Goal: Task Accomplishment & Management: Use online tool/utility

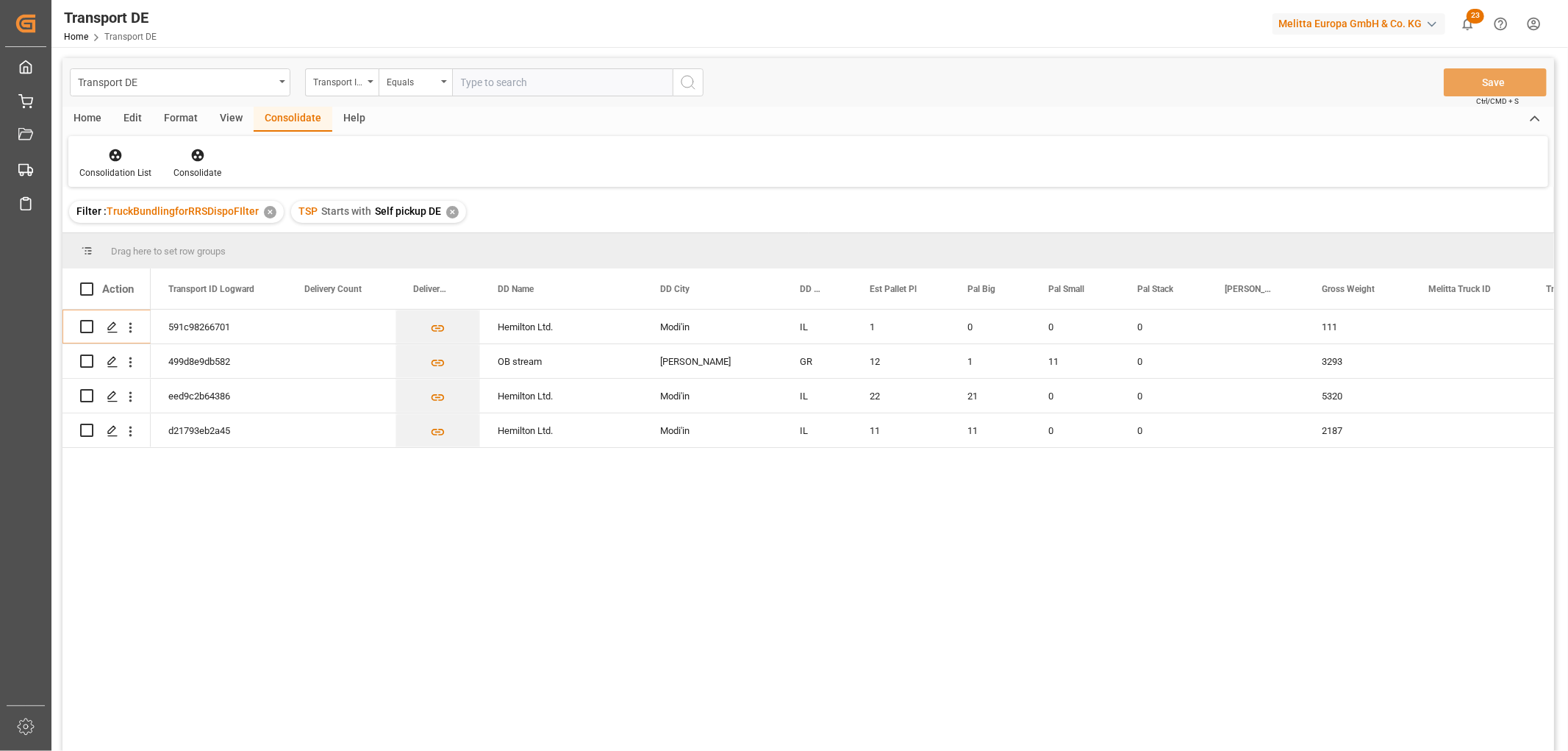
click at [448, 210] on div "✕" at bounding box center [452, 212] width 13 height 13
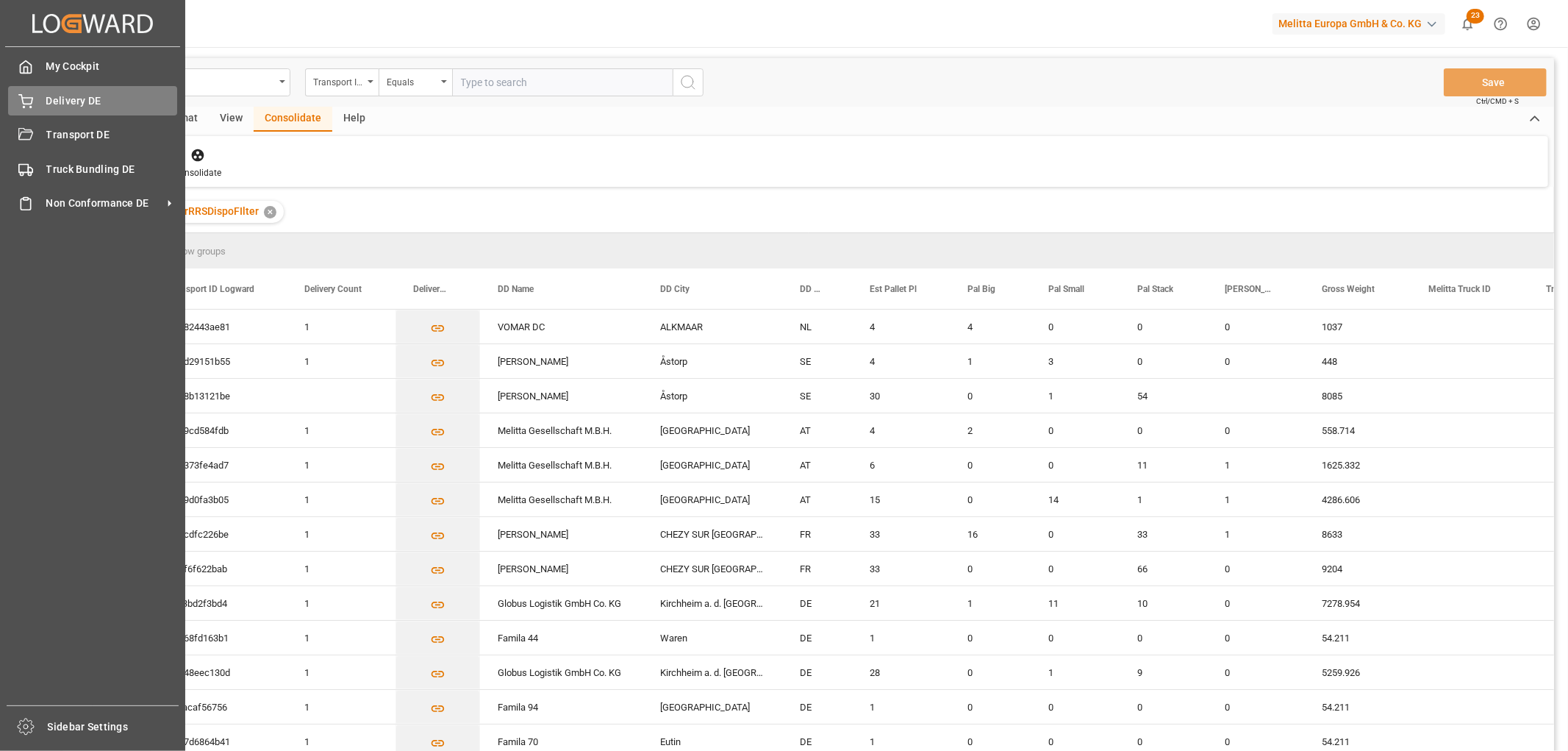
click at [62, 94] on span "Delivery DE" at bounding box center [113, 101] width 132 height 15
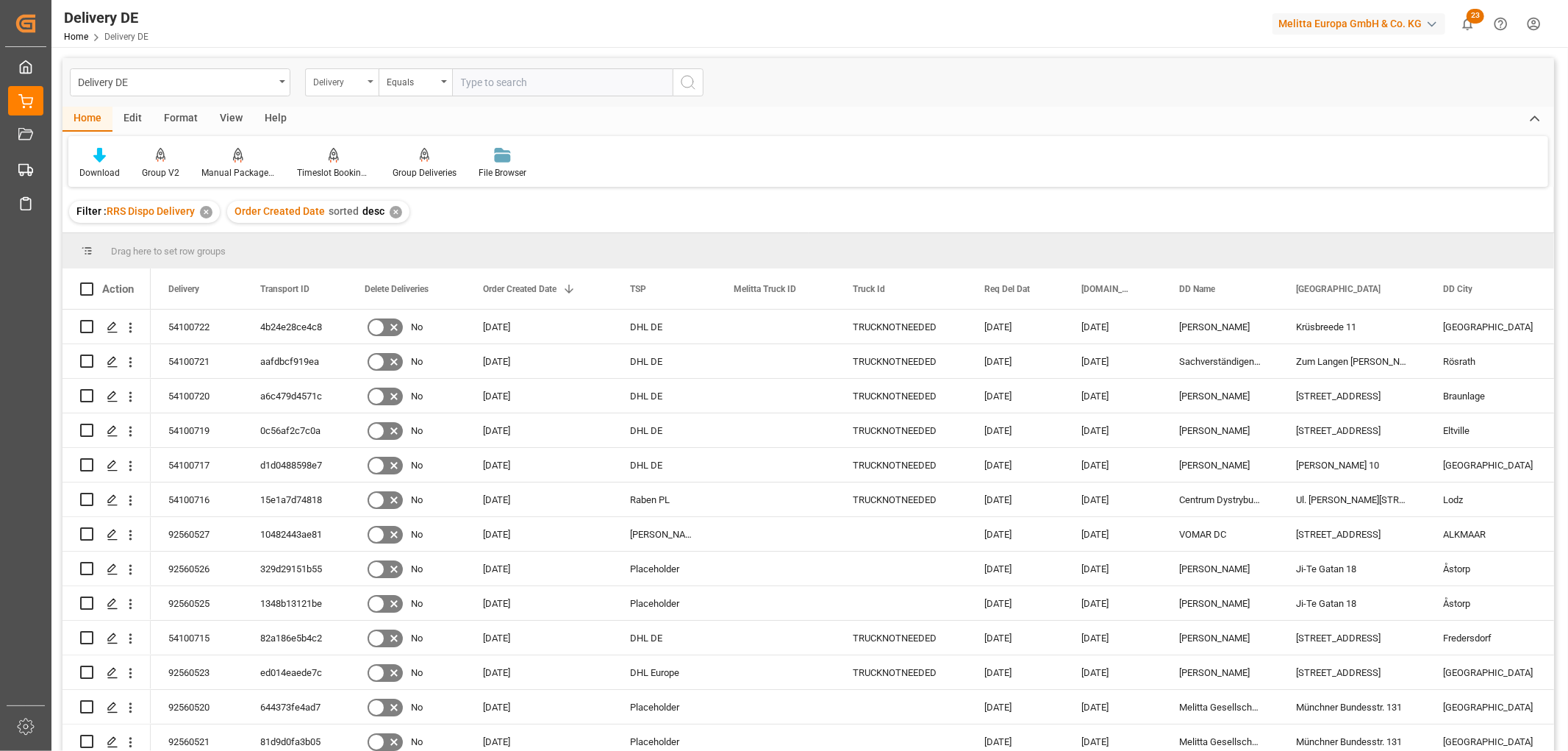
click at [334, 82] on div "Delivery" at bounding box center [338, 80] width 50 height 17
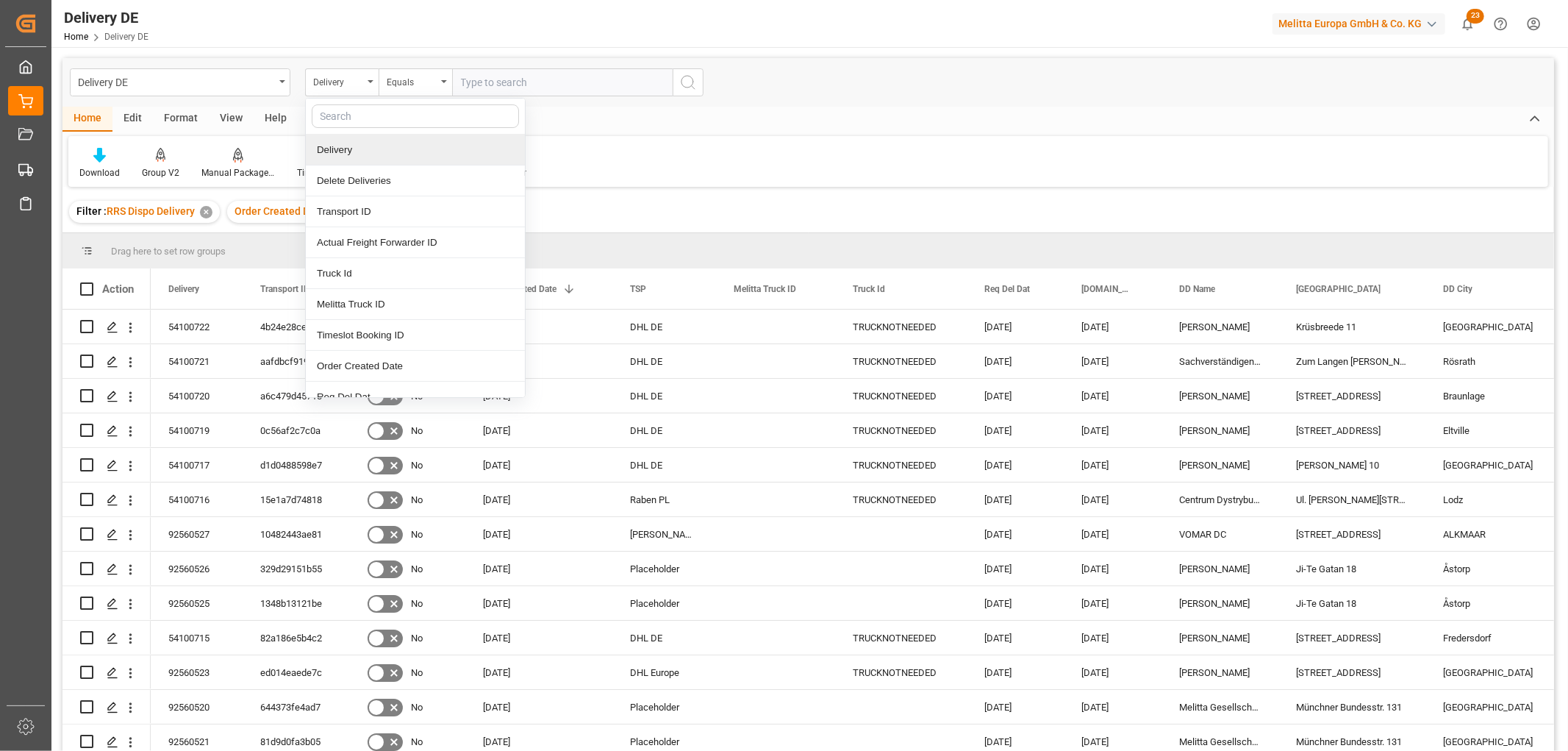
click at [348, 150] on div "Delivery" at bounding box center [415, 150] width 219 height 31
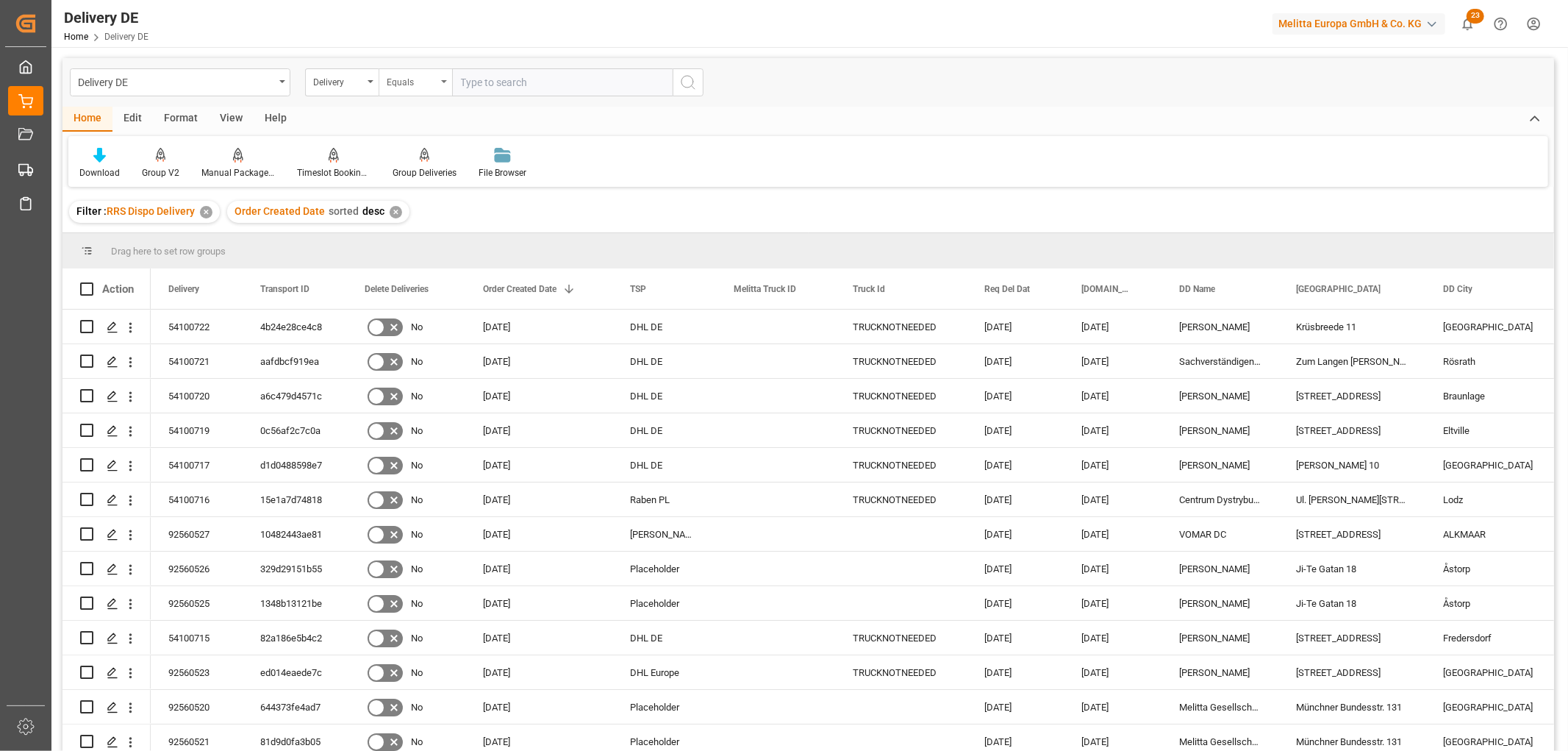
click at [414, 82] on div "Equals" at bounding box center [411, 80] width 50 height 17
click at [426, 241] on div "Starts with" at bounding box center [489, 243] width 219 height 31
click at [482, 82] on input "text" at bounding box center [562, 82] width 220 height 28
type input "92555629"
click at [689, 84] on icon "search button" at bounding box center [688, 82] width 18 height 18
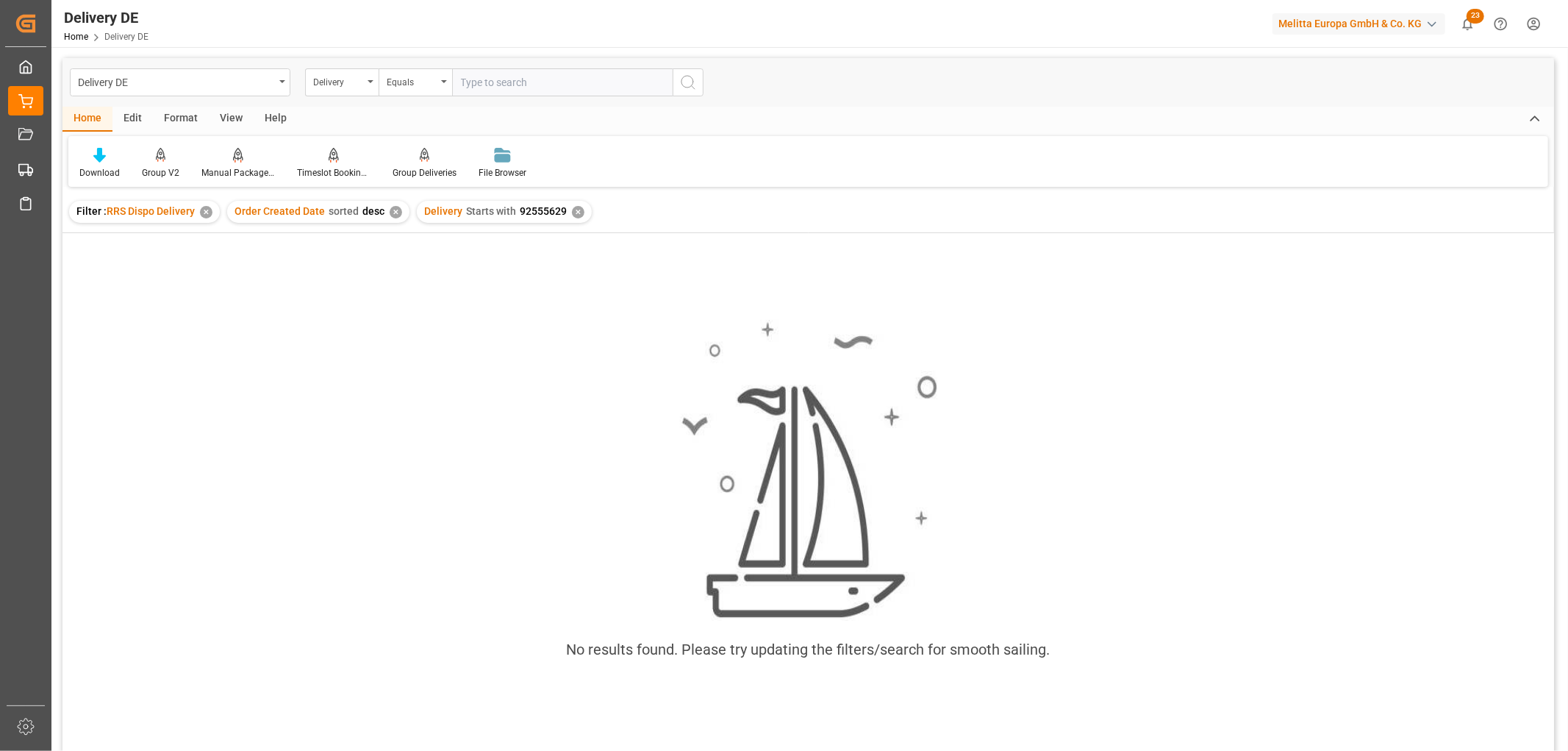
click at [579, 211] on div "✕" at bounding box center [578, 212] width 13 height 13
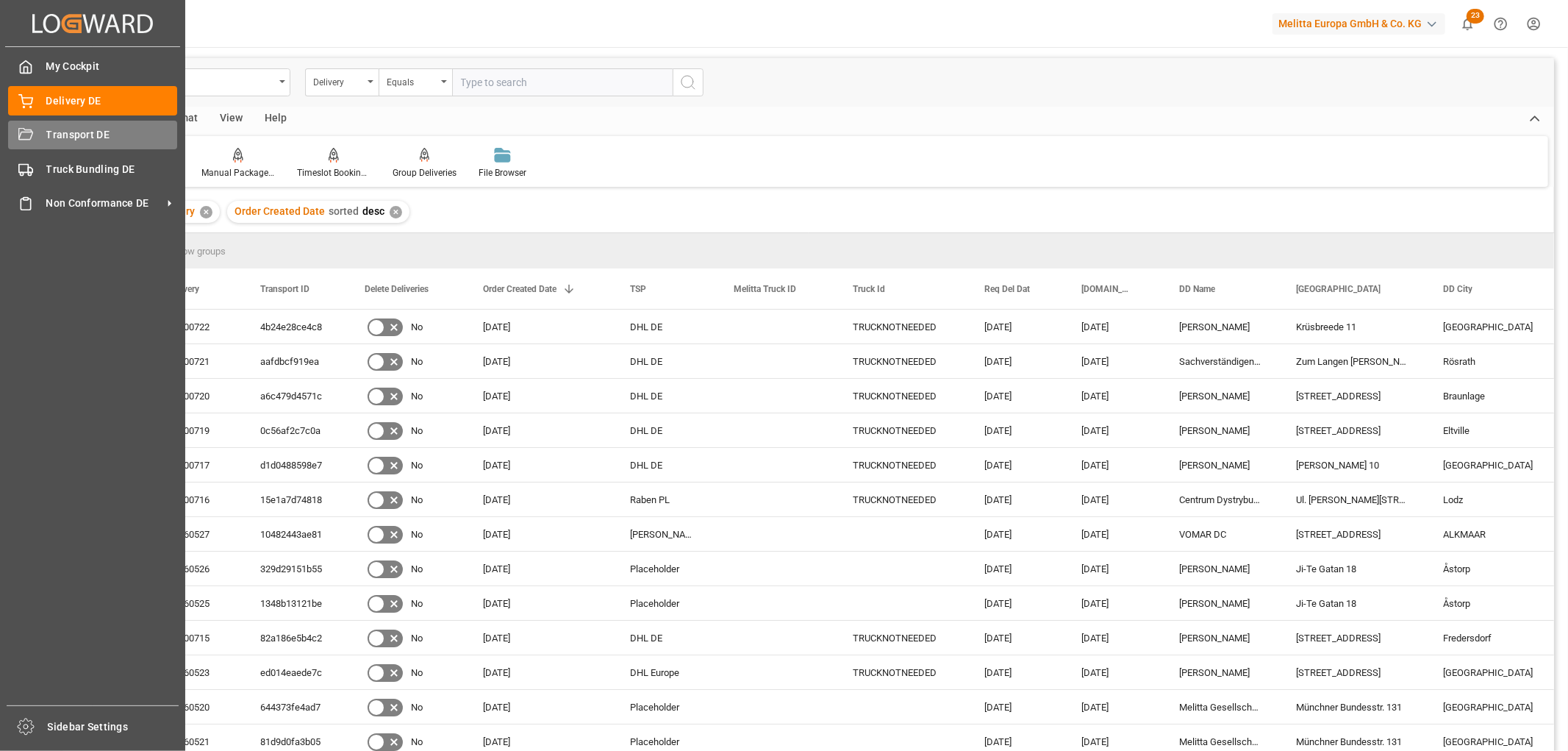
click at [55, 137] on span "Transport DE" at bounding box center [113, 134] width 132 height 15
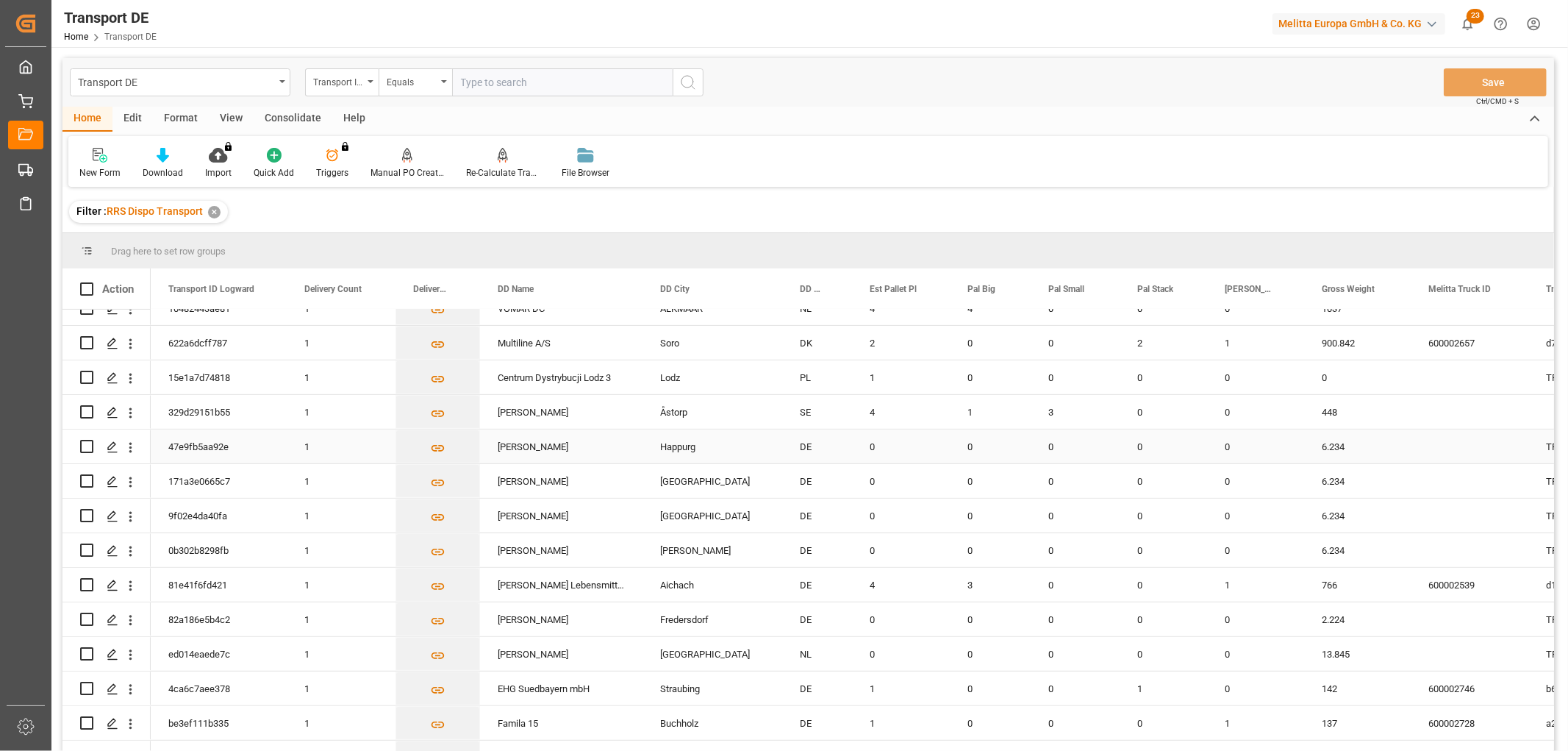
scroll to position [653, 0]
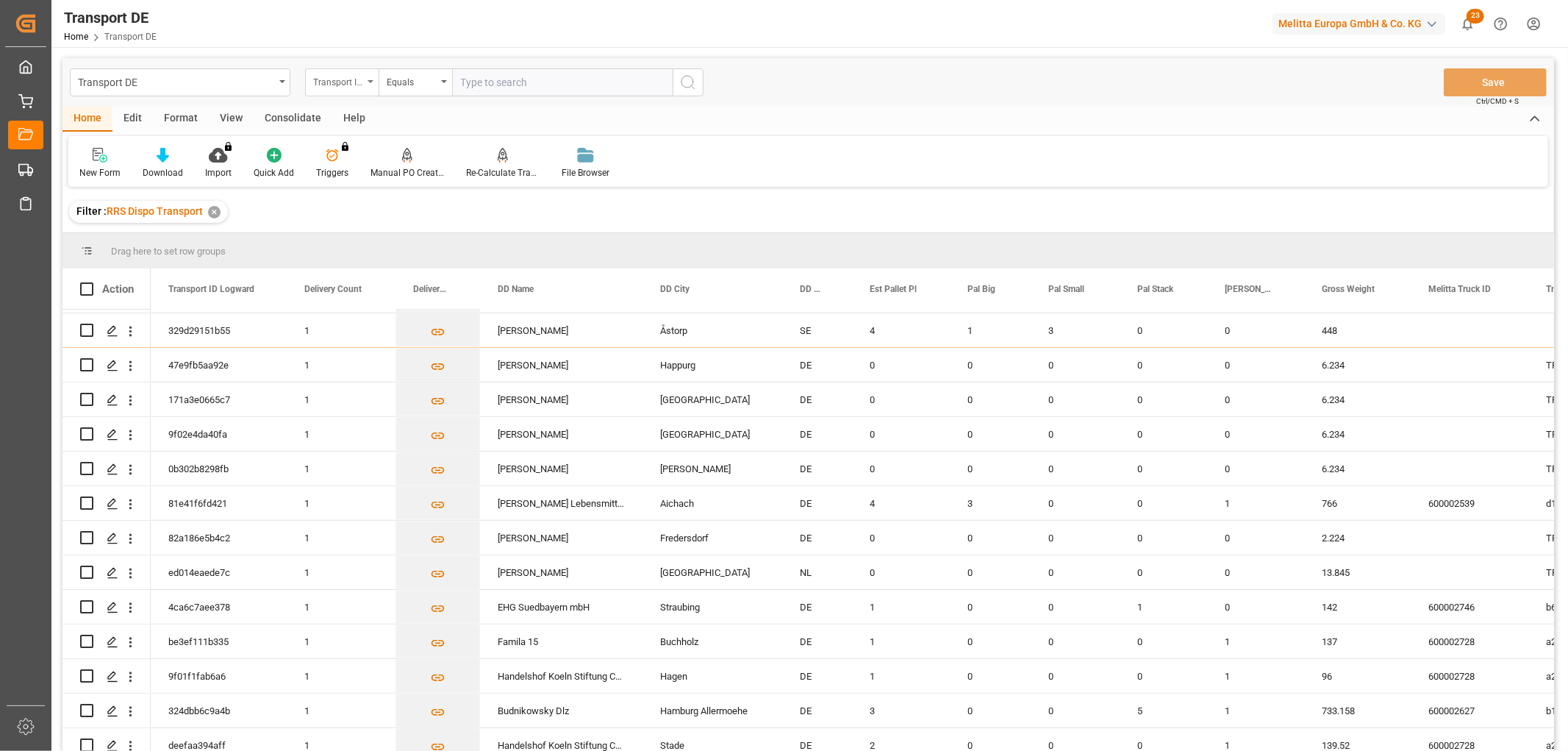
click at [325, 84] on div "Transport ID Logward" at bounding box center [338, 80] width 50 height 17
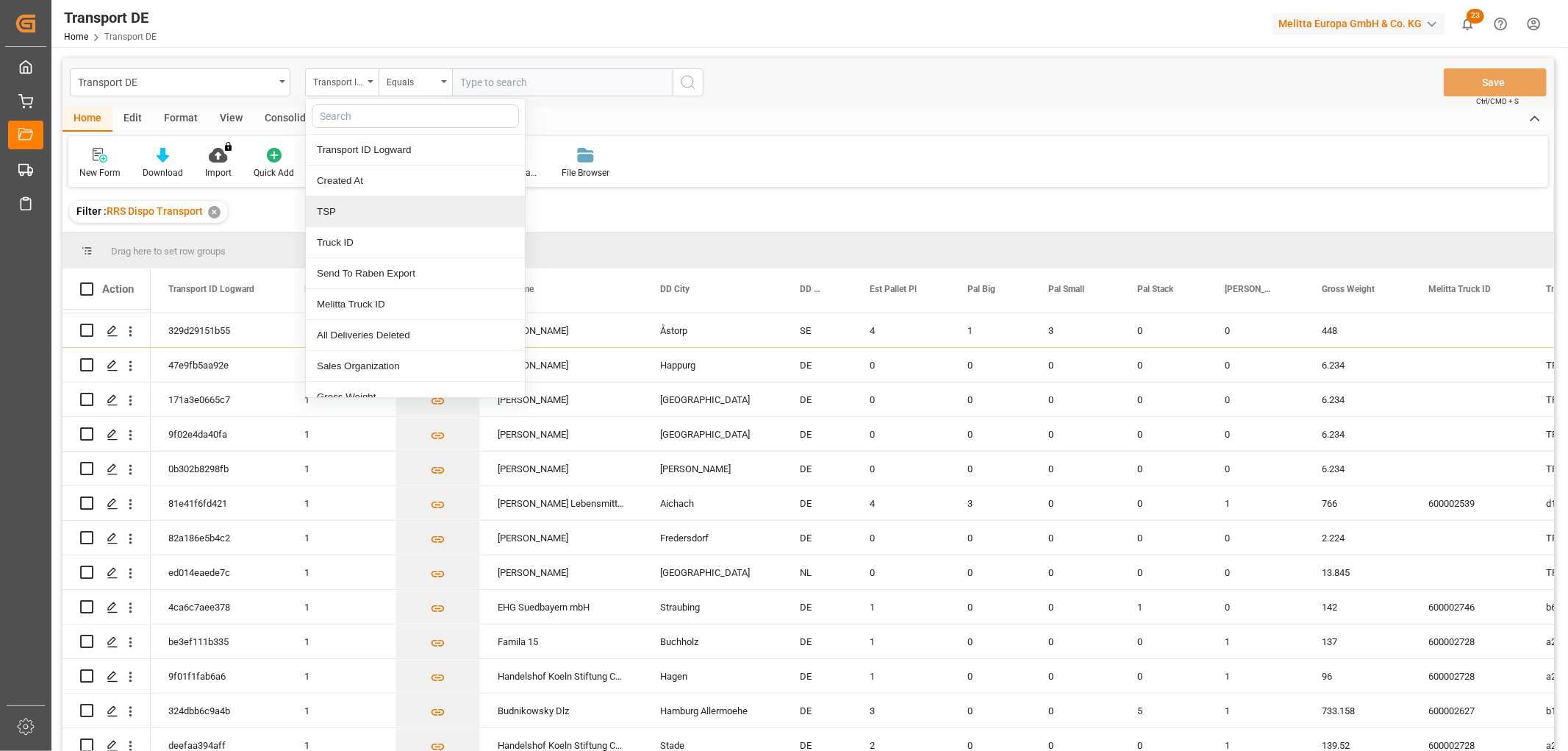
click at [329, 211] on div "TSP" at bounding box center [415, 211] width 219 height 31
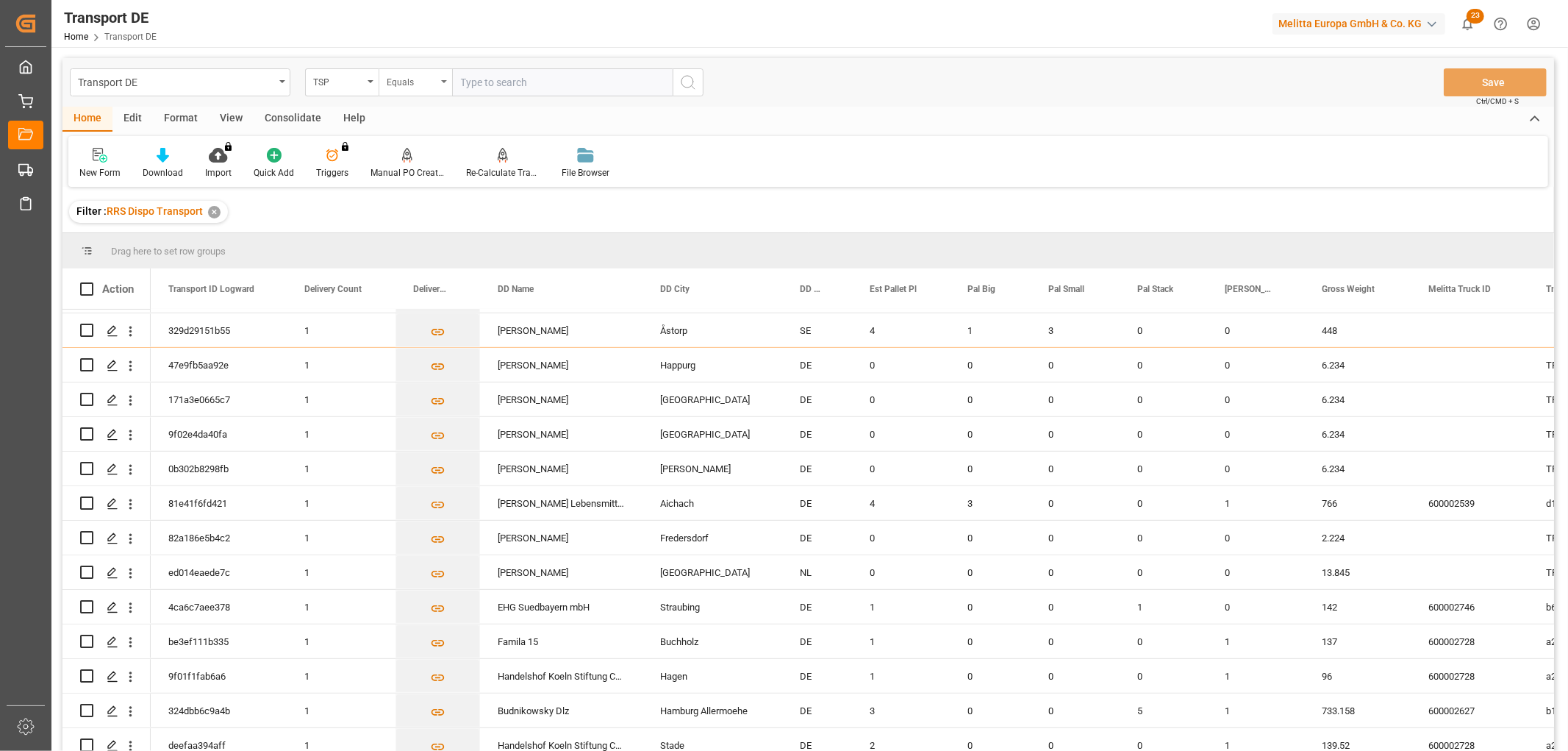
click at [412, 79] on div "Equals" at bounding box center [411, 80] width 50 height 17
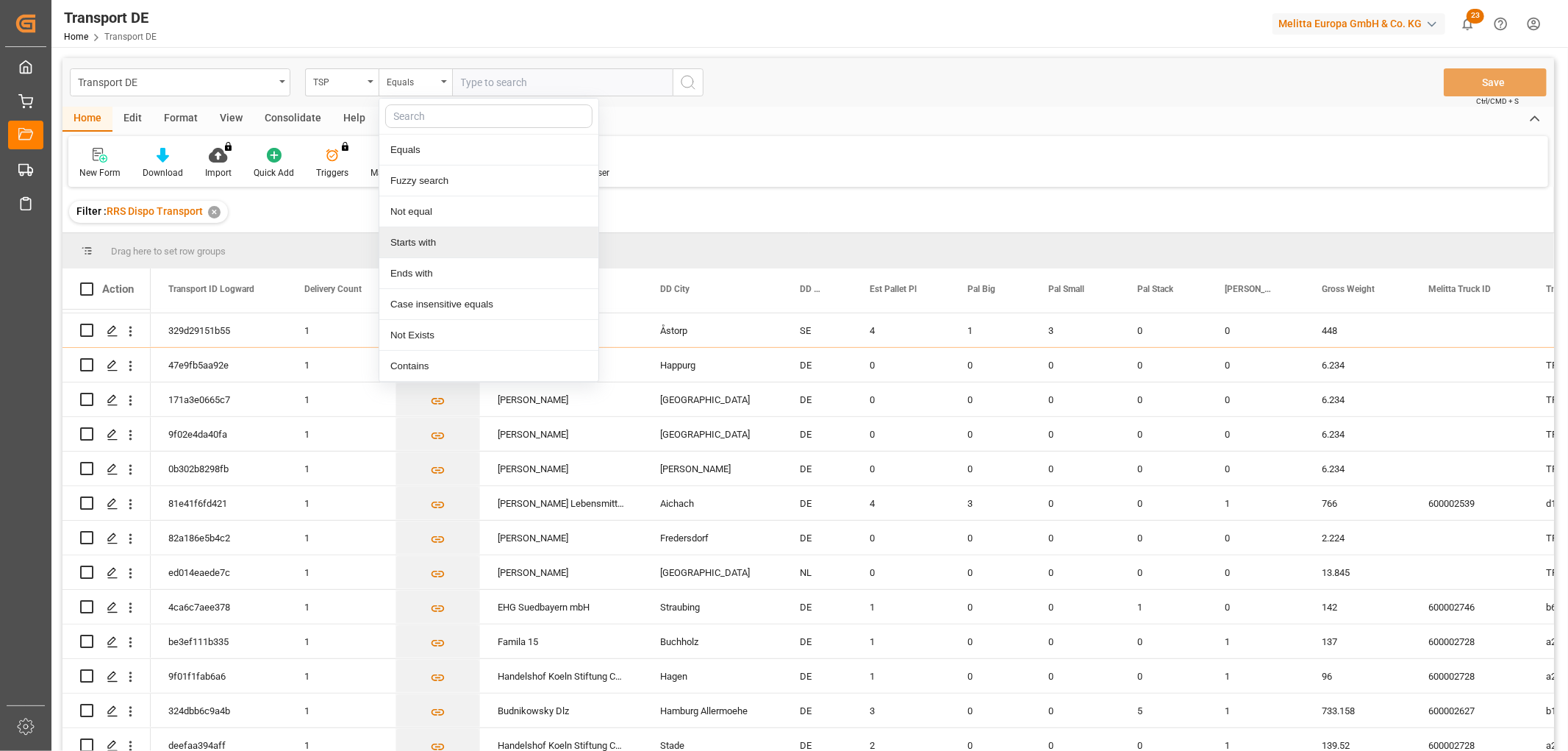
click at [401, 244] on div "Starts with" at bounding box center [489, 243] width 219 height 31
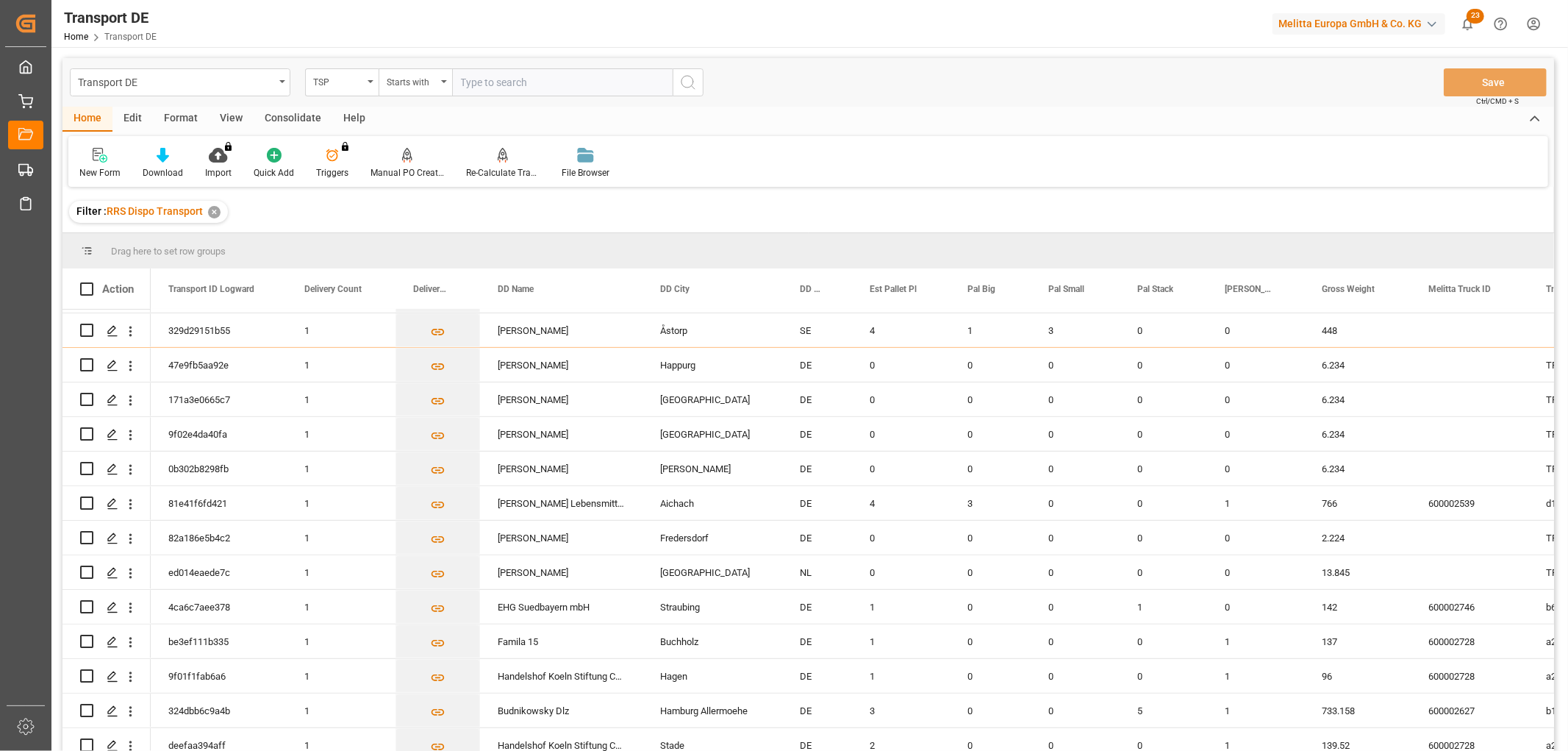
click at [480, 83] on input "text" at bounding box center [562, 82] width 220 height 28
type input "Raben PL"
click at [687, 82] on icon "search button" at bounding box center [688, 82] width 18 height 18
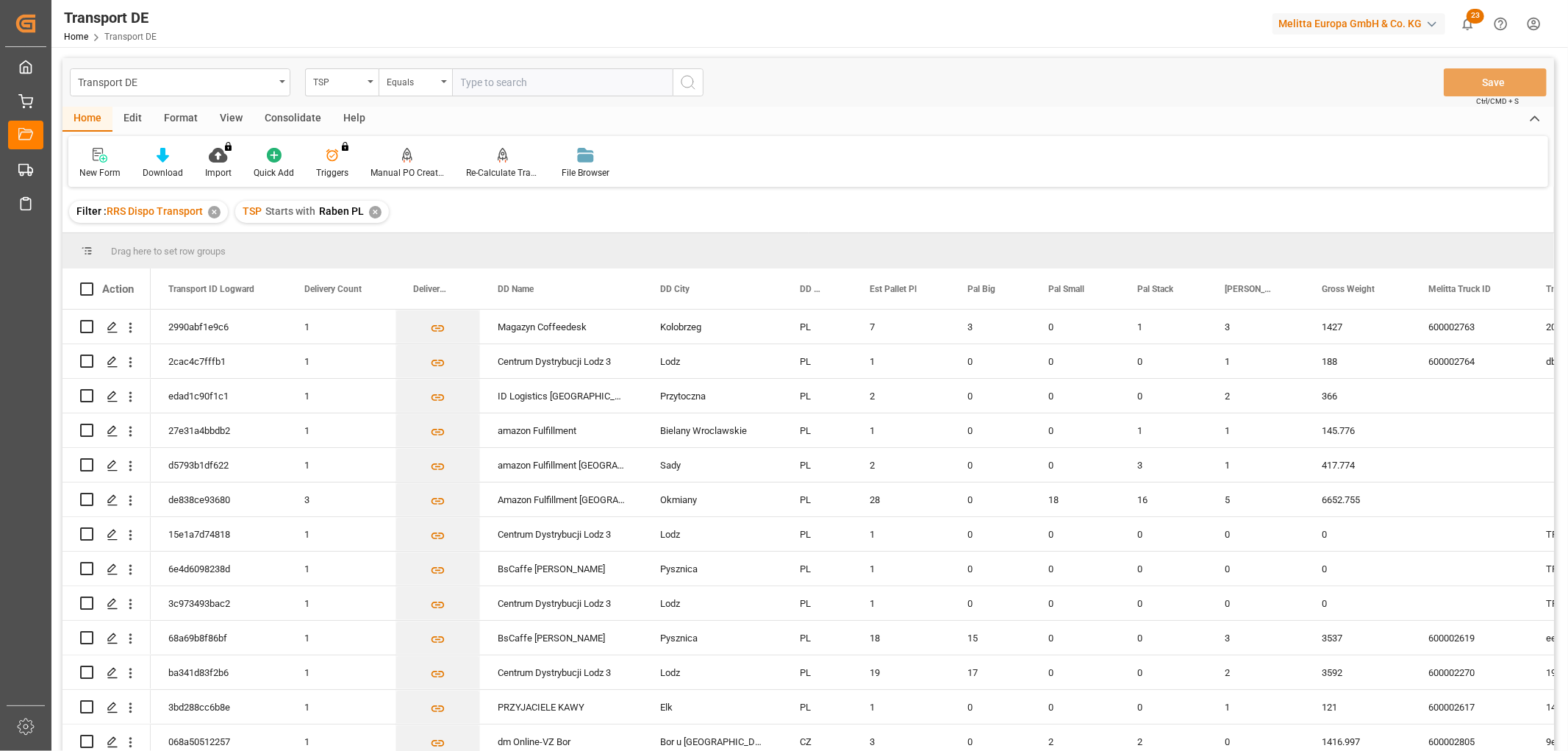
click at [290, 123] on div "Consolidate" at bounding box center [293, 119] width 79 height 25
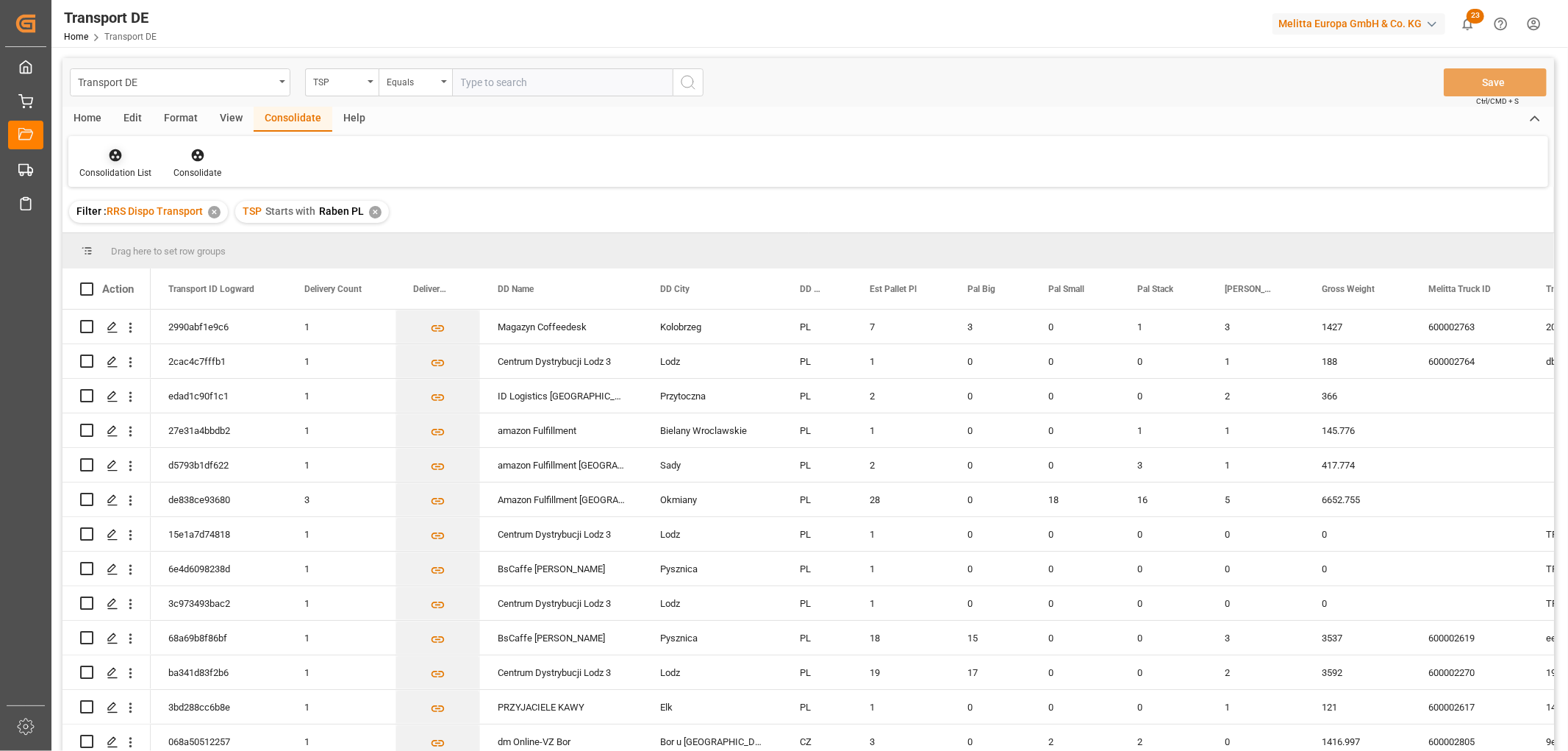
click at [116, 155] on icon at bounding box center [116, 156] width 13 height 13
click at [133, 237] on div "Truck Bundling RRS Dispo National" at bounding box center [172, 237] width 163 height 15
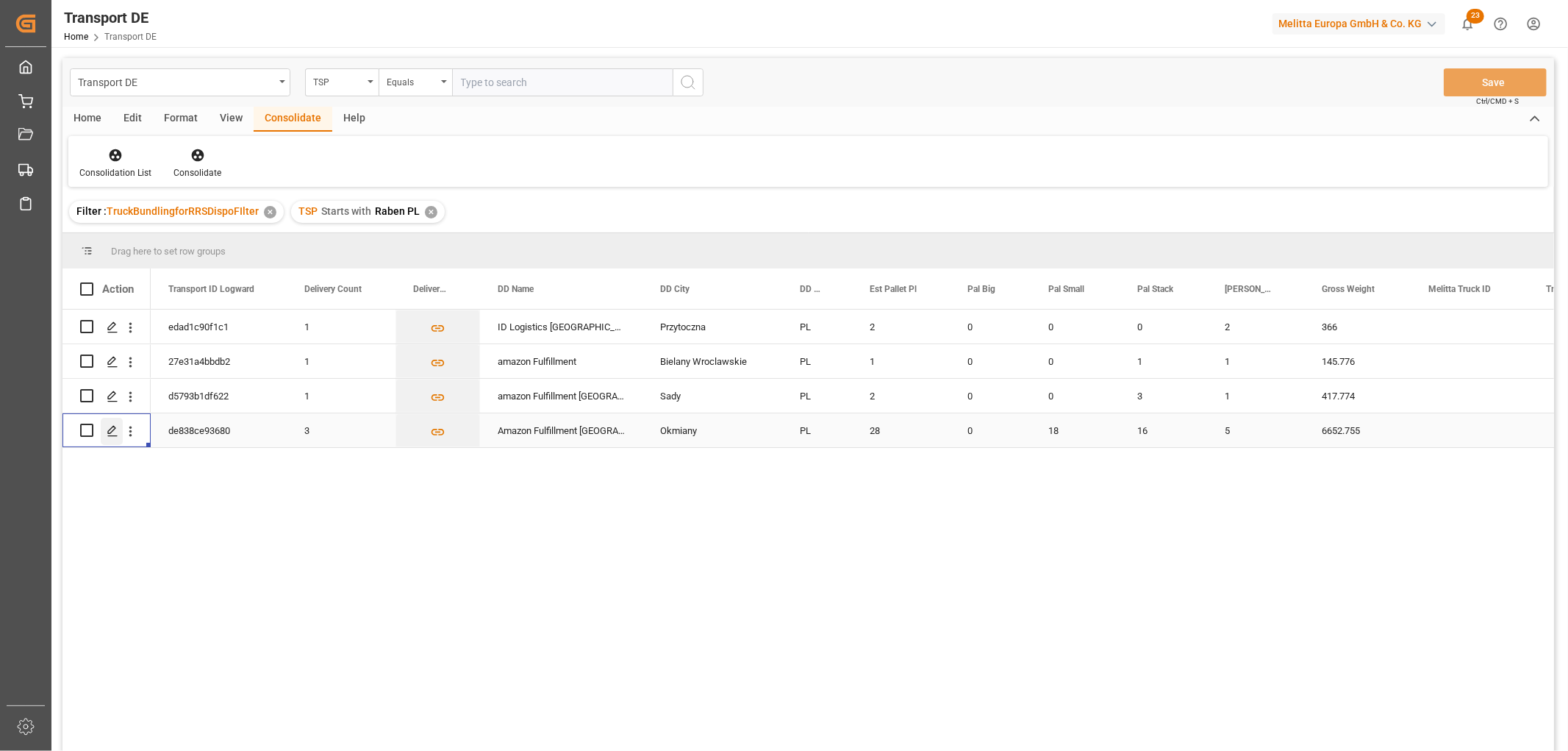
click at [108, 429] on polygon "Press SPACE to select this row." at bounding box center [111, 429] width 7 height 7
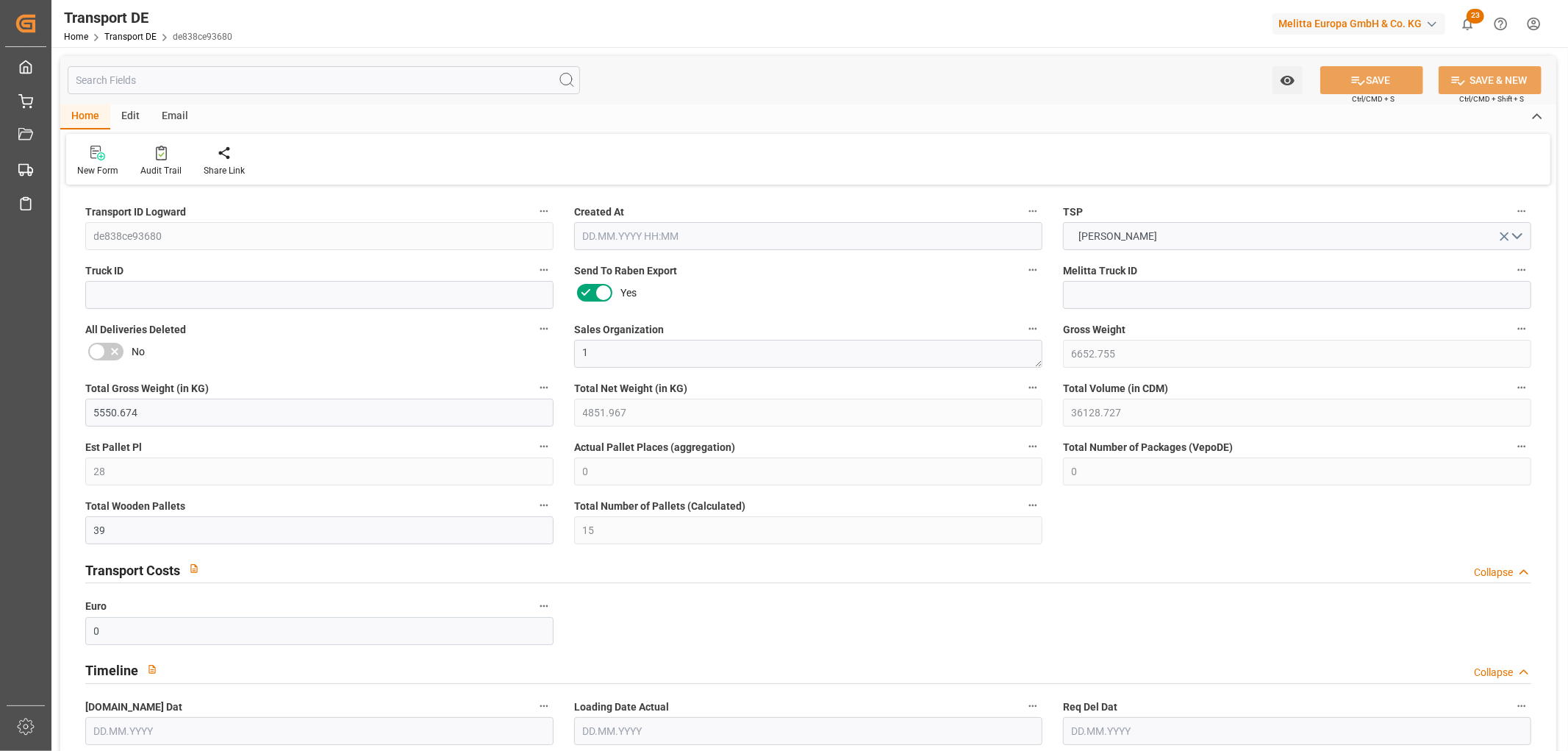
type input "6652.755"
type input "5550.674"
type input "4851.967"
type input "36128.727"
type input "28"
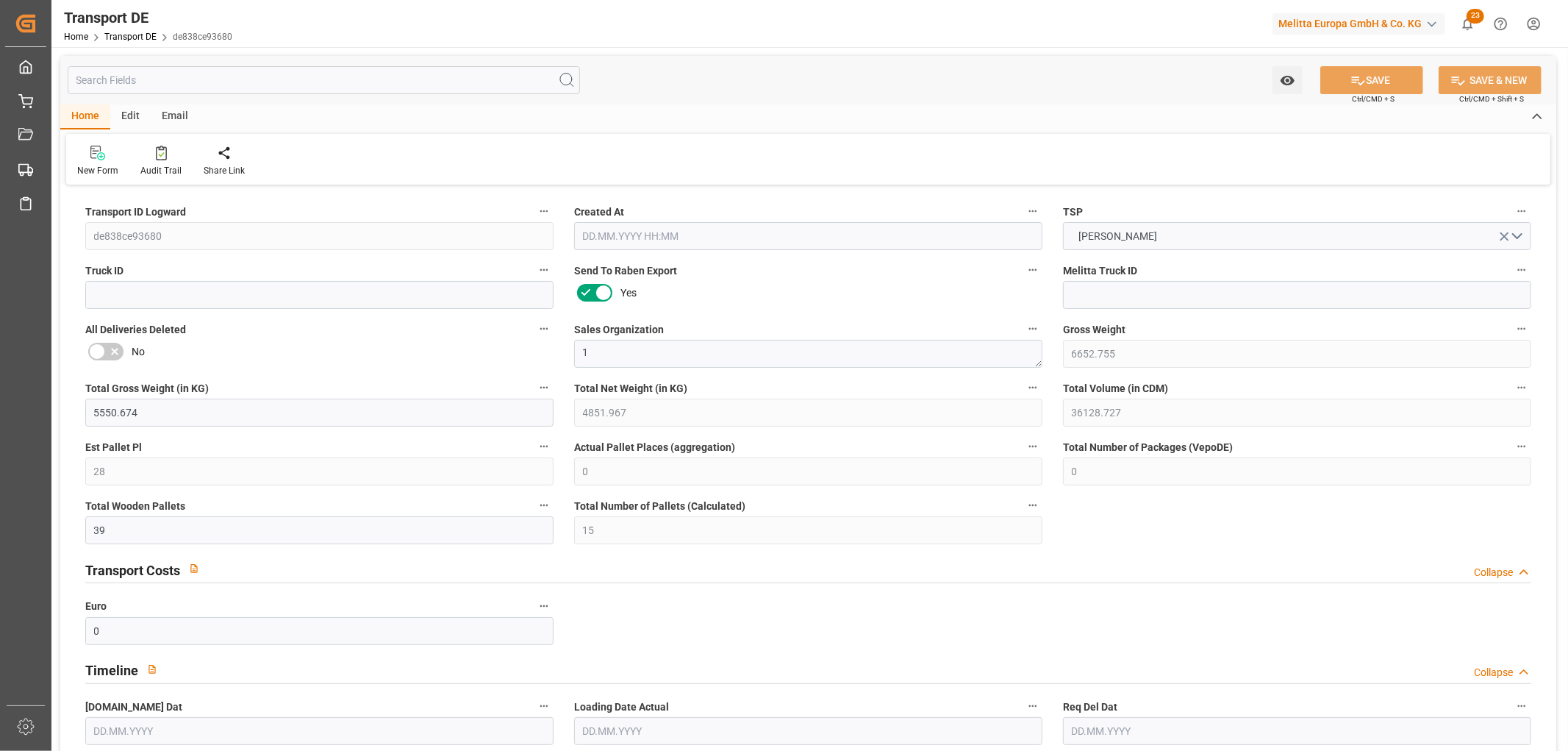
type input "0"
type input "39"
type input "15"
type input "0"
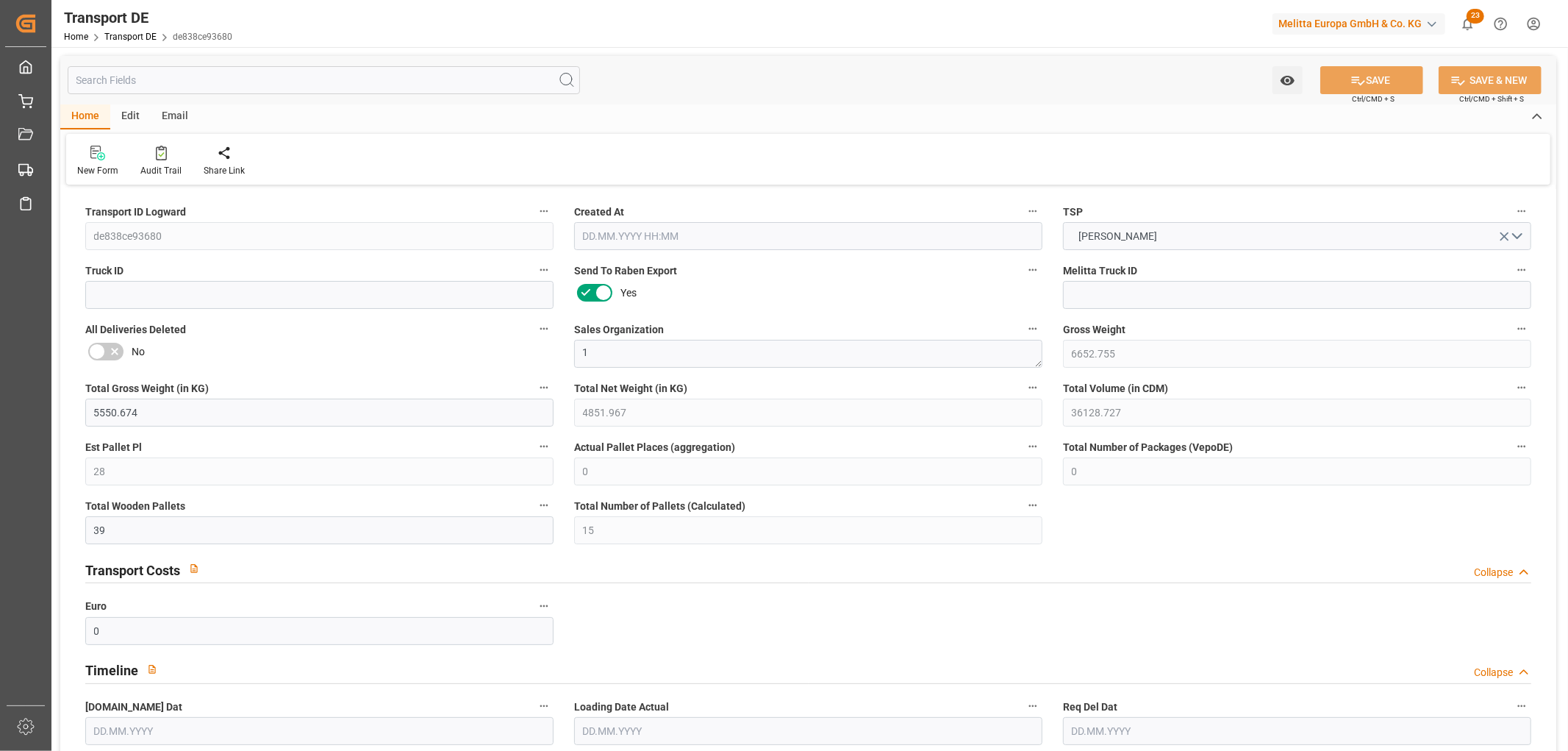
type input "59"
type input "0"
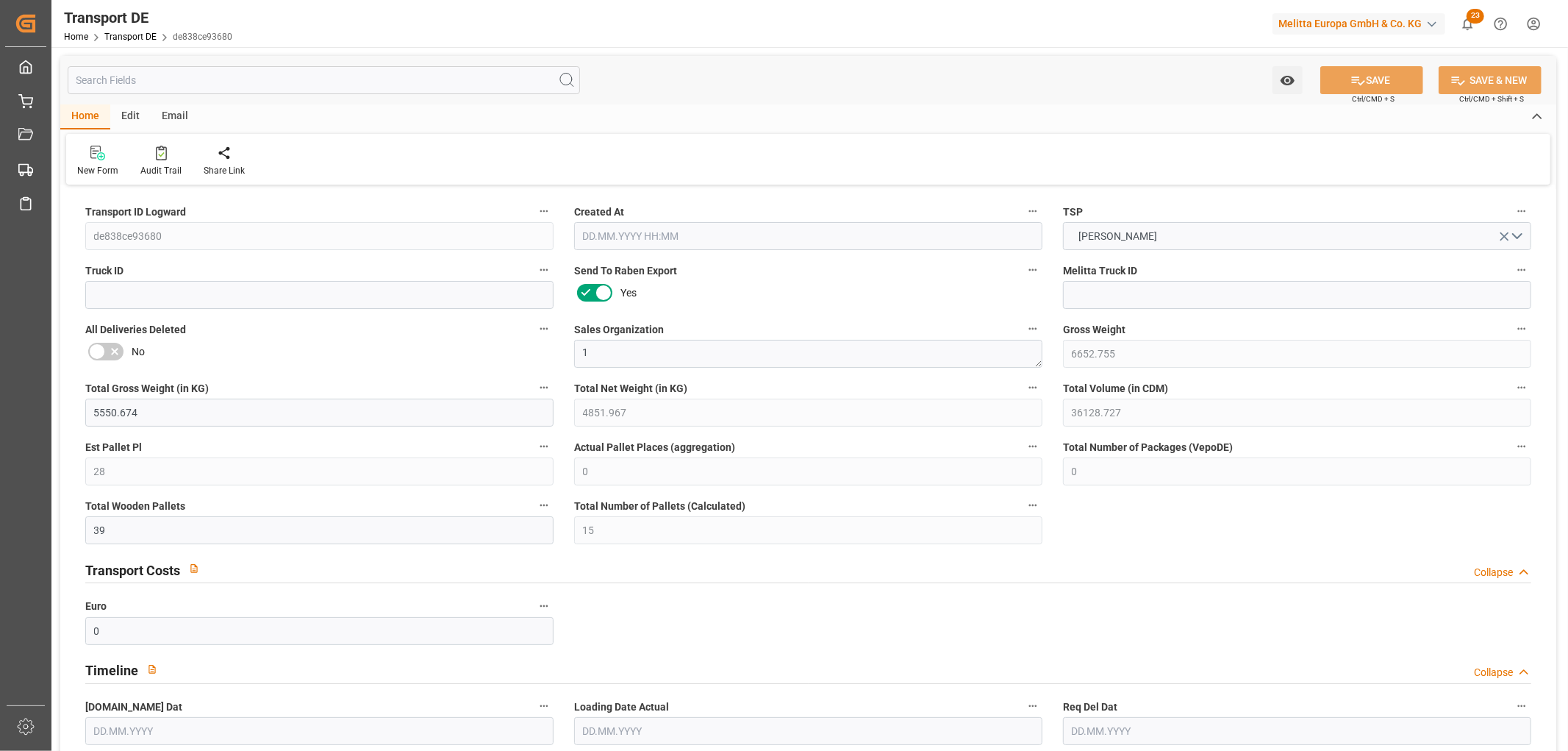
type input "0"
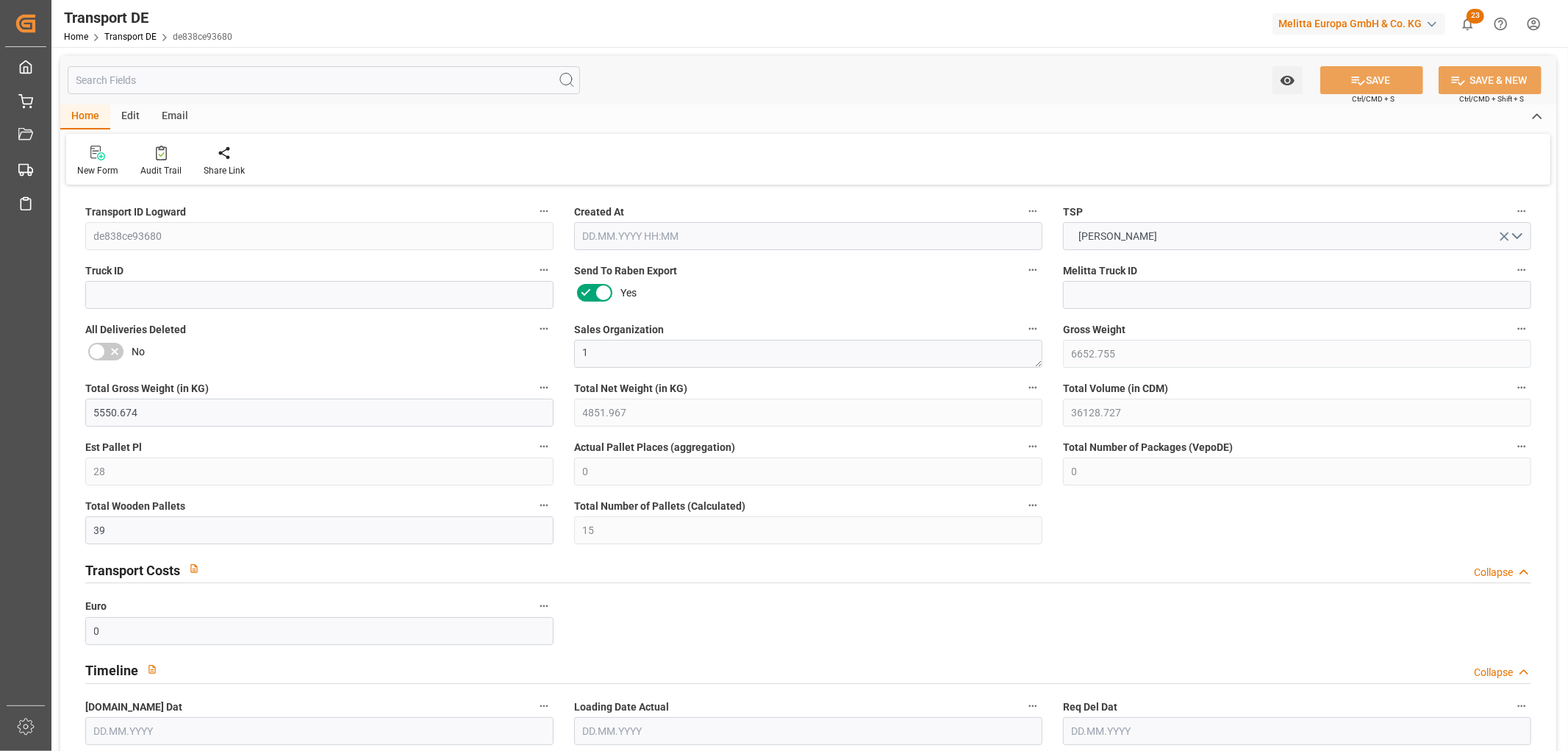
type input "0"
type input "18"
type input "16"
type input "0"
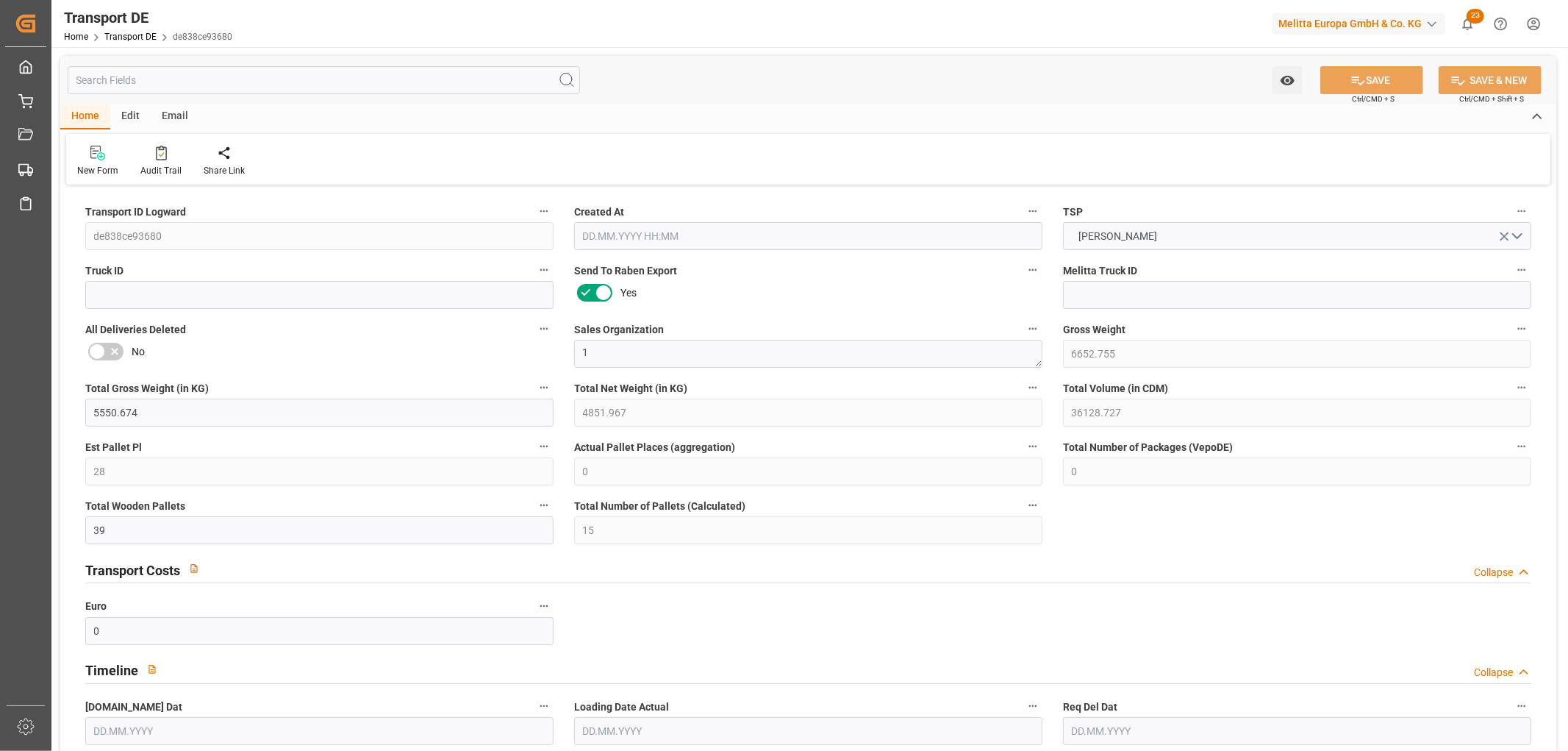
type input "0"
type input "3"
type input "5"
type input "0"
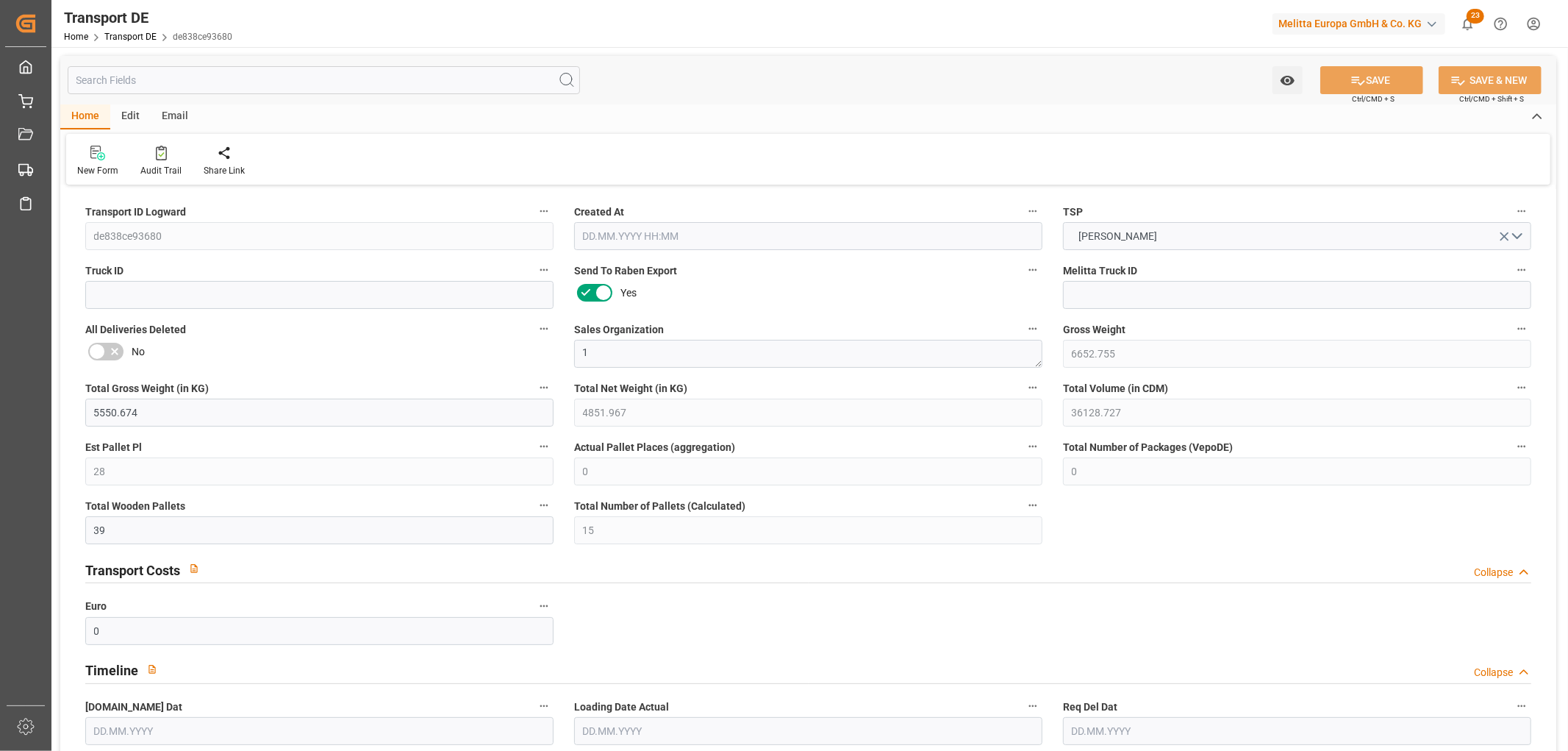
type input "4361"
type input "1123.331"
type input "820.697"
type input "22.09.2025 11:10"
type input "[DATE]"
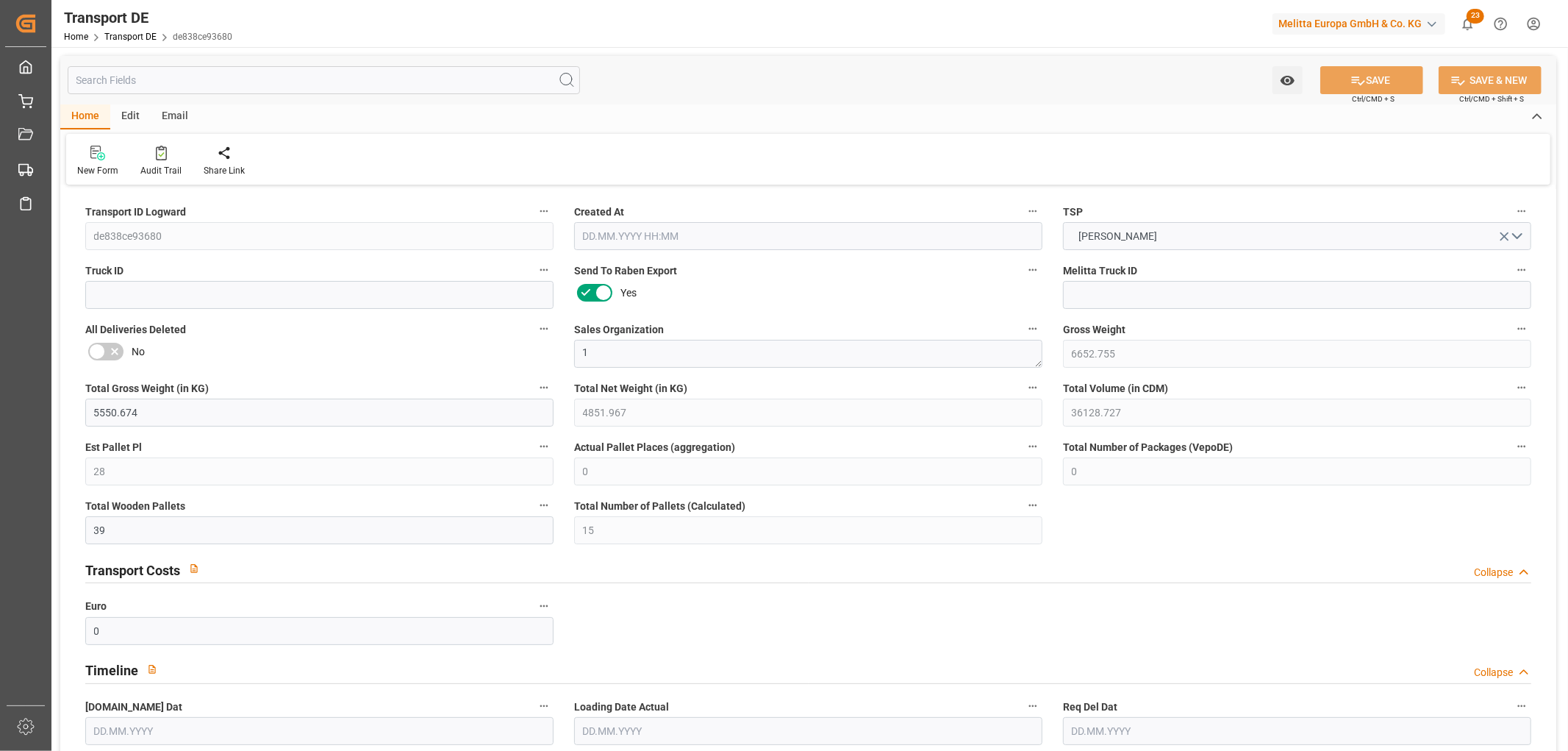
type input "[DATE]"
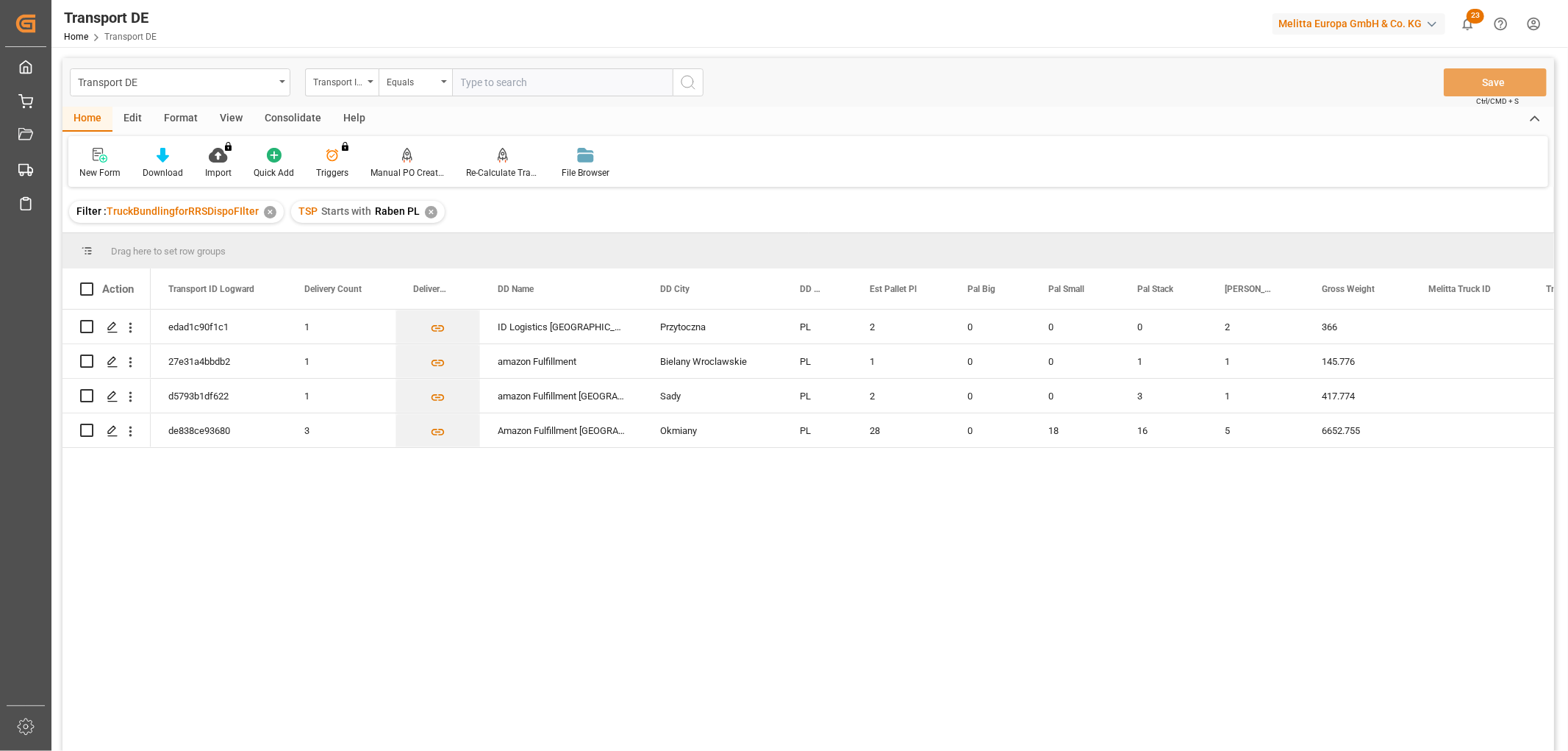
click at [428, 218] on div "TSP Starts with Raben PL ✕" at bounding box center [367, 211] width 154 height 22
click at [430, 210] on div "✕" at bounding box center [432, 212] width 13 height 13
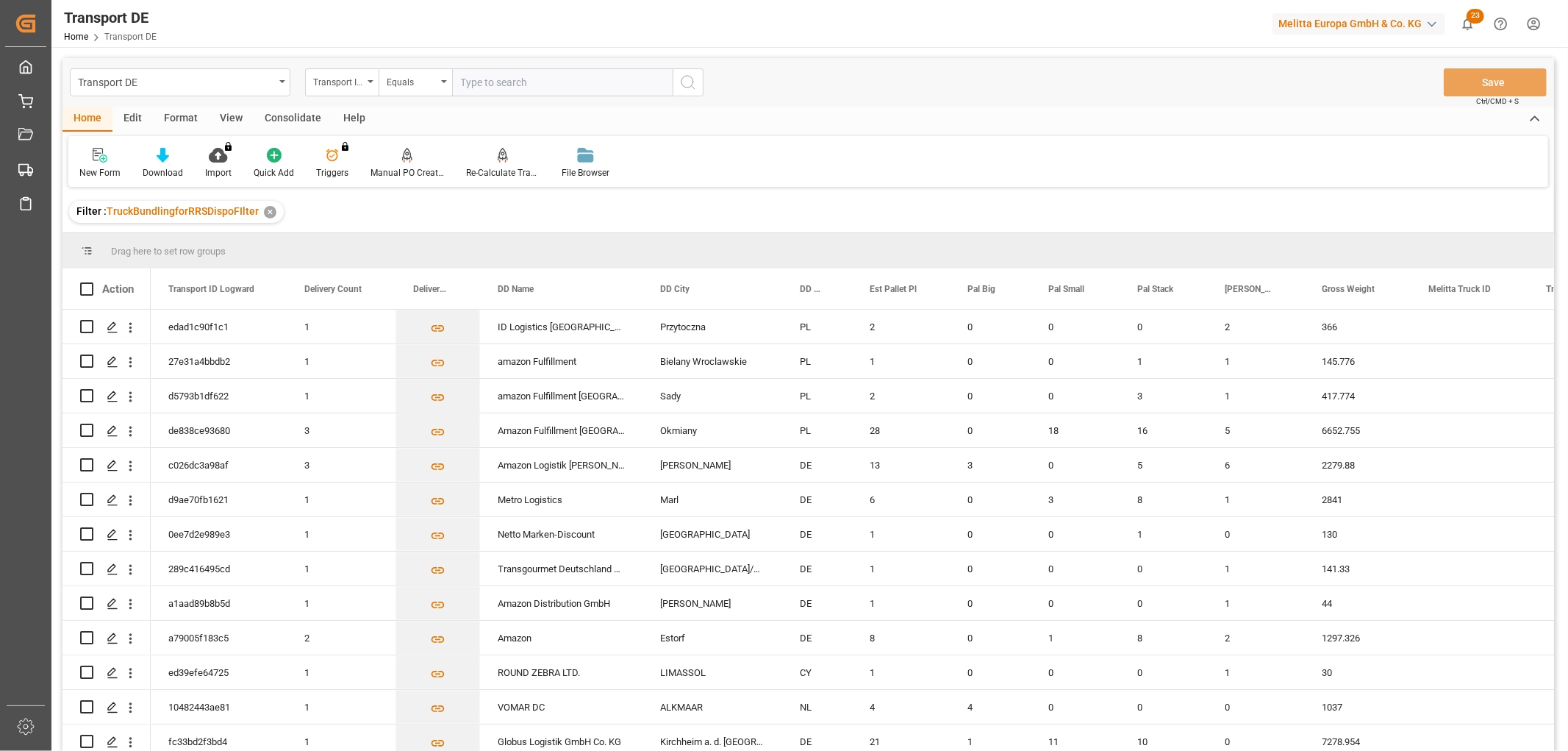
click at [354, 85] on div "Transport ID Logward" at bounding box center [338, 80] width 50 height 17
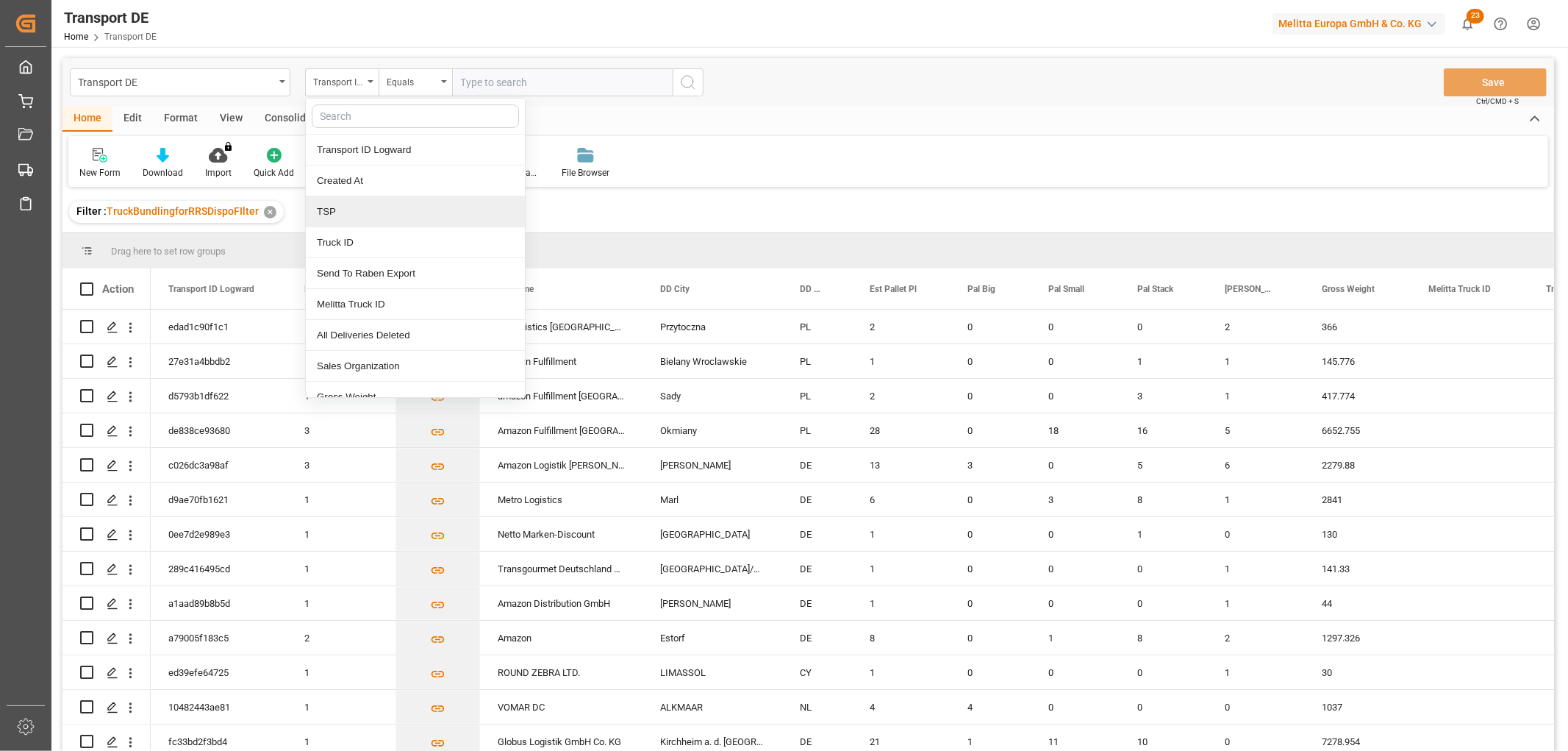
drag, startPoint x: 347, startPoint y: 211, endPoint x: 357, endPoint y: 185, distance: 27.9
click at [348, 207] on div "TSP" at bounding box center [415, 211] width 219 height 31
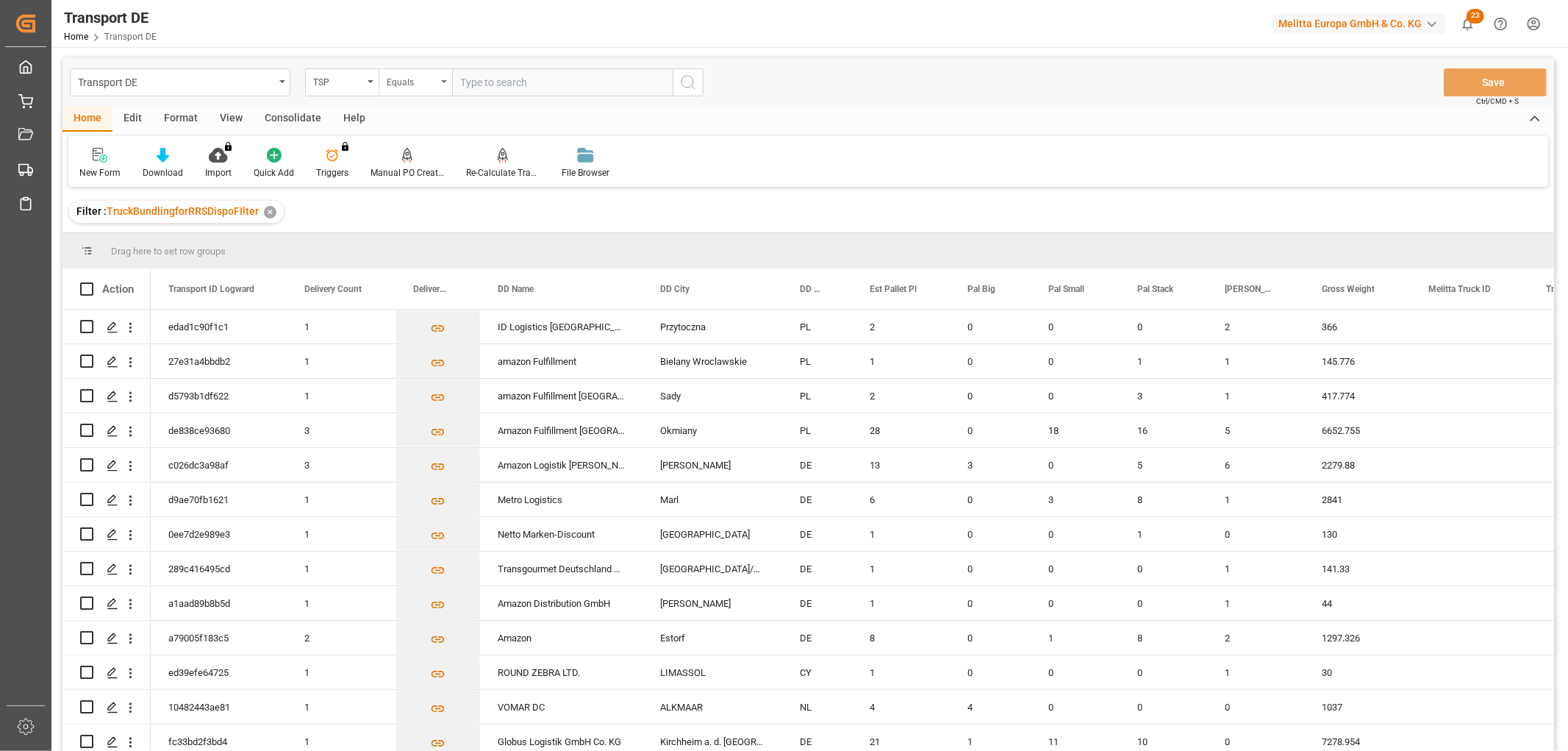
click at [417, 79] on div "Equals" at bounding box center [411, 80] width 50 height 17
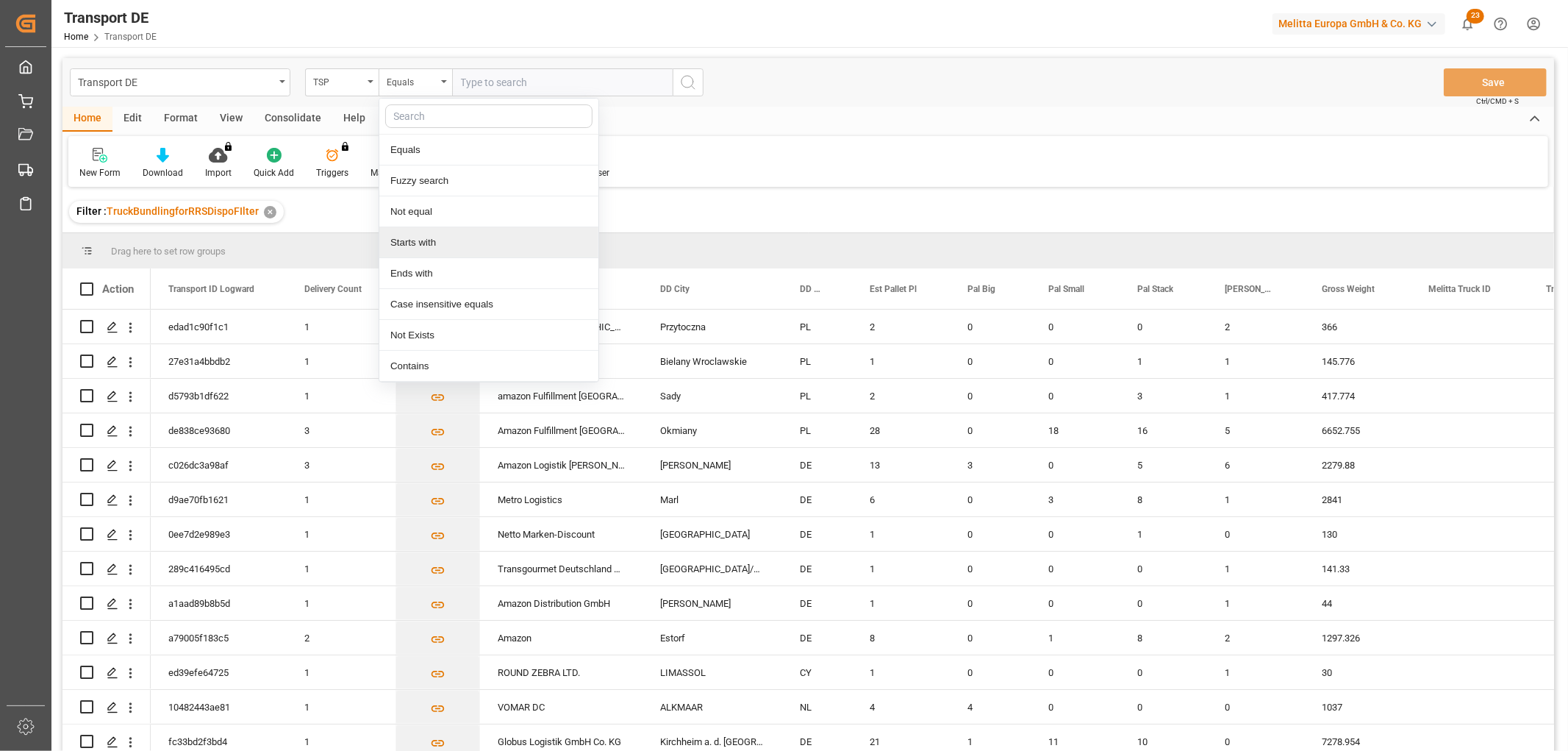
drag, startPoint x: 421, startPoint y: 244, endPoint x: 483, endPoint y: 188, distance: 83.5
click at [422, 245] on div "Starts with" at bounding box center [489, 243] width 219 height 31
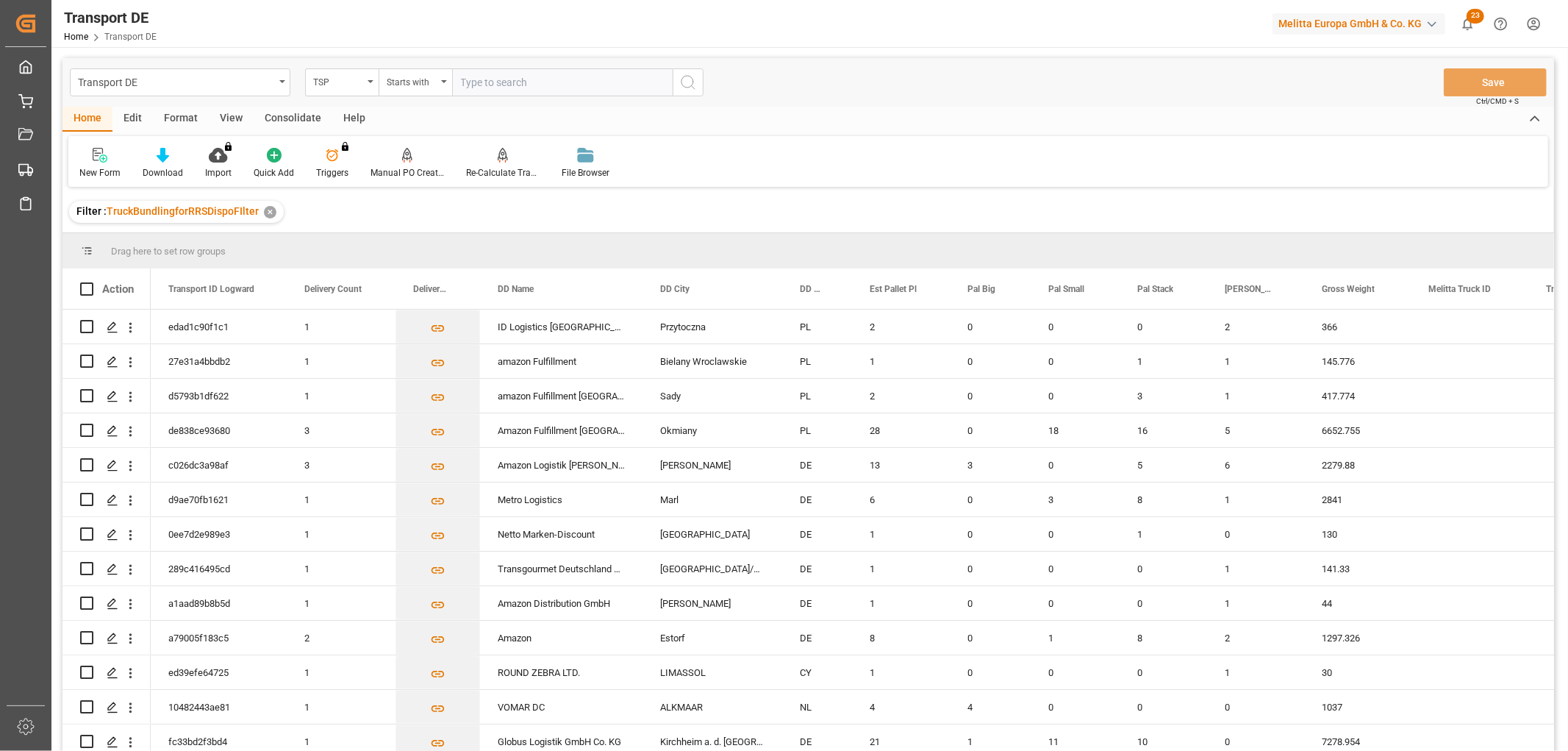
click at [508, 82] on input "text" at bounding box center [562, 82] width 220 height 28
type input "Dachser De"
click at [689, 80] on icon "search button" at bounding box center [688, 82] width 18 height 18
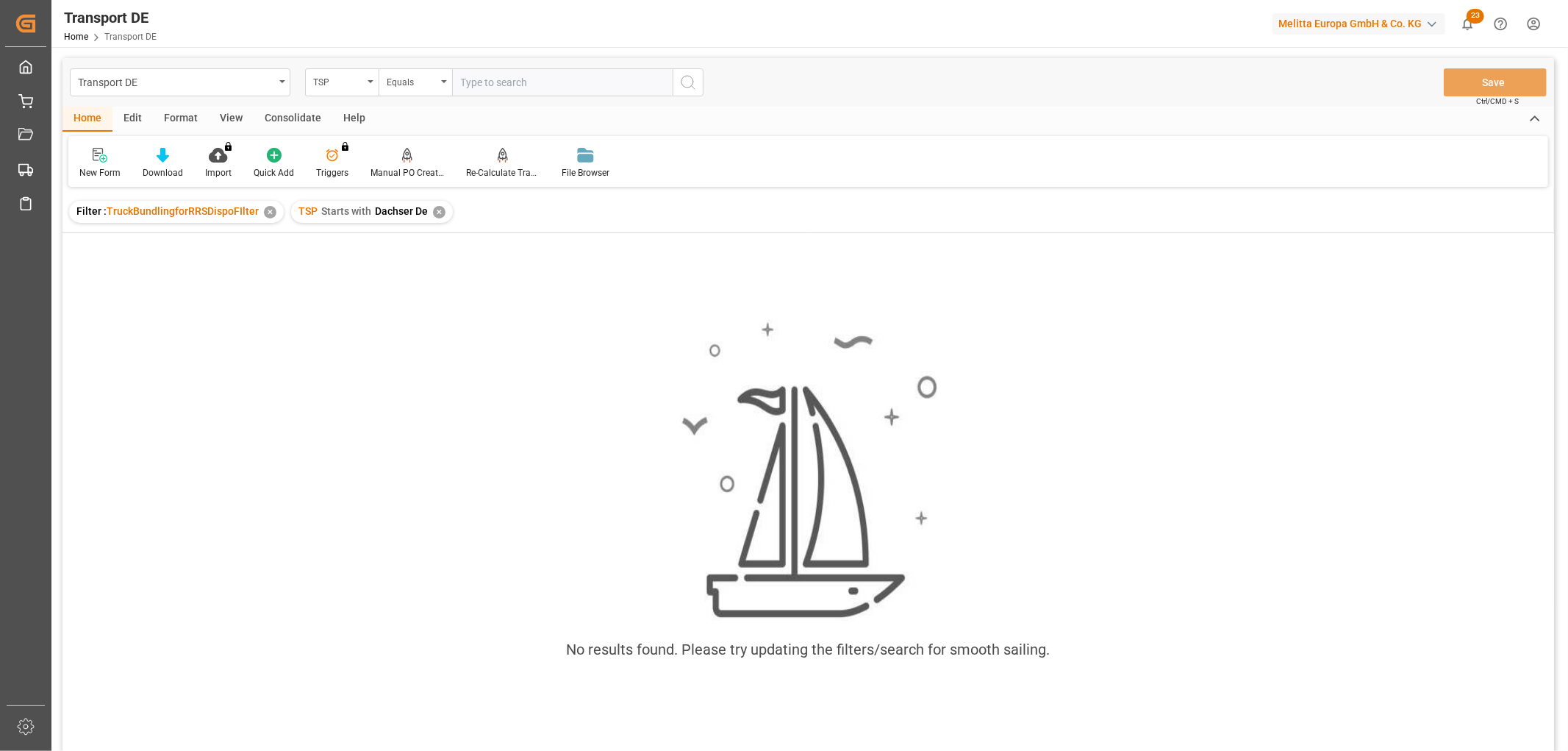
click at [287, 114] on div "Consolidate" at bounding box center [293, 119] width 79 height 25
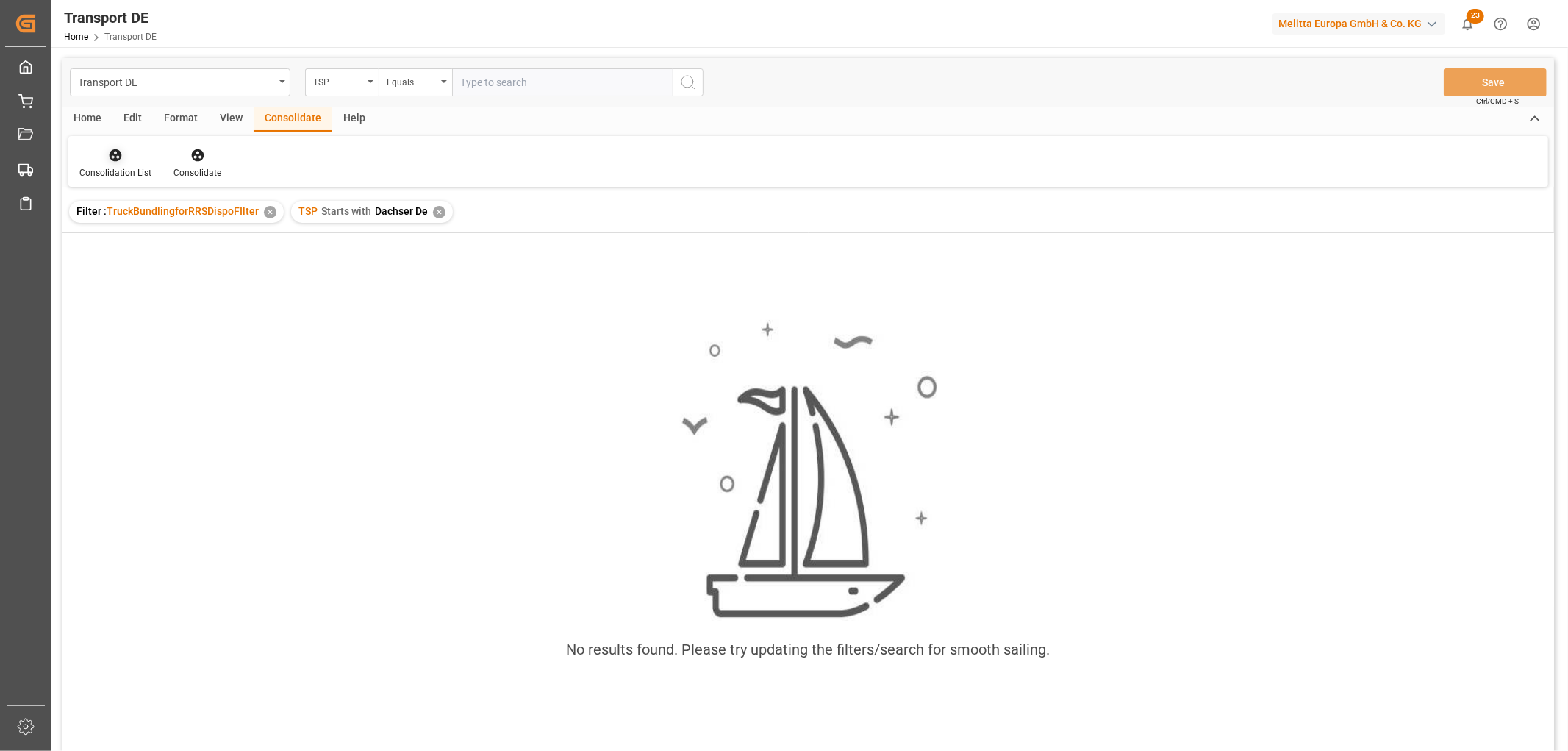
click at [112, 160] on icon at bounding box center [115, 155] width 14 height 14
click at [133, 240] on div "Transport DE TSP Equals Save Ctrl/CMD + S Home Edit Format View Consolidate Hel…" at bounding box center [809, 424] width 1492 height 732
click at [435, 214] on div "✕" at bounding box center [440, 212] width 13 height 13
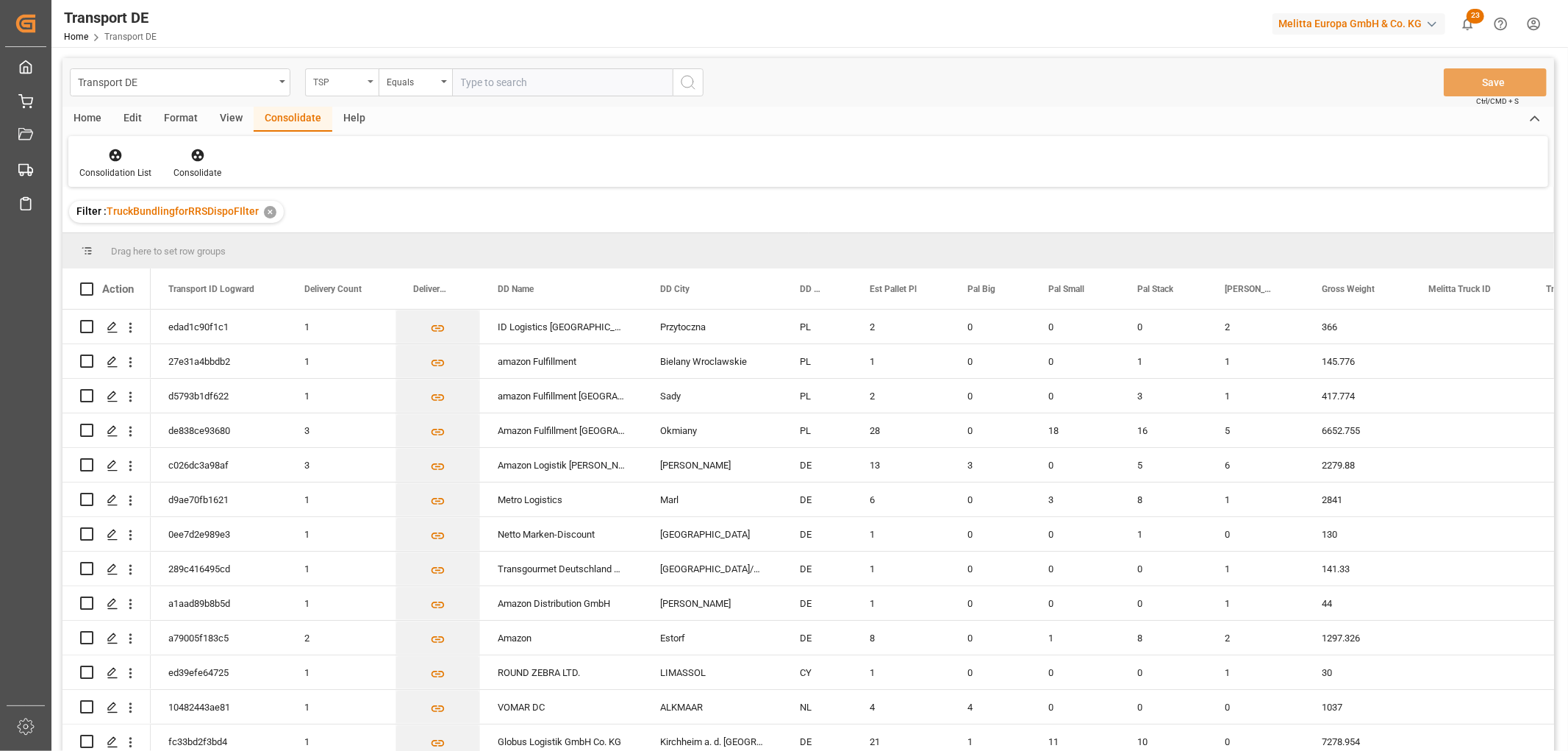
click at [322, 79] on div "TSP" at bounding box center [338, 80] width 50 height 17
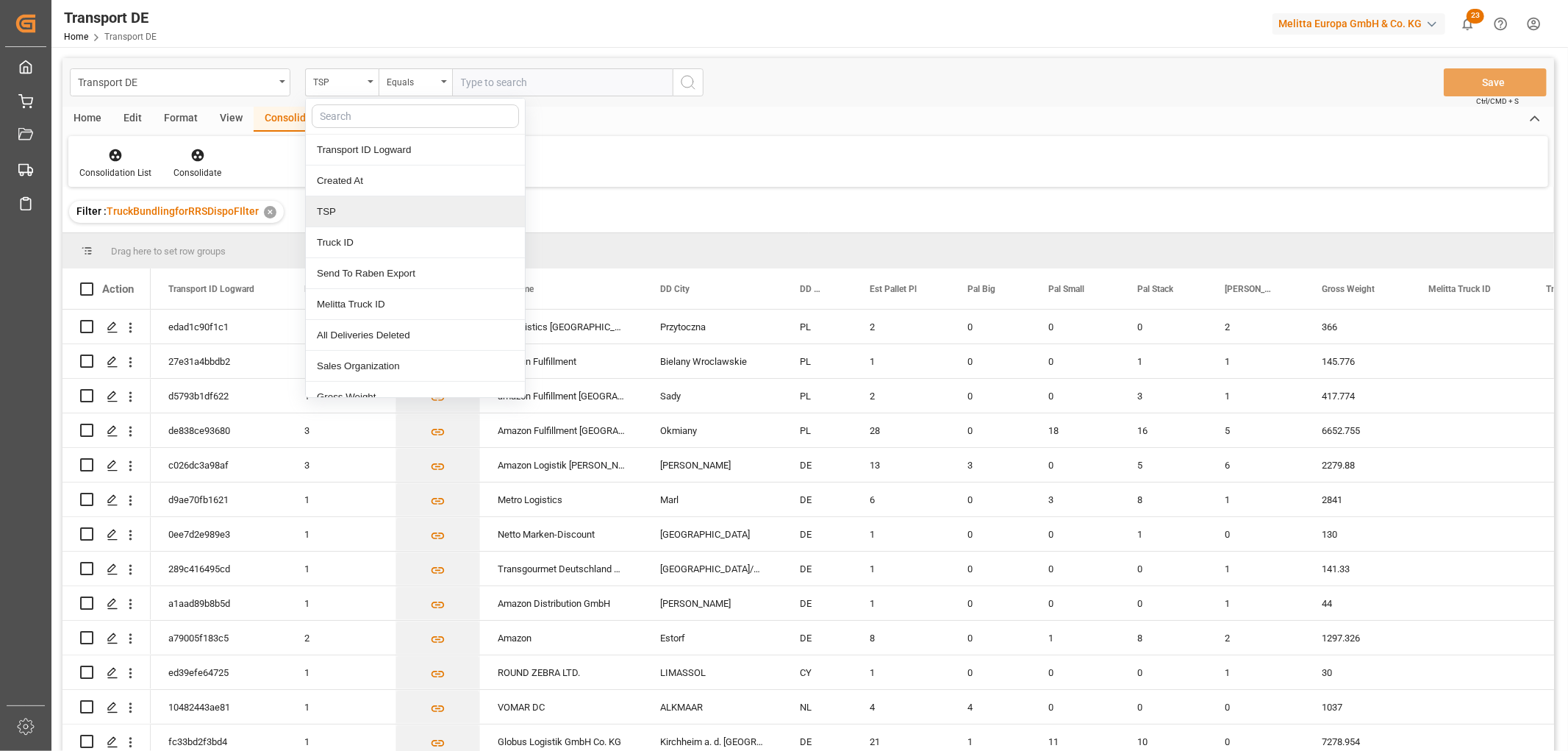
click at [319, 211] on div "TSP" at bounding box center [415, 211] width 219 height 31
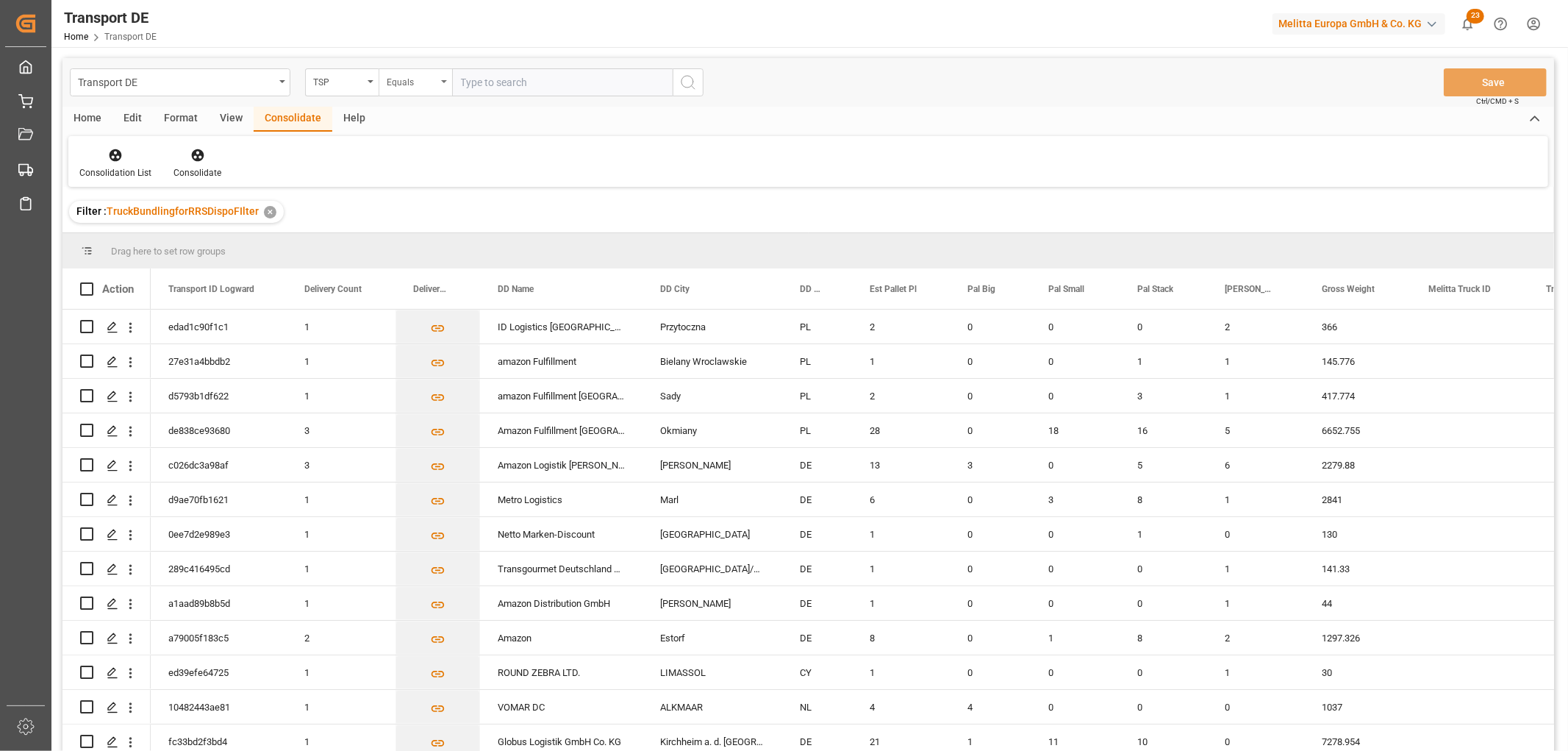
click at [412, 84] on div "Equals" at bounding box center [411, 80] width 50 height 17
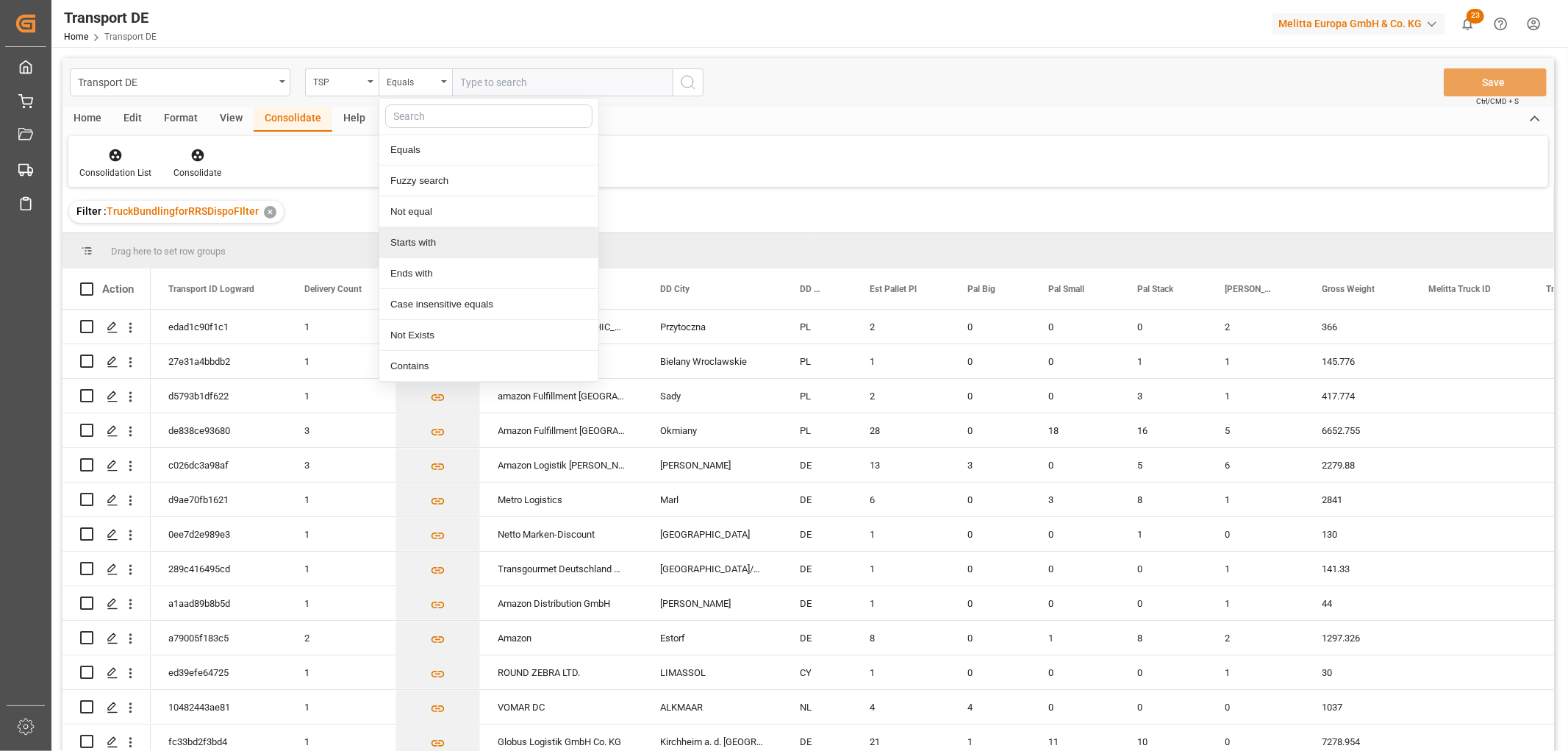
click at [416, 245] on div "Starts with" at bounding box center [489, 243] width 219 height 31
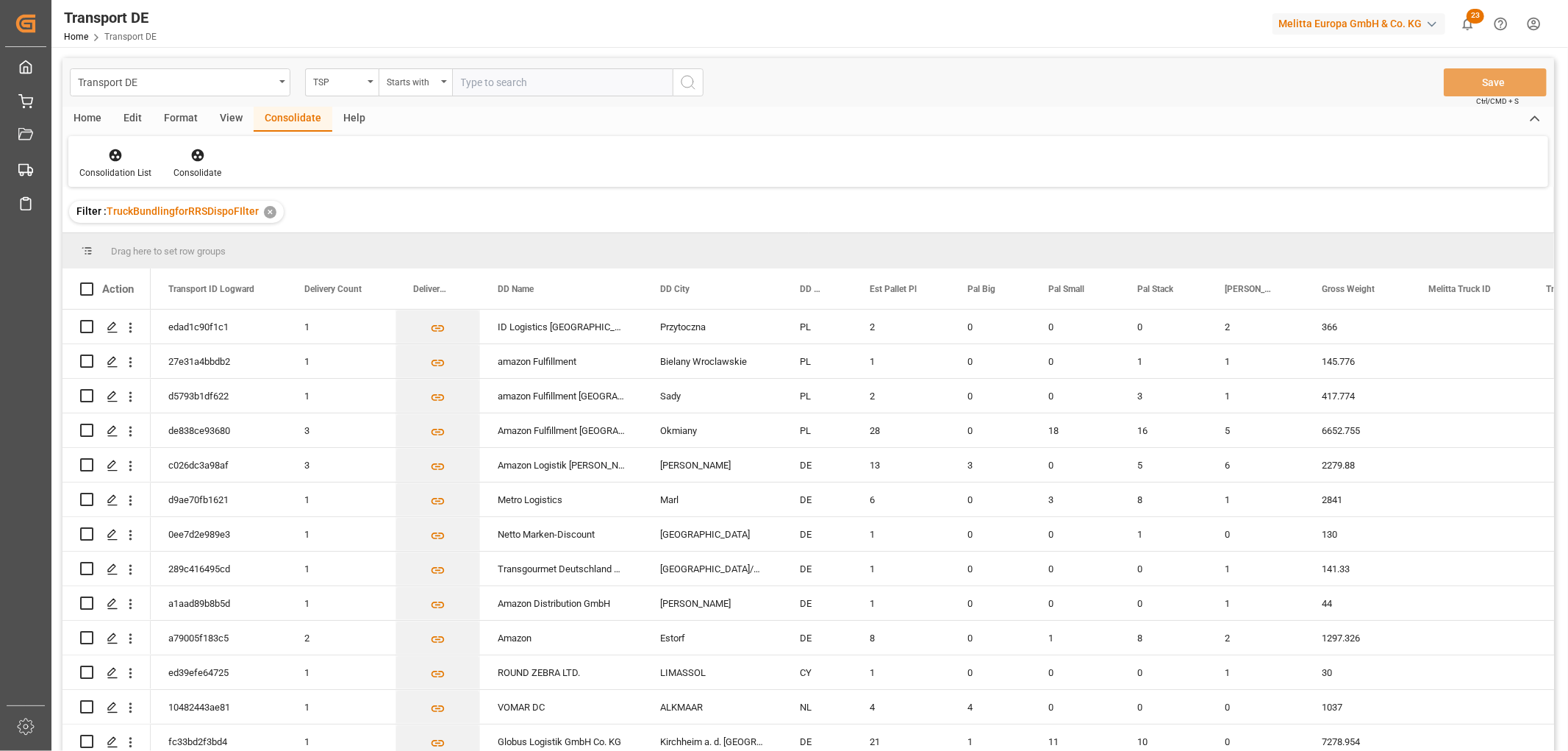
click at [504, 81] on input "text" at bounding box center [562, 82] width 220 height 28
type input "LIT DE"
click at [686, 81] on icon "search button" at bounding box center [688, 82] width 18 height 18
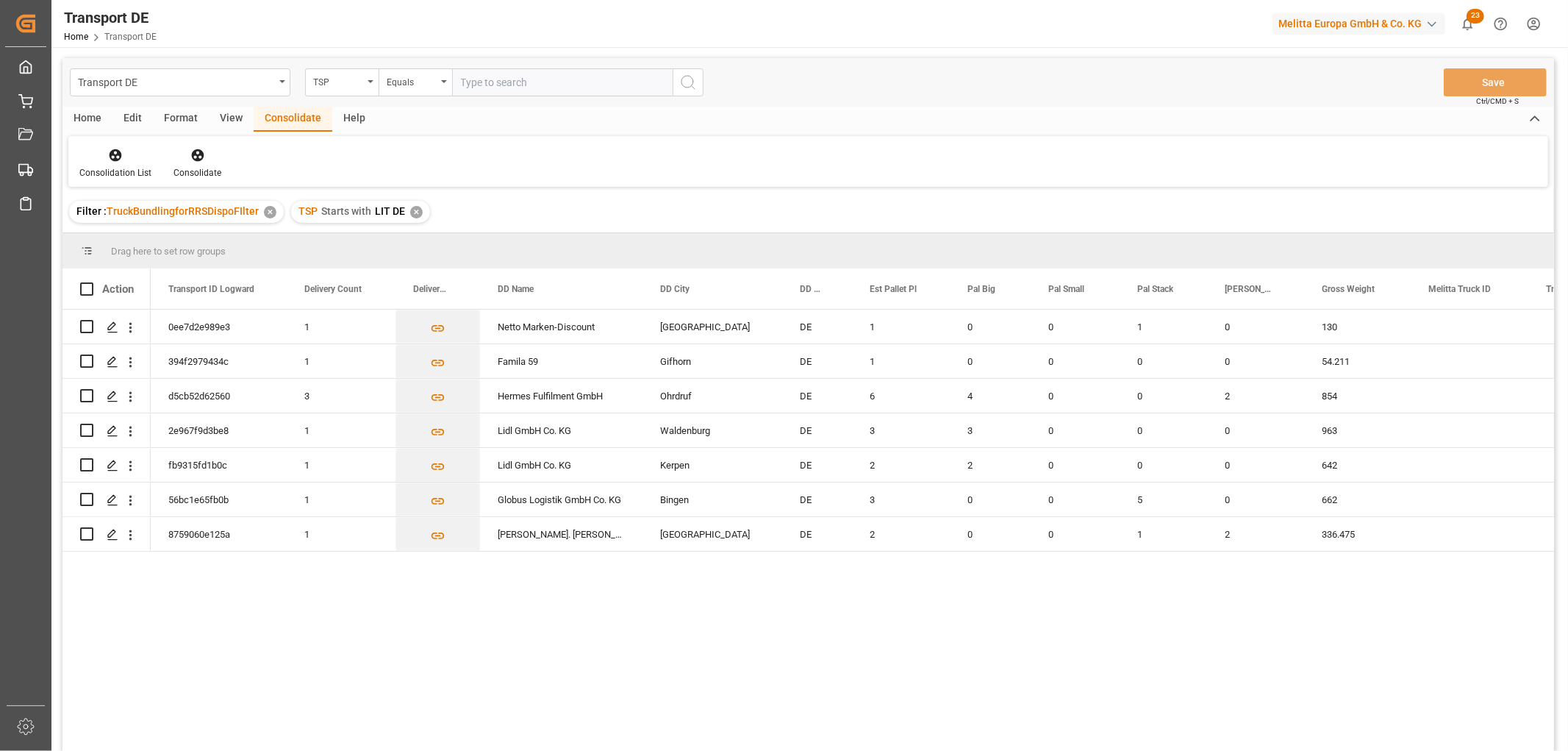
click at [415, 215] on div "✕" at bounding box center [416, 212] width 13 height 13
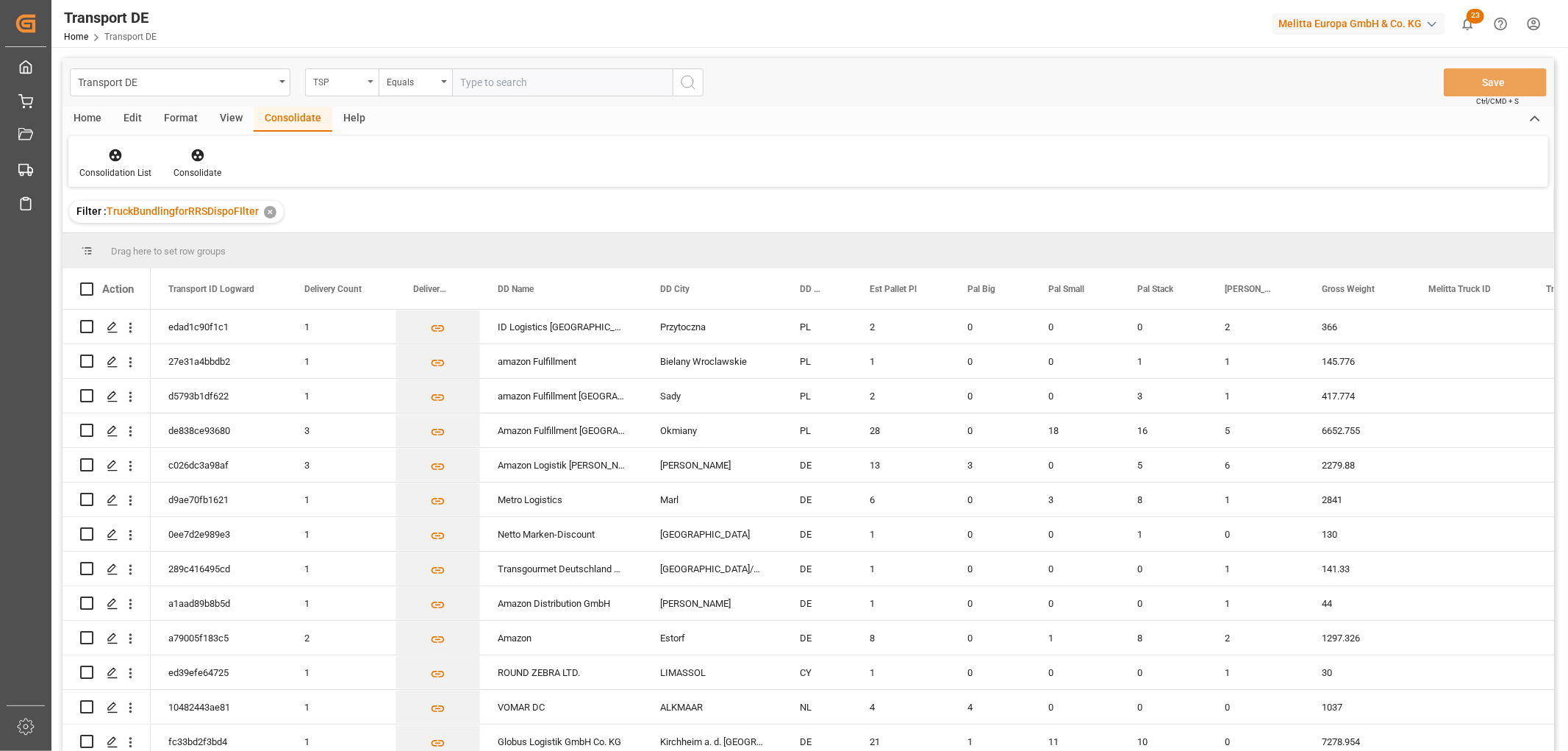
click at [349, 82] on div "TSP" at bounding box center [338, 80] width 50 height 17
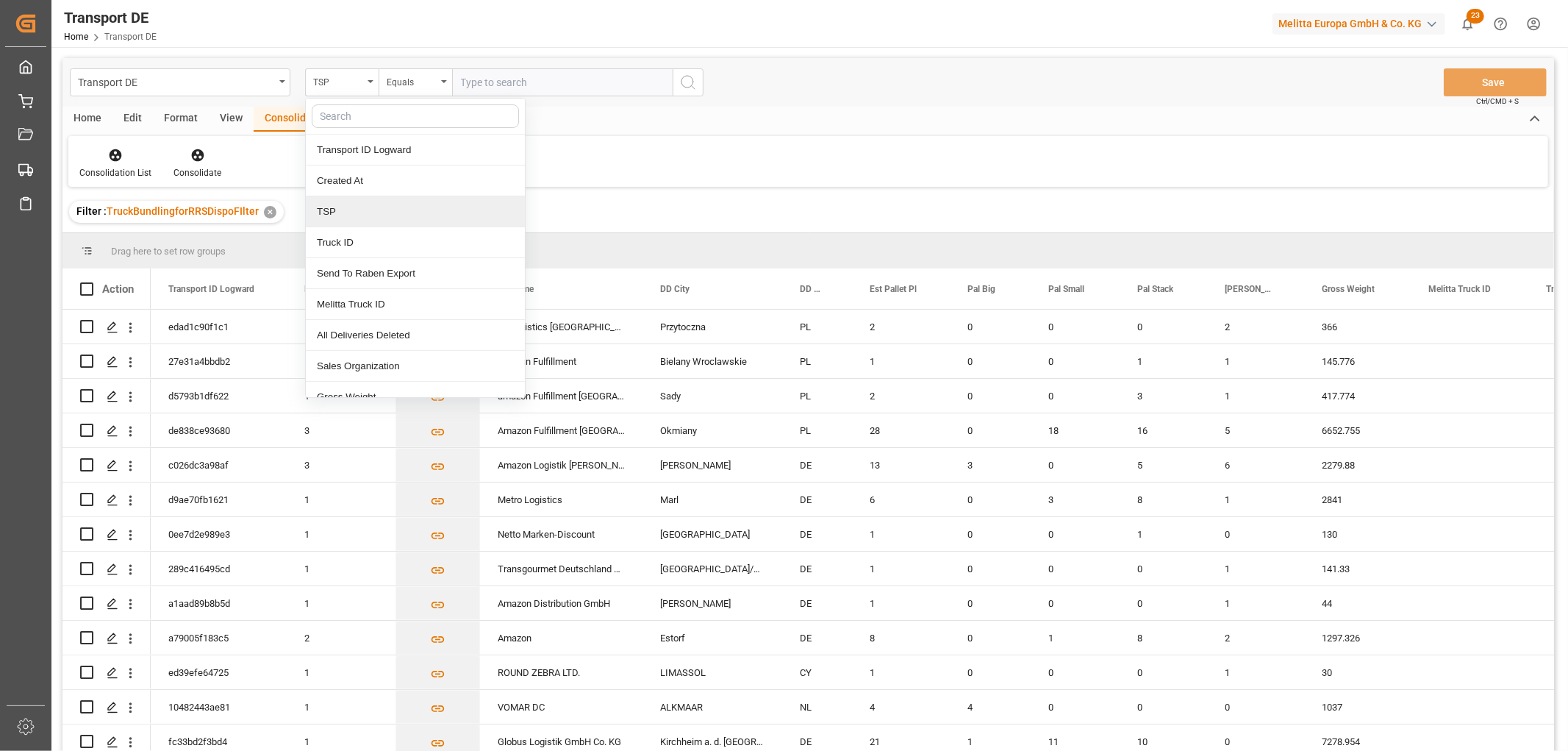
click at [343, 211] on div "TSP" at bounding box center [415, 211] width 219 height 31
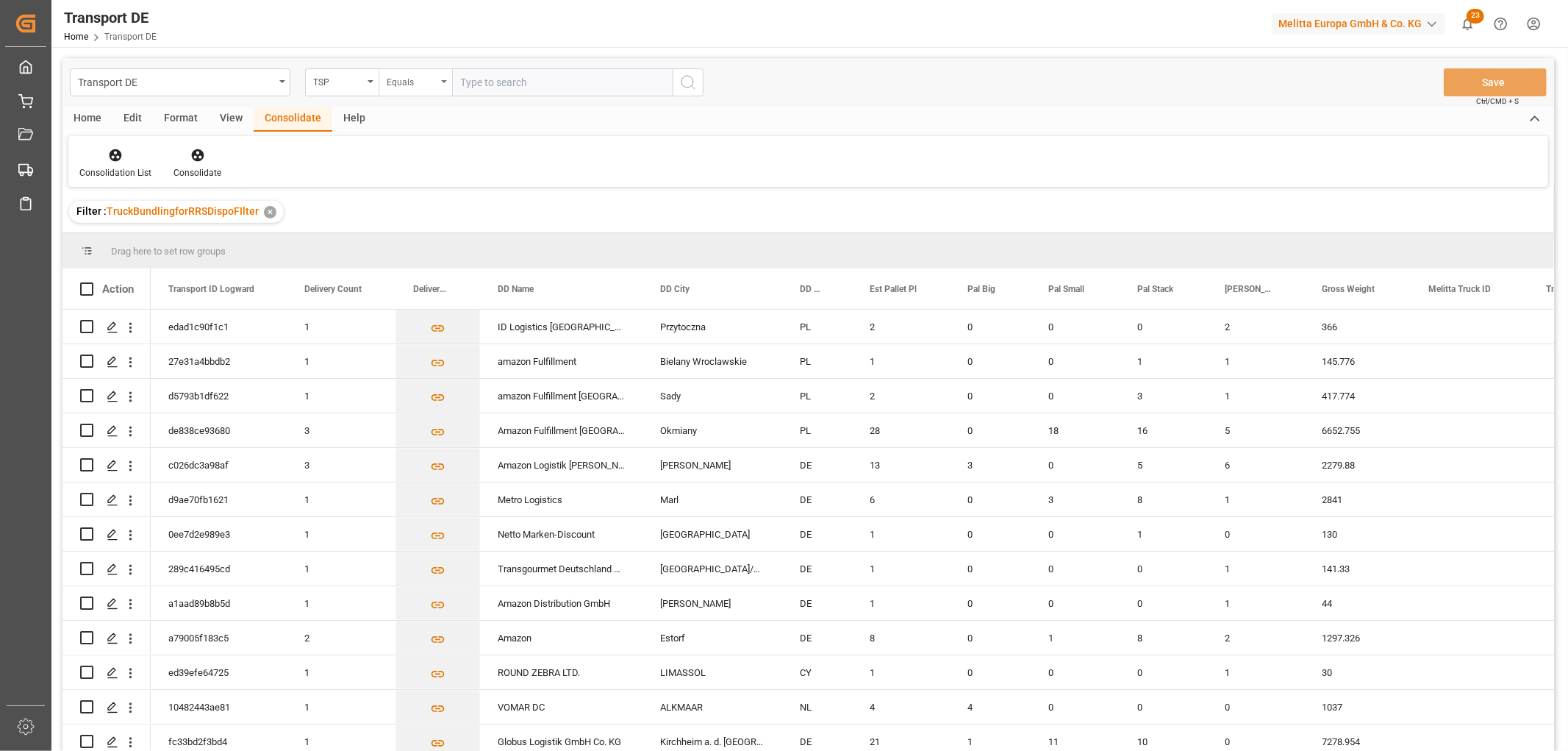
click at [394, 77] on div "Equals" at bounding box center [411, 80] width 50 height 17
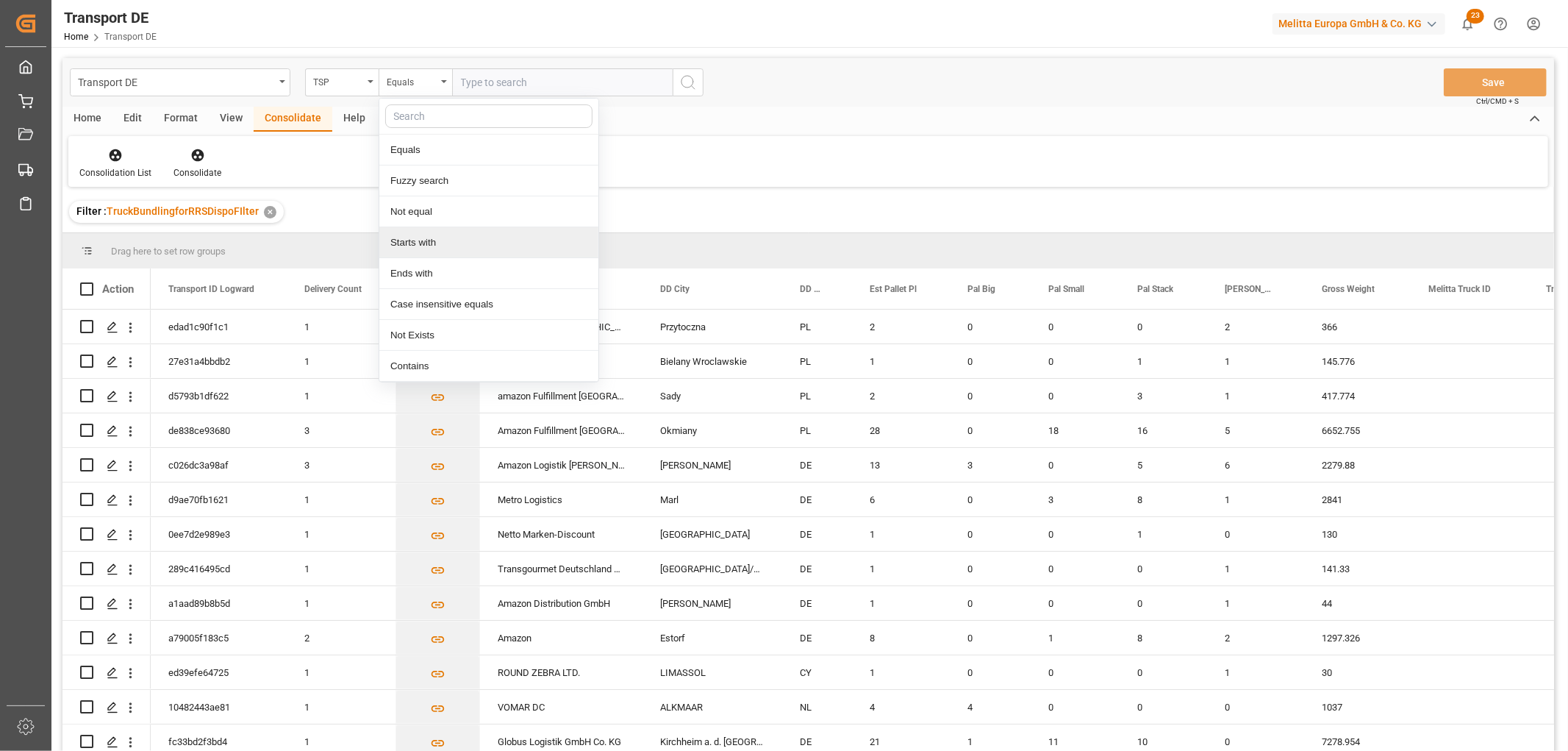
drag, startPoint x: 399, startPoint y: 240, endPoint x: 432, endPoint y: 166, distance: 81.0
click at [399, 240] on div "Starts with" at bounding box center [489, 243] width 219 height 31
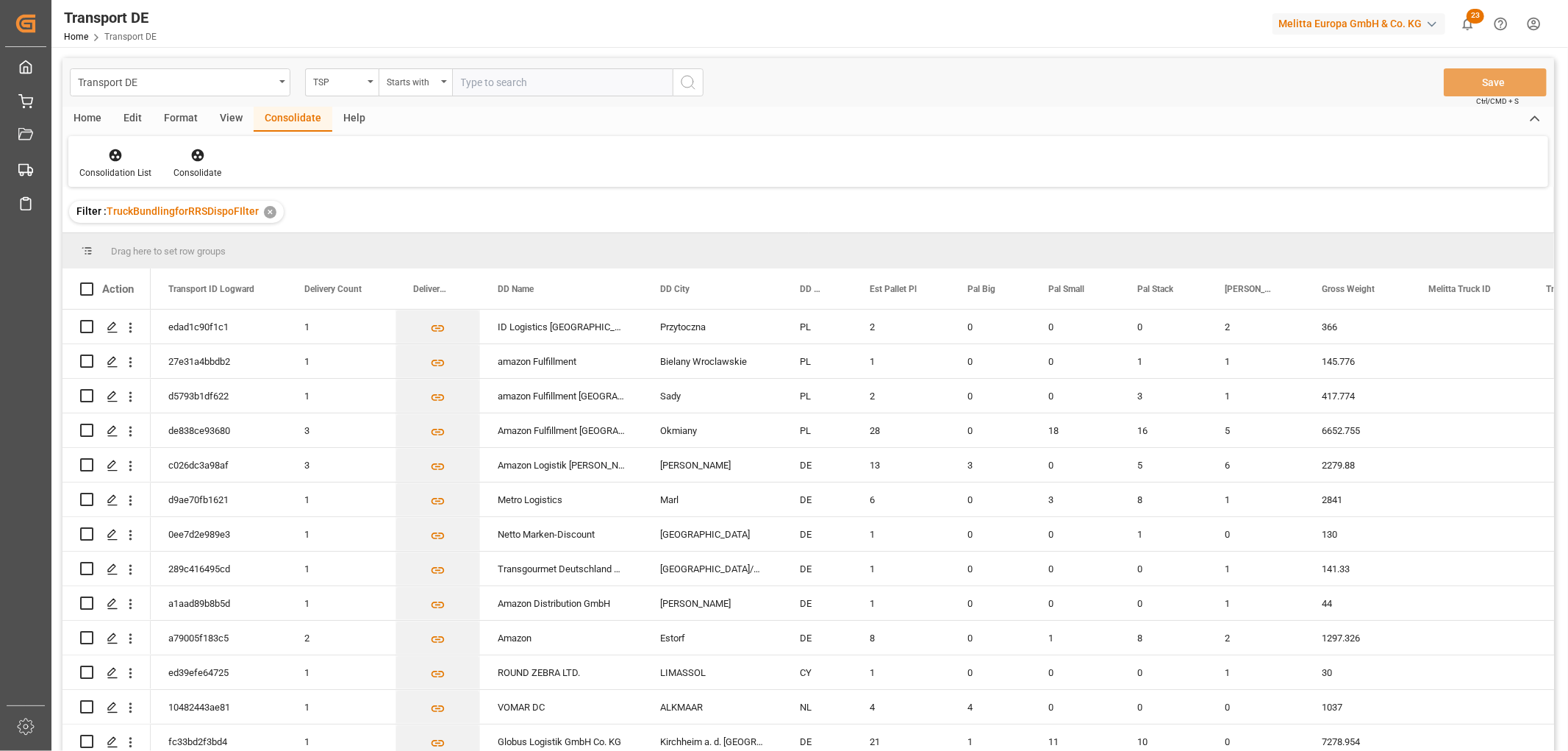
click at [493, 82] on input "text" at bounding box center [562, 82] width 220 height 28
type input "Hartmann"
click at [692, 84] on circle "search button" at bounding box center [687, 81] width 12 height 12
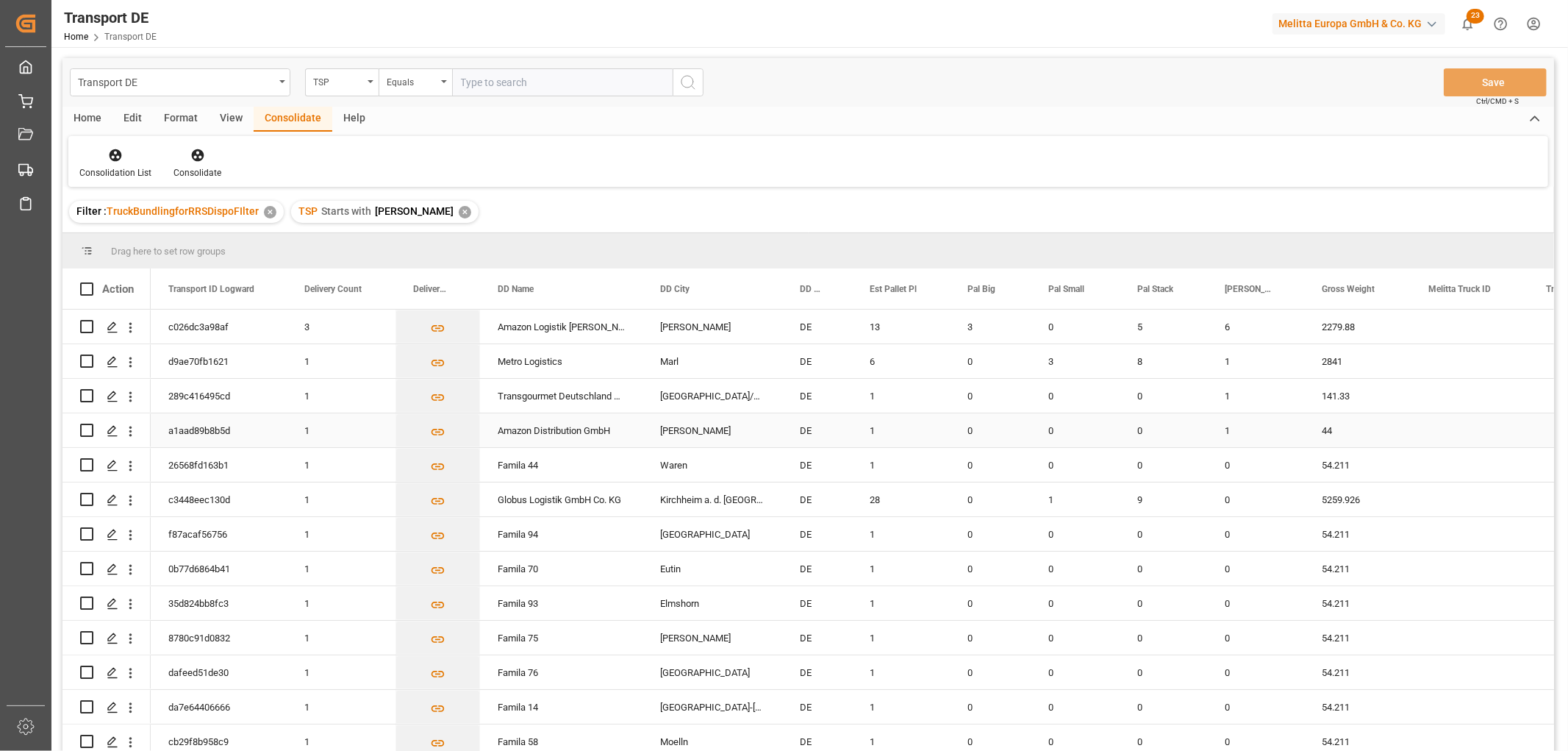
click at [87, 429] on input "Press Space to toggle row selection (unchecked)" at bounding box center [87, 430] width 13 height 13
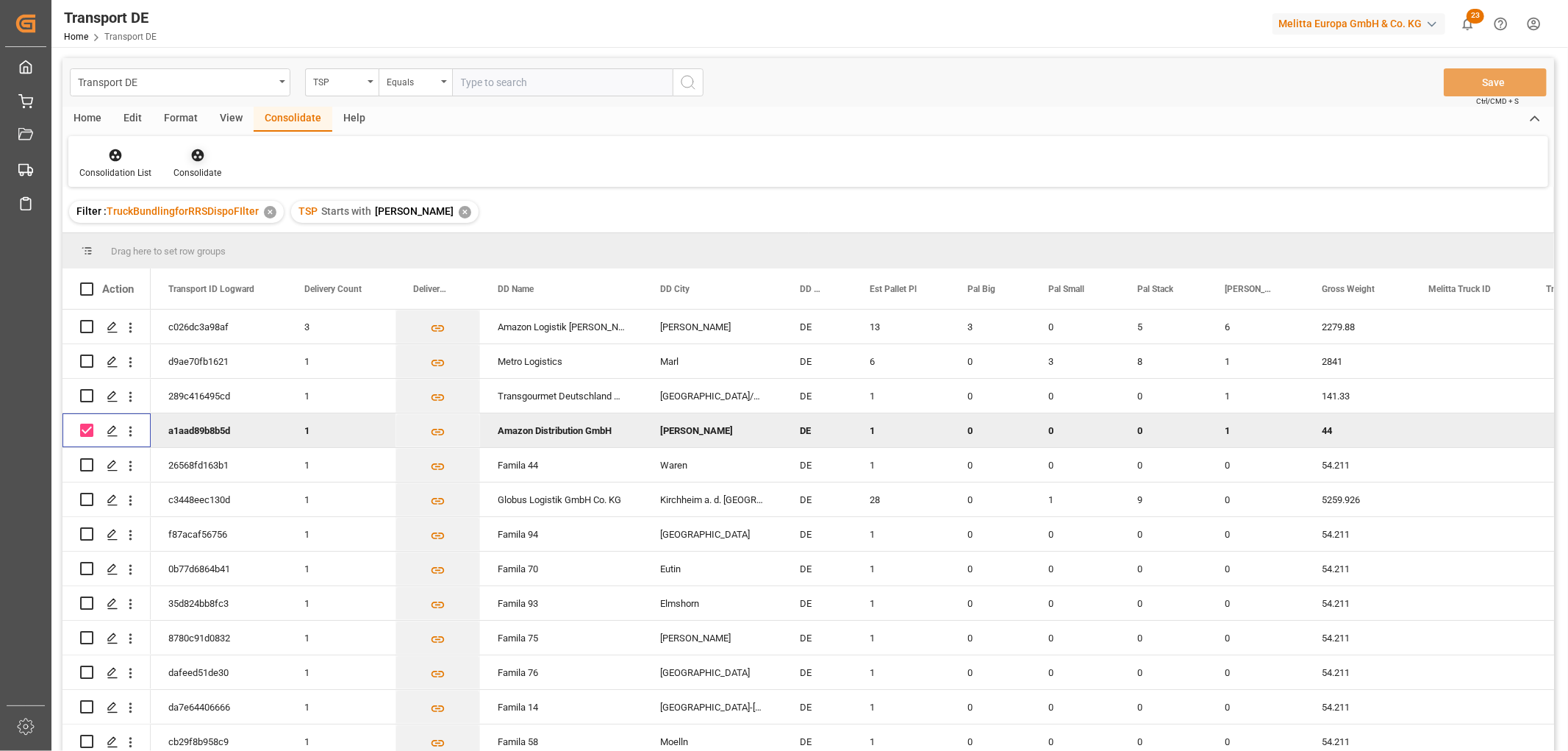
click at [196, 155] on icon at bounding box center [198, 156] width 13 height 13
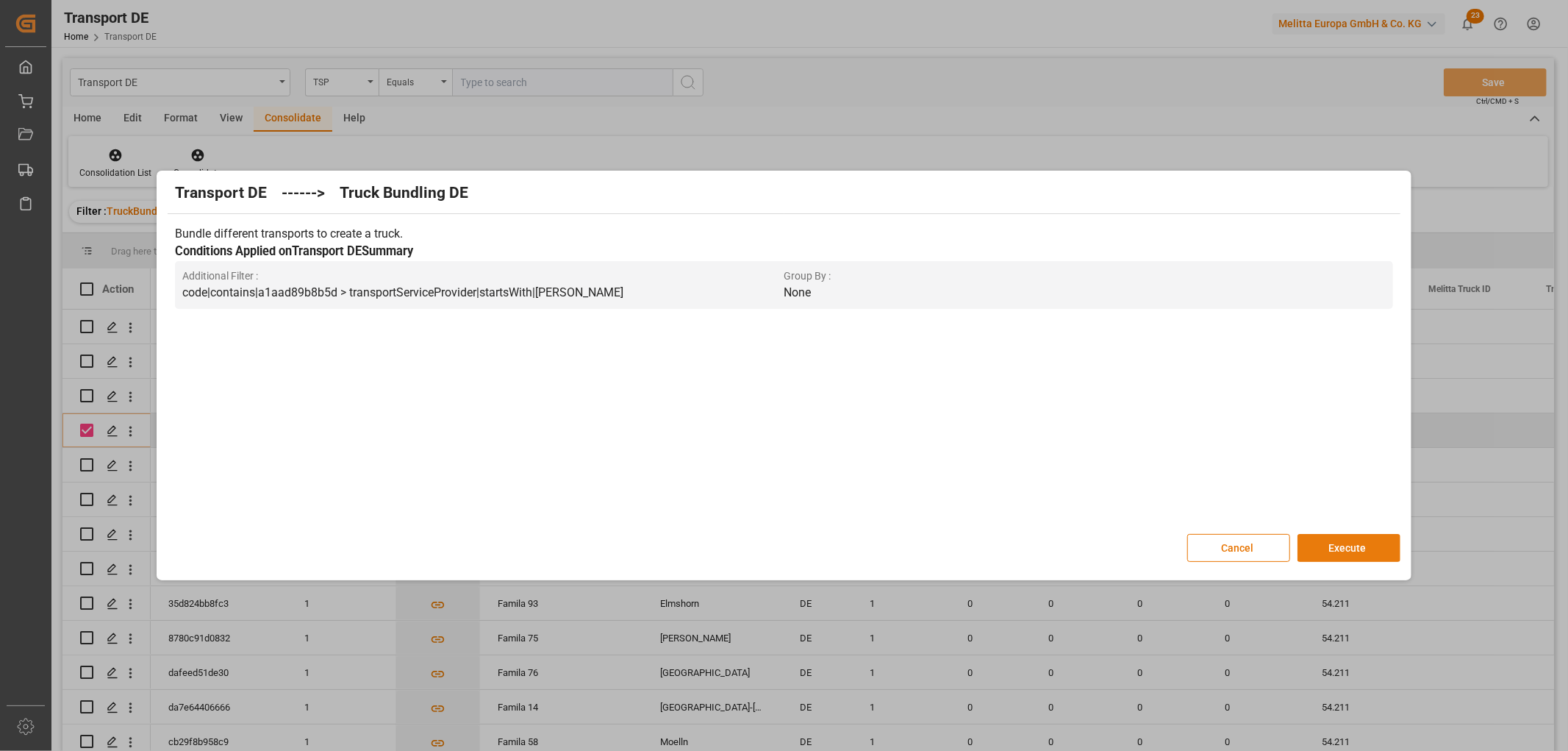
click at [1345, 546] on button "Execute" at bounding box center [1349, 548] width 103 height 28
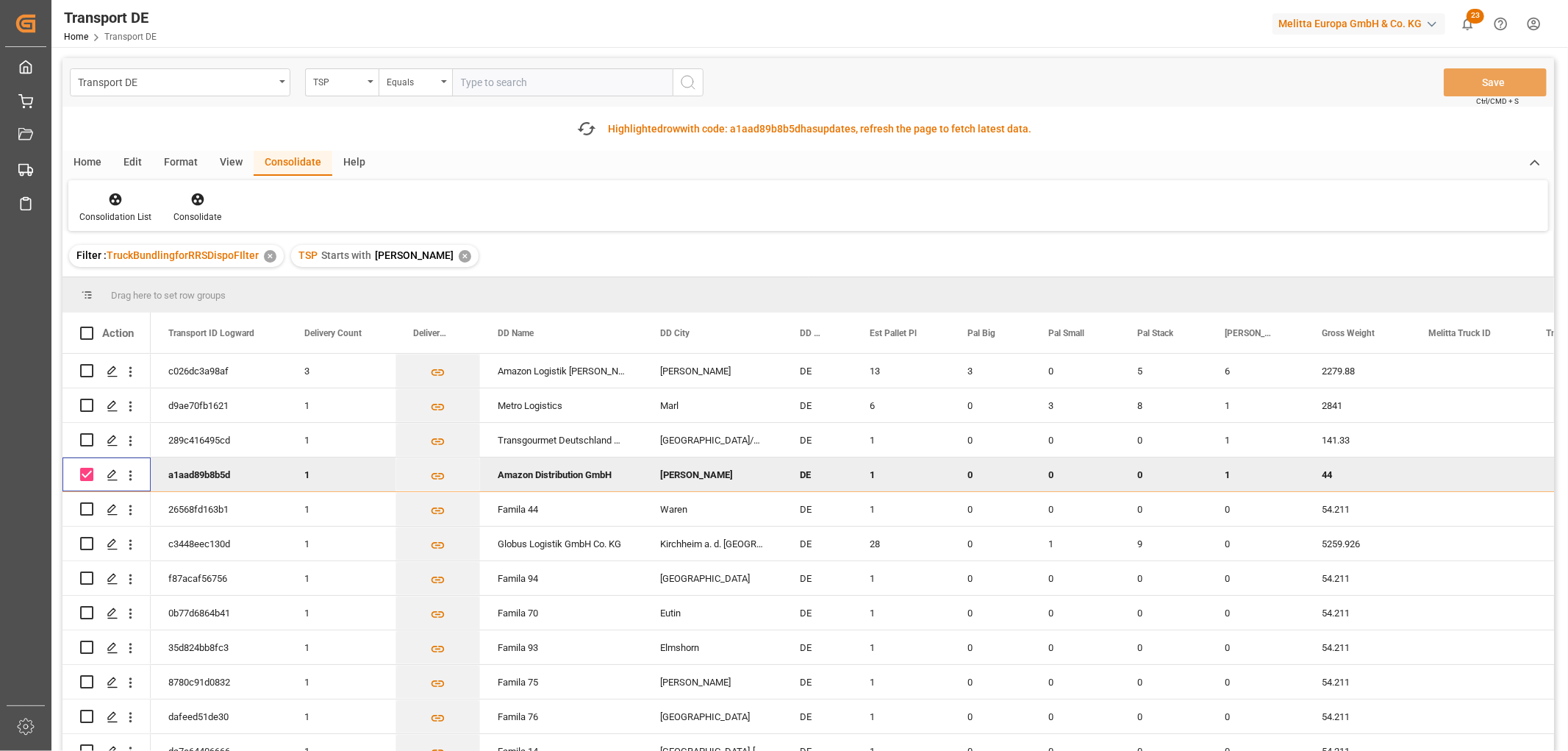
click at [87, 470] on input "Press Space to toggle row selection (checked)" at bounding box center [87, 474] width 13 height 13
checkbox input "false"
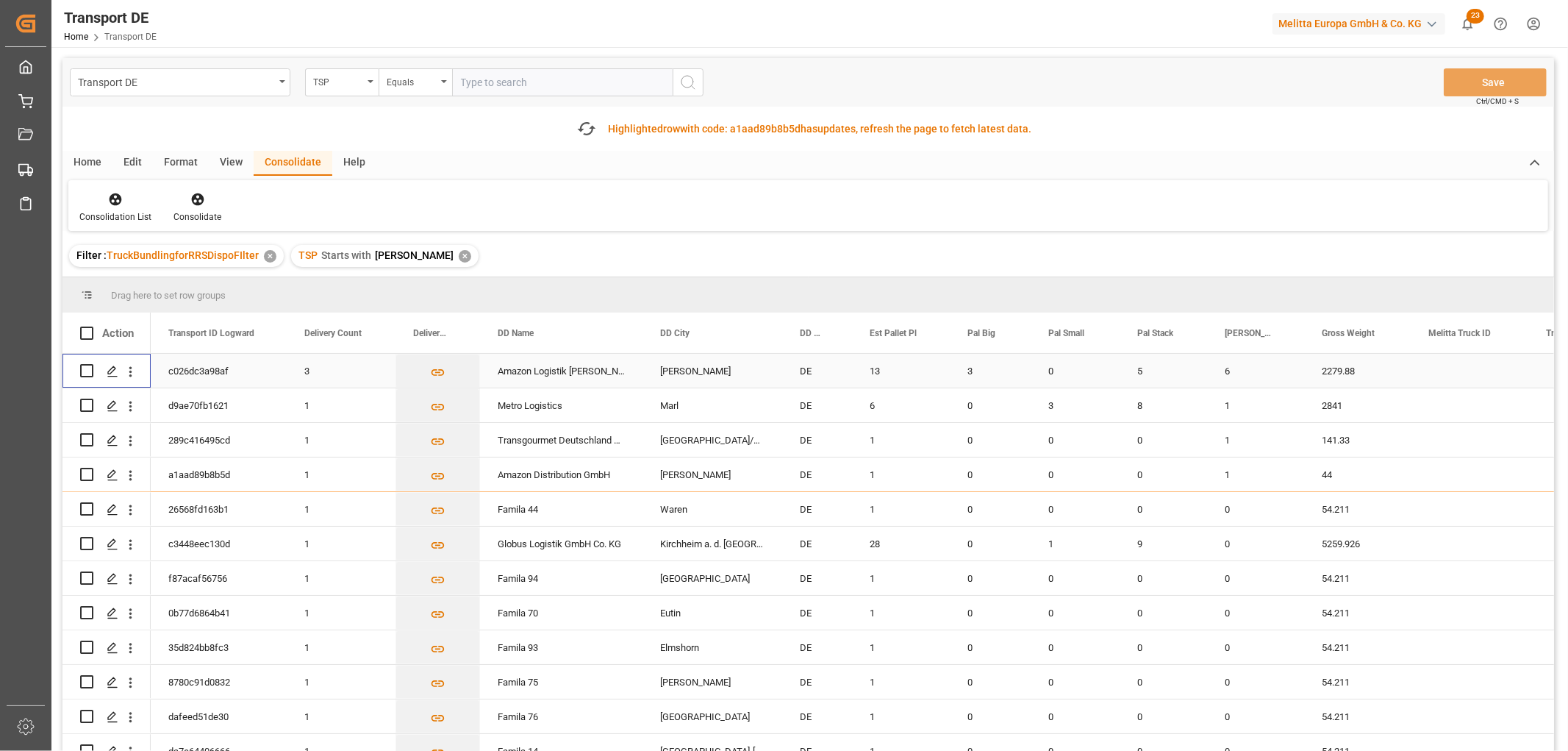
click at [88, 373] on input "Press Space to toggle row selection (unchecked)" at bounding box center [87, 371] width 13 height 13
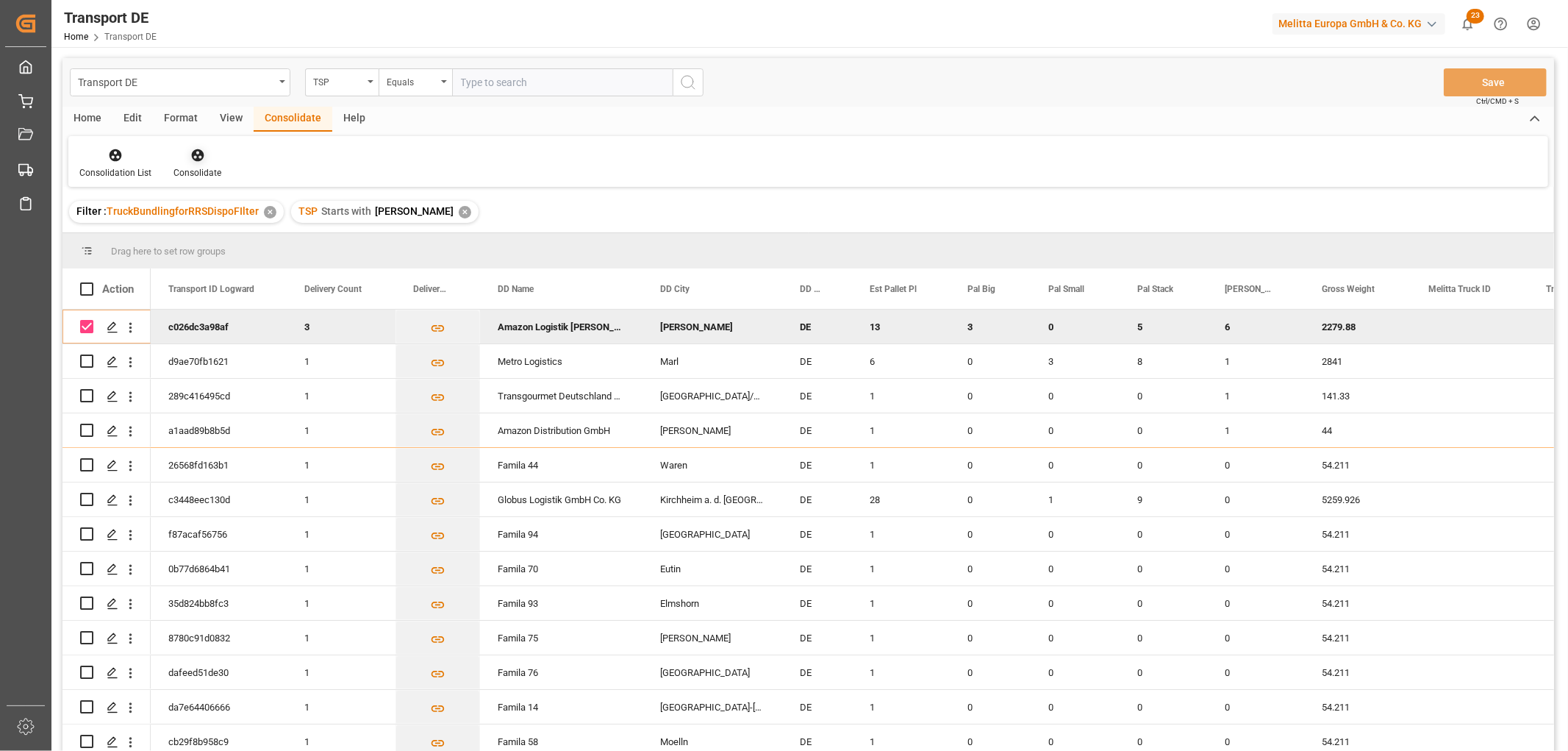
click at [194, 155] on icon at bounding box center [198, 156] width 13 height 13
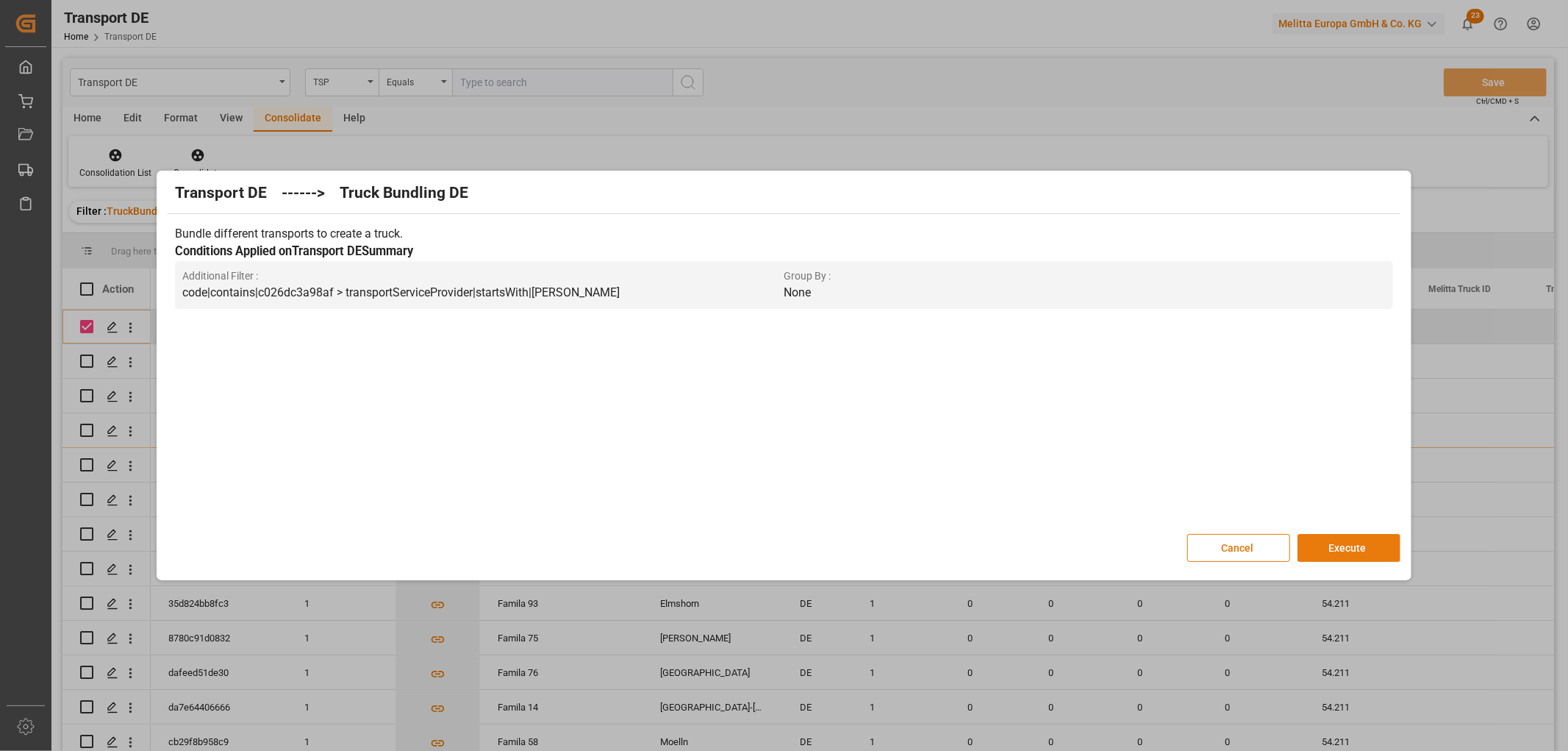
click at [1357, 544] on button "Execute" at bounding box center [1349, 548] width 103 height 28
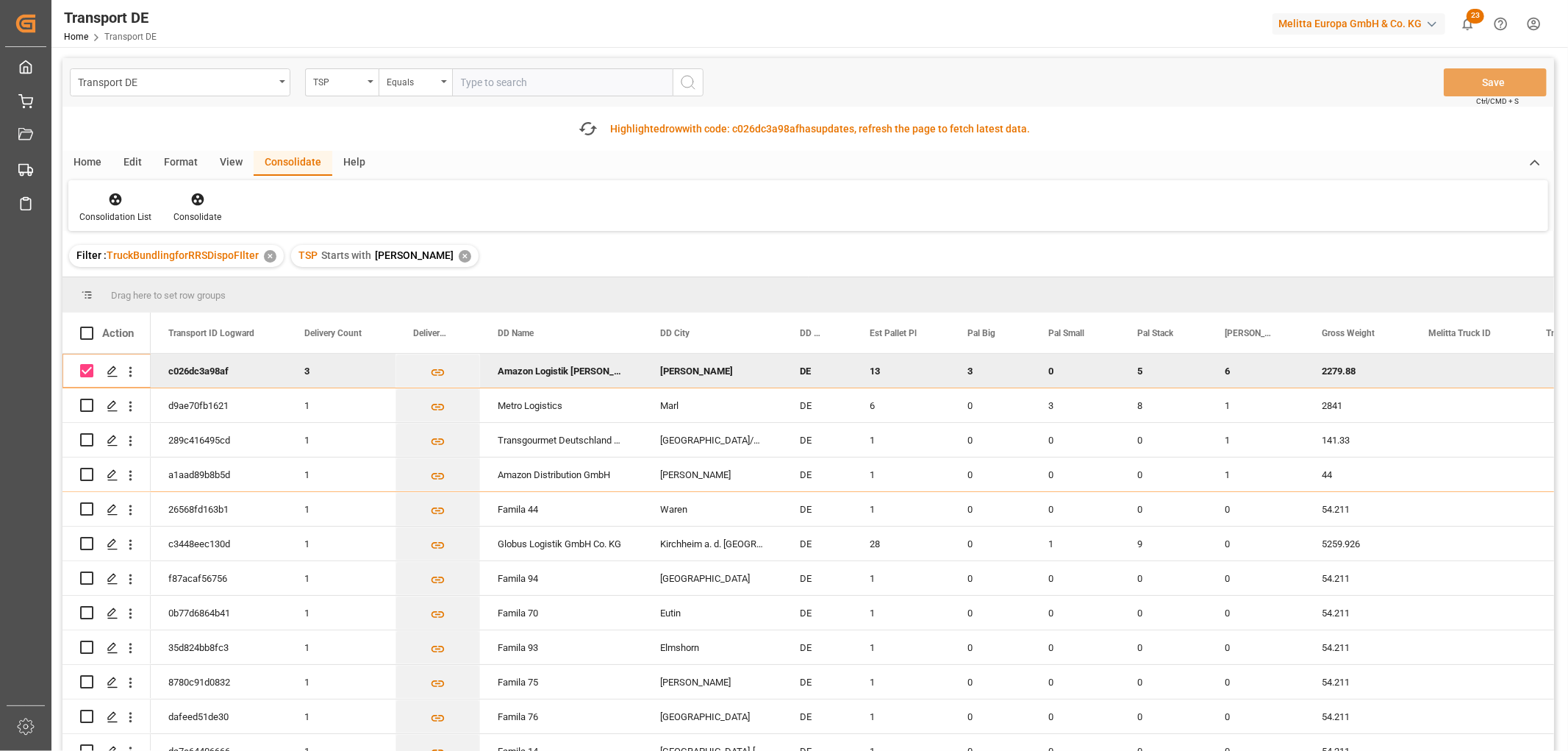
click at [85, 375] on input "Press Space to toggle row selection (checked)" at bounding box center [87, 371] width 13 height 13
checkbox input "false"
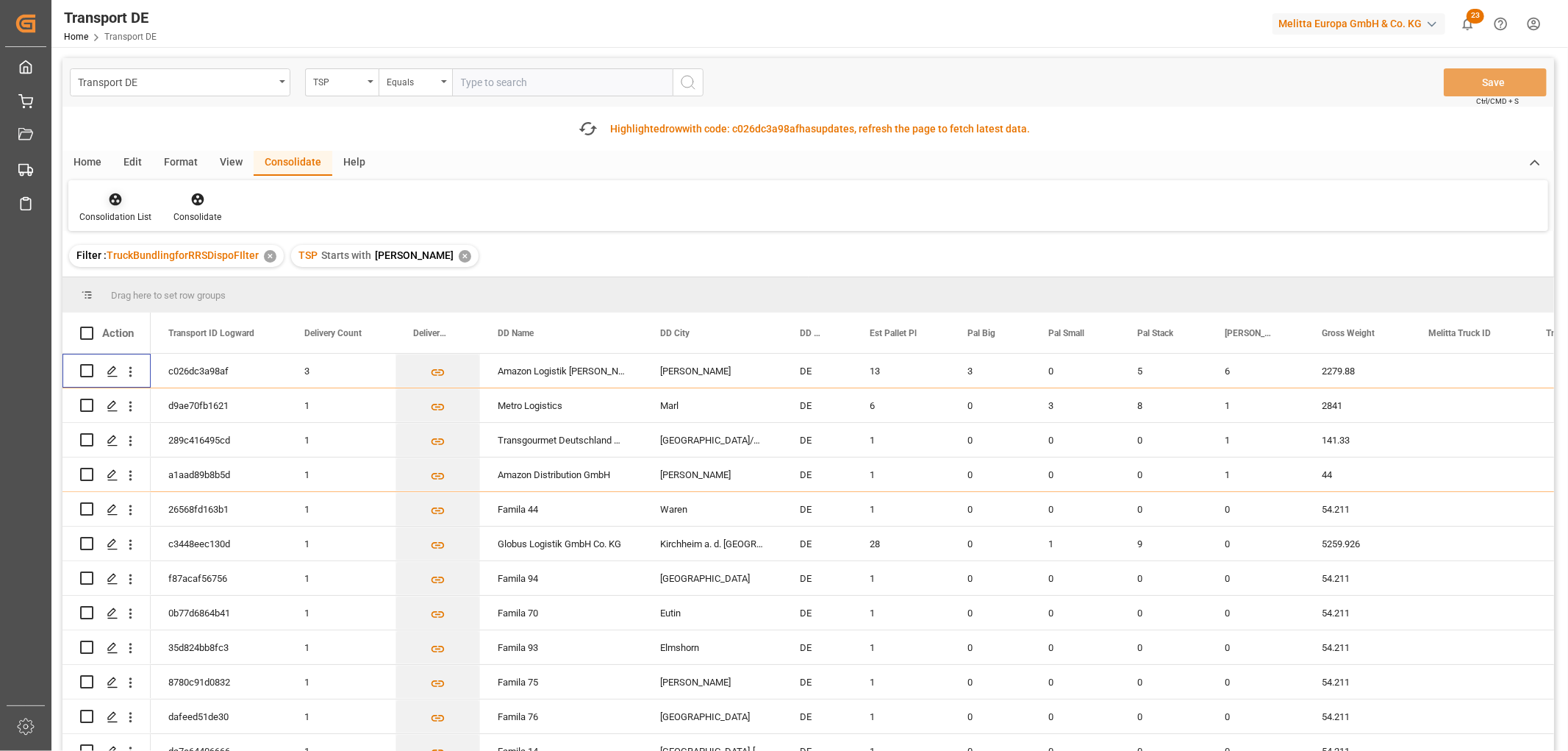
click at [118, 203] on icon at bounding box center [115, 199] width 14 height 14
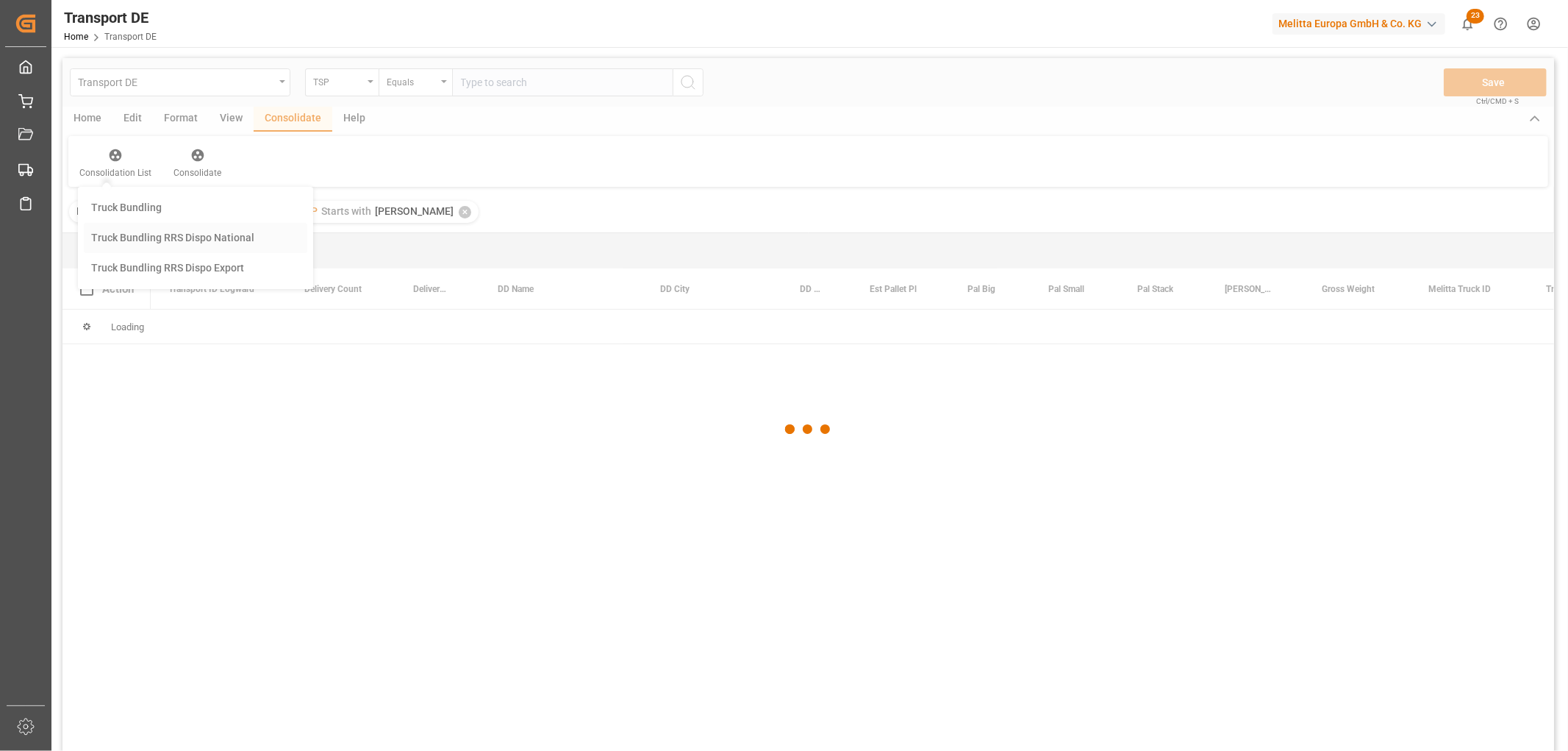
click at [125, 277] on div "Transport DE TSP Equals Save Ctrl/CMD + S Home Edit Format View Consolidate Hel…" at bounding box center [809, 424] width 1492 height 732
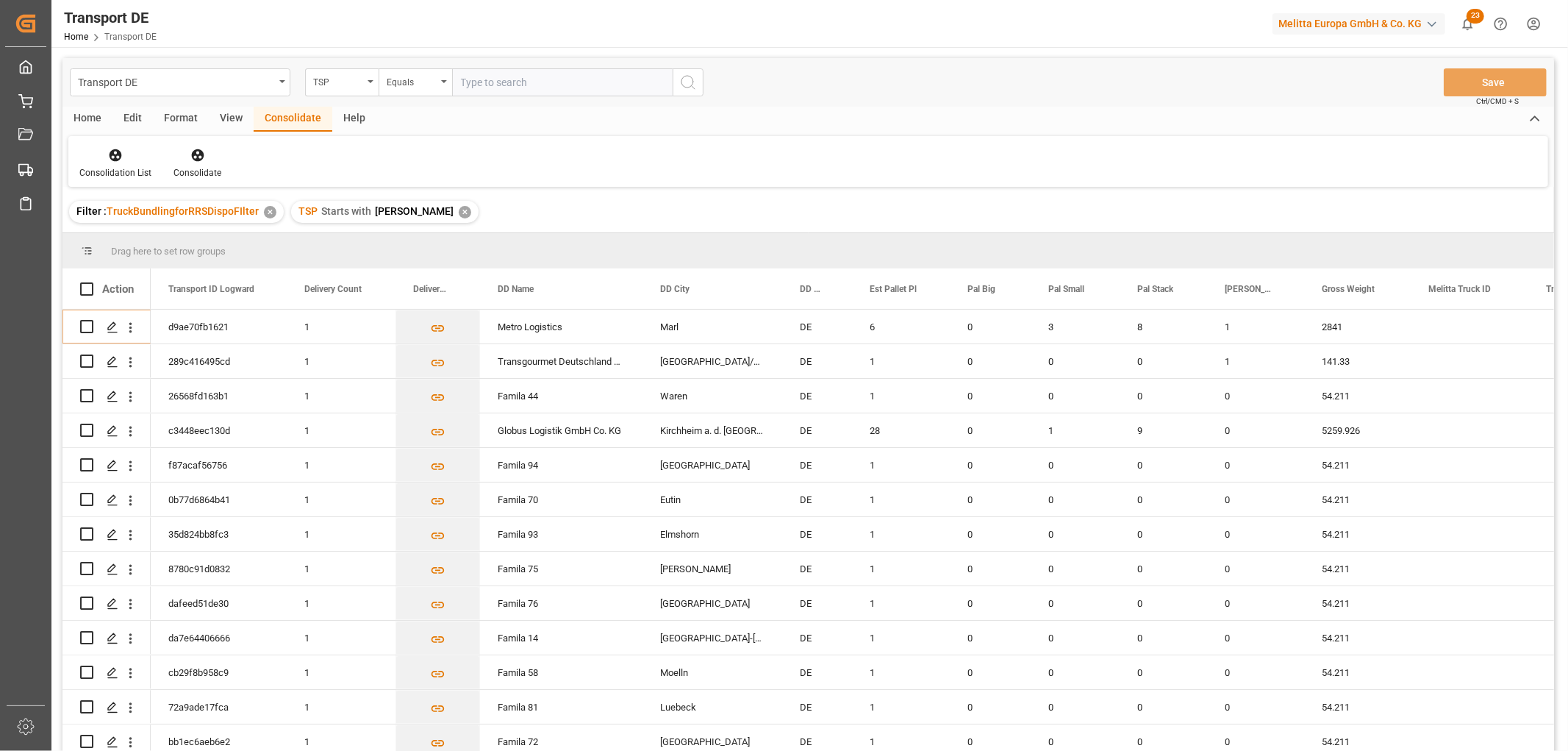
click at [459, 214] on div "✕" at bounding box center [465, 212] width 13 height 13
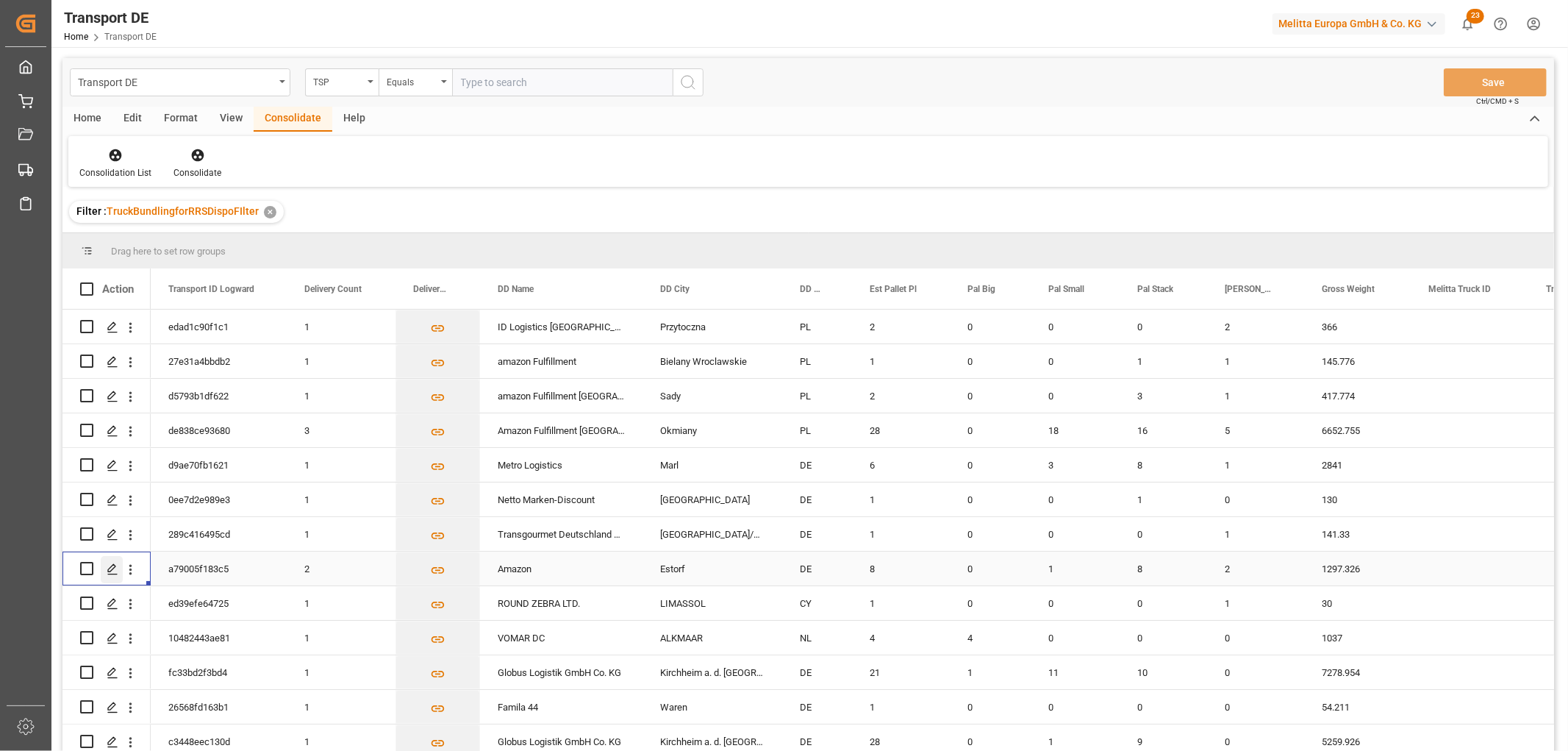
click at [110, 570] on polygon "Press SPACE to select this row." at bounding box center [111, 567] width 7 height 7
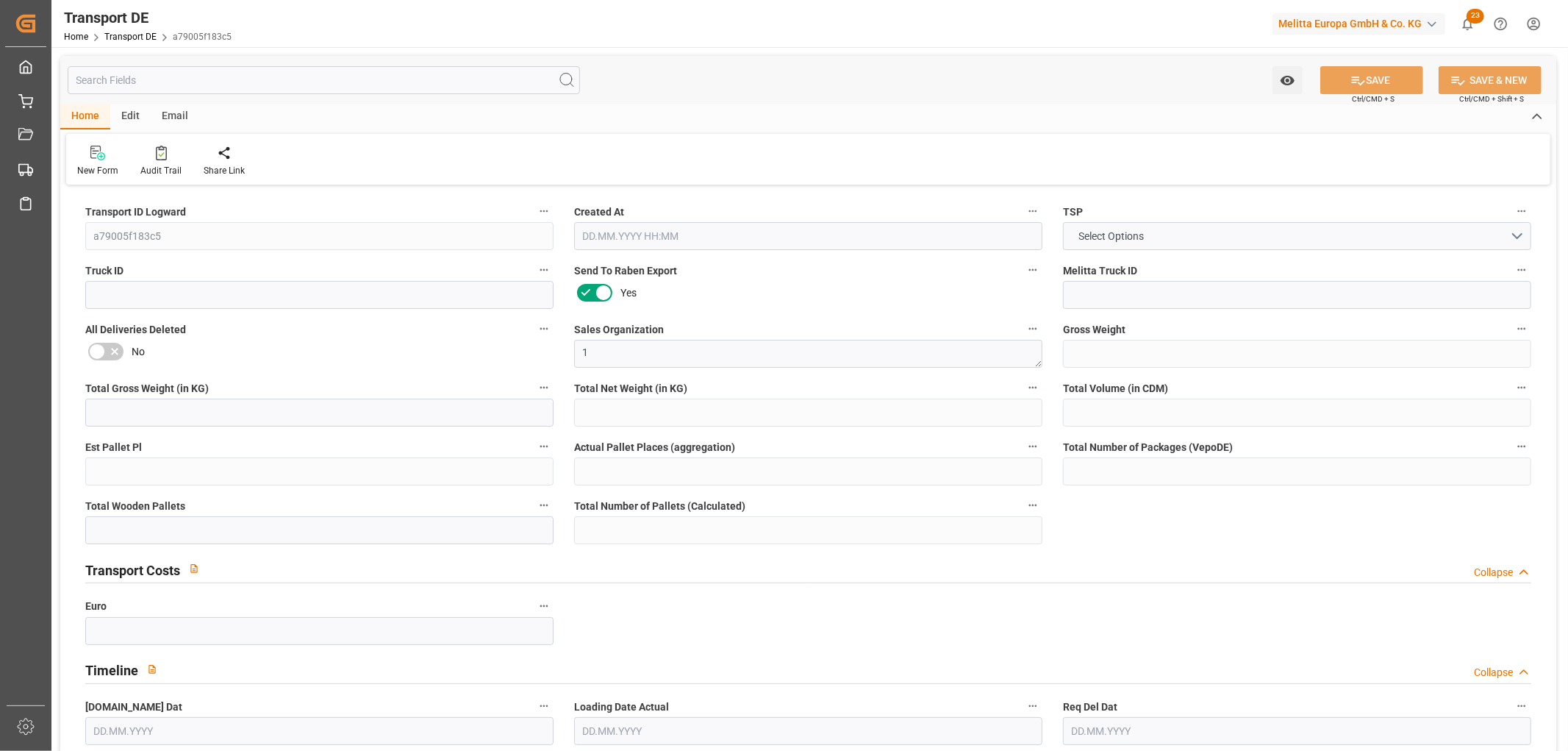
type input "1297.326"
type input "1023.578"
type input "835.737"
type input "9155.851"
type input "8"
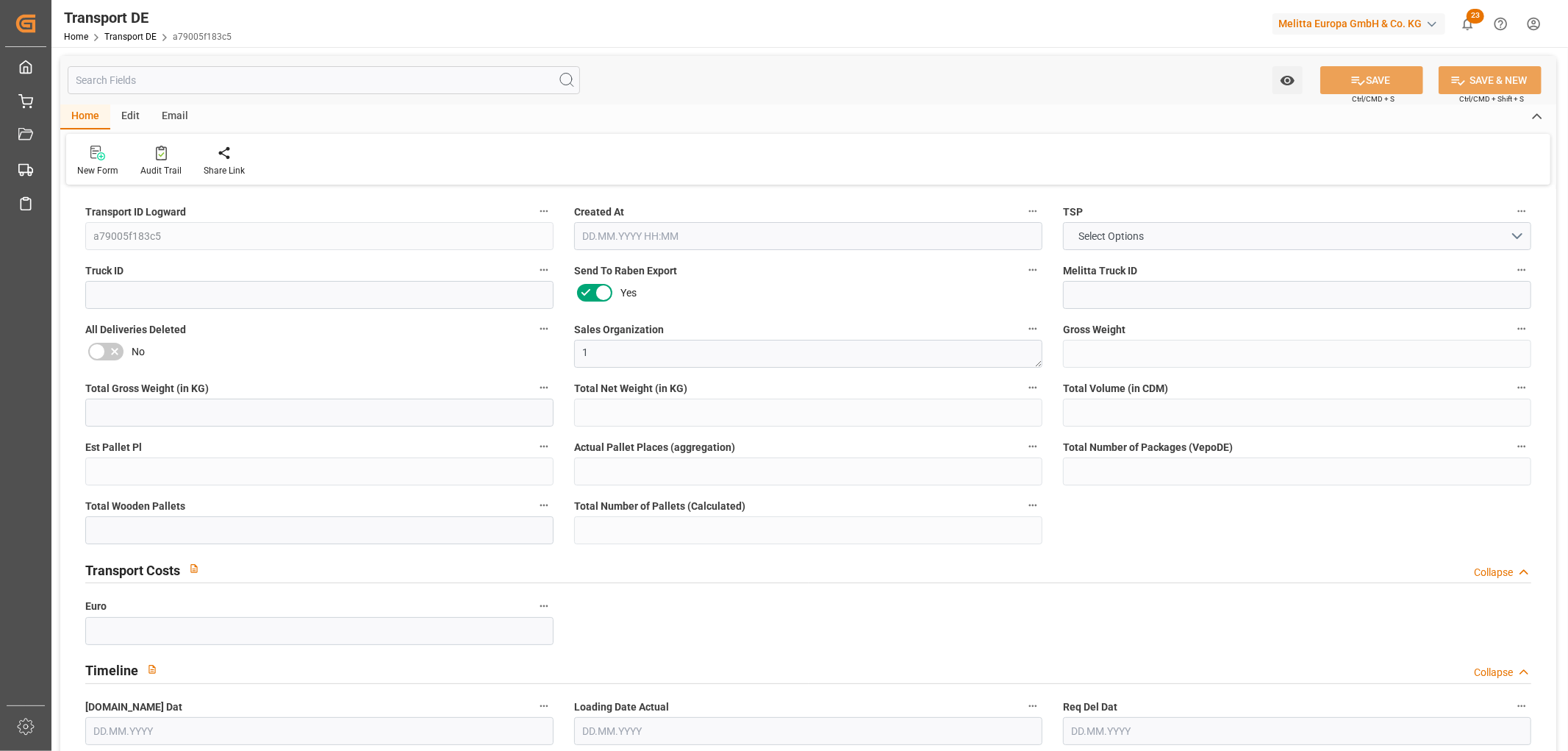
type input "0"
type input "11"
type input "3"
type input "0"
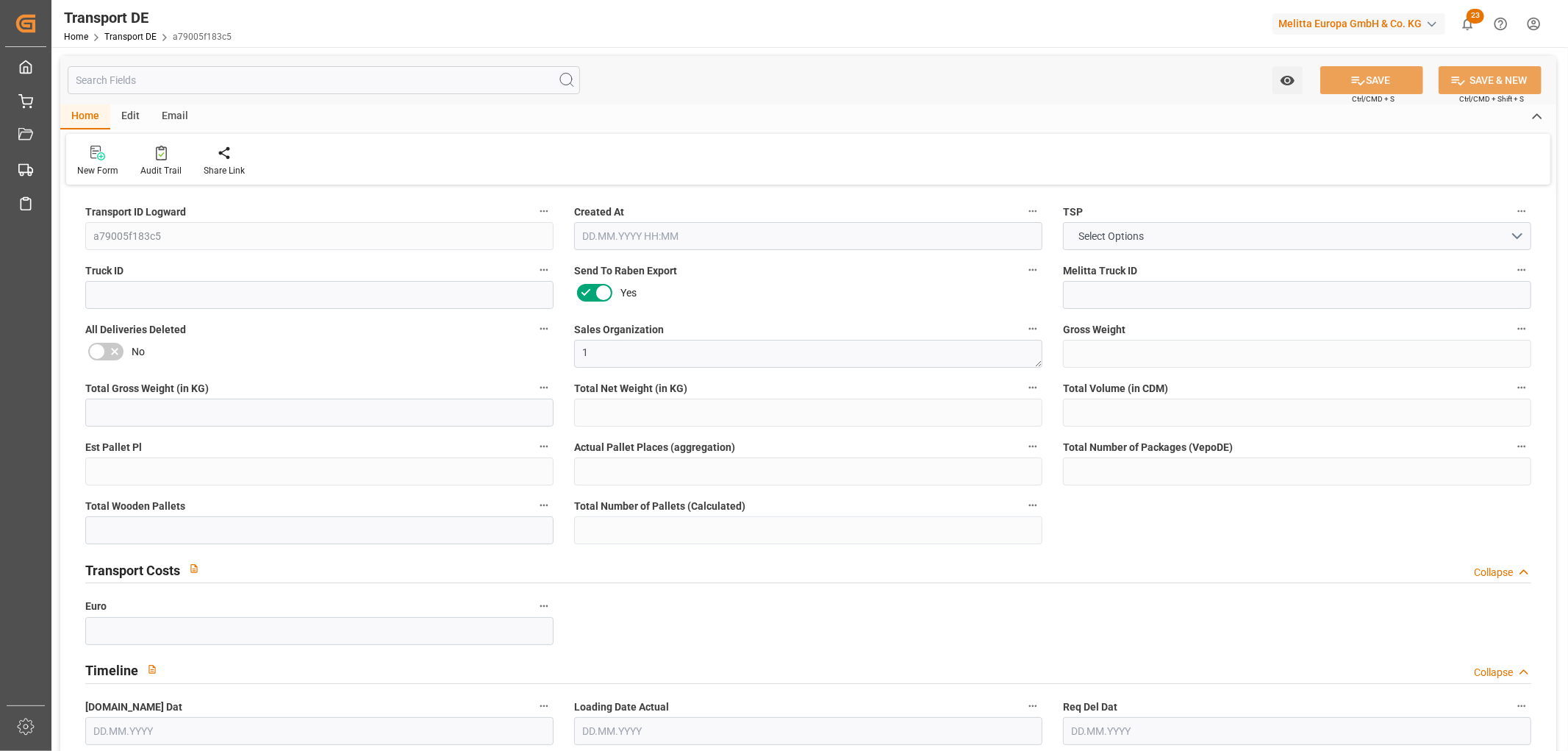
type input "31"
type input "0"
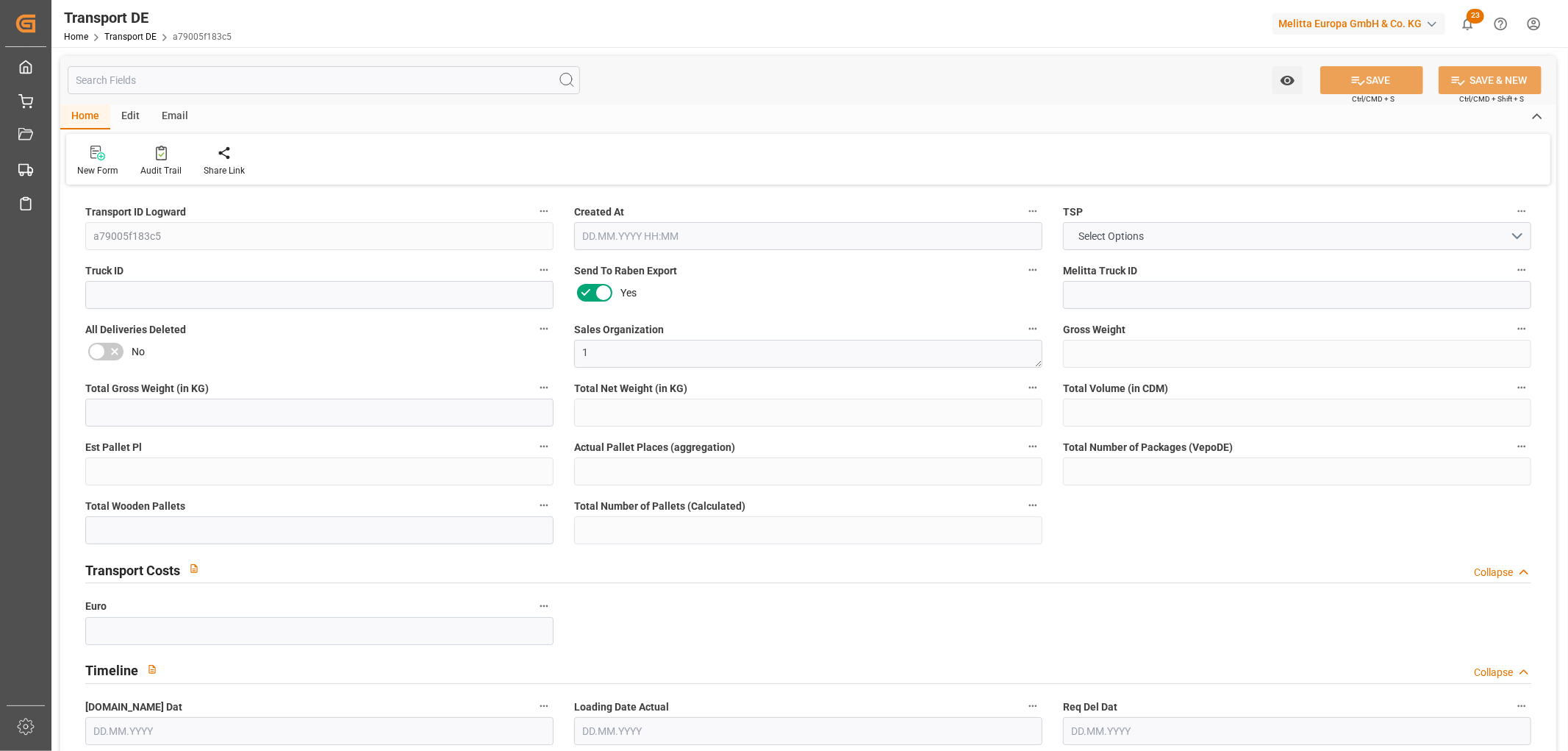
type input "0"
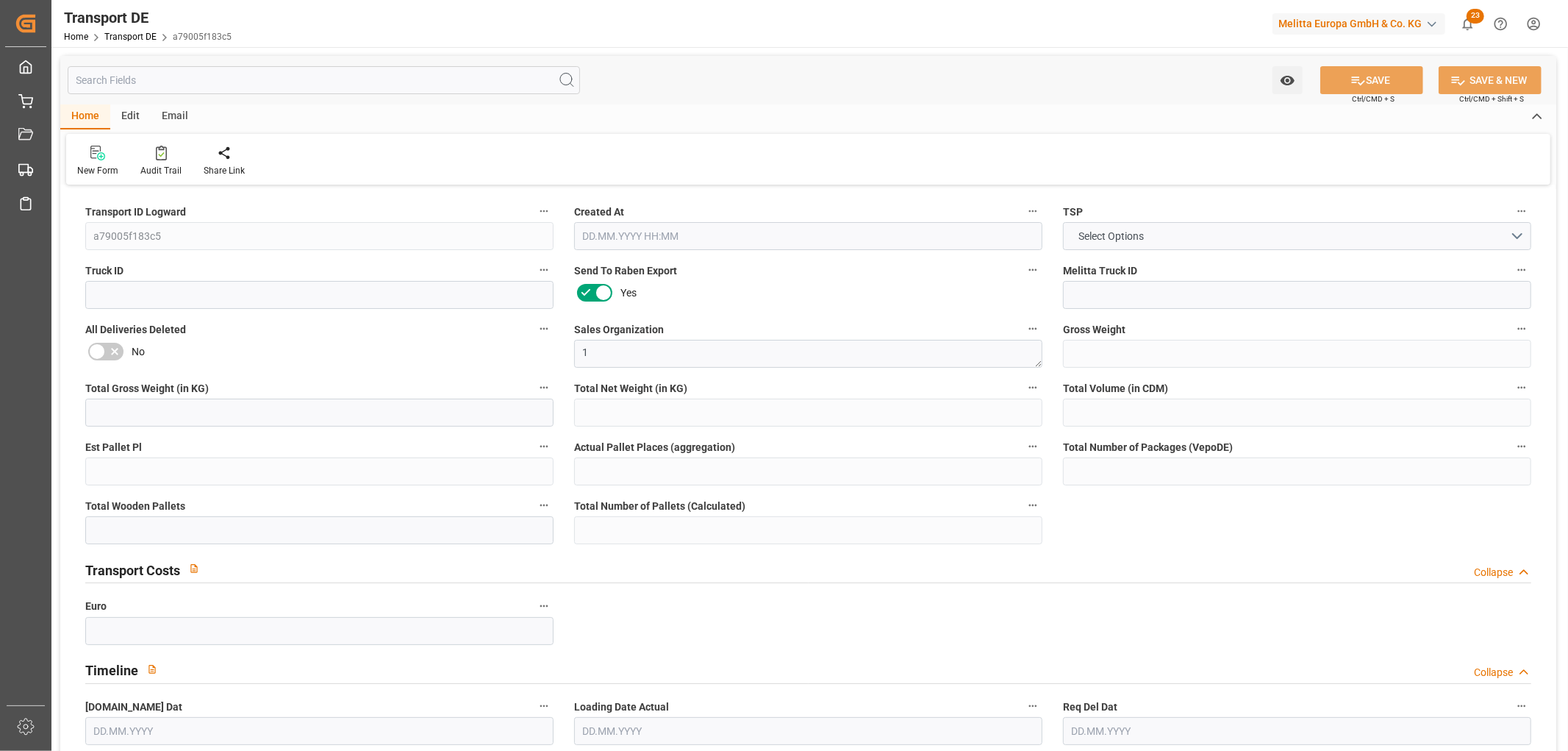
type input "0"
type input "1"
type input "8"
type input "0"
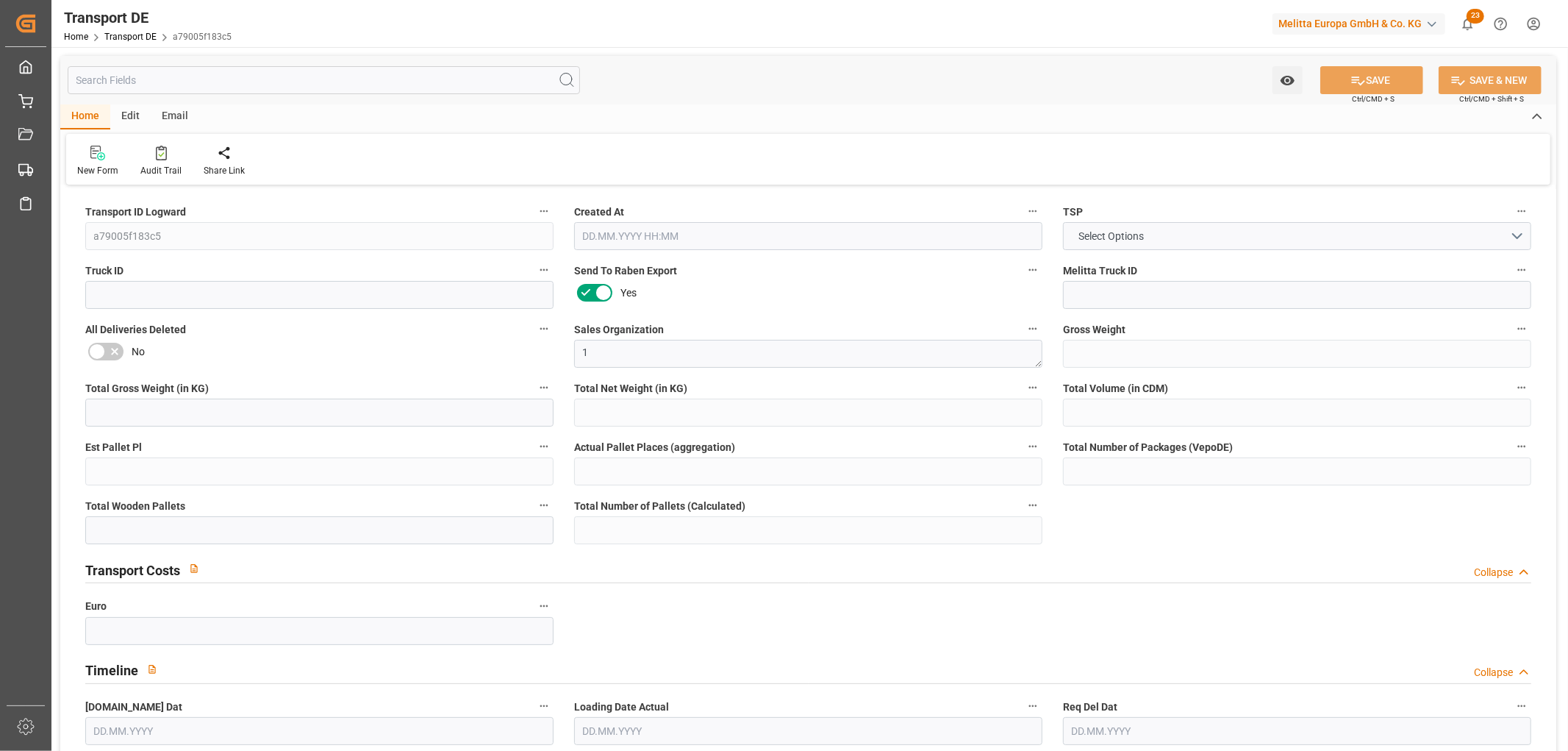
type input "0"
type input "2"
type input "0"
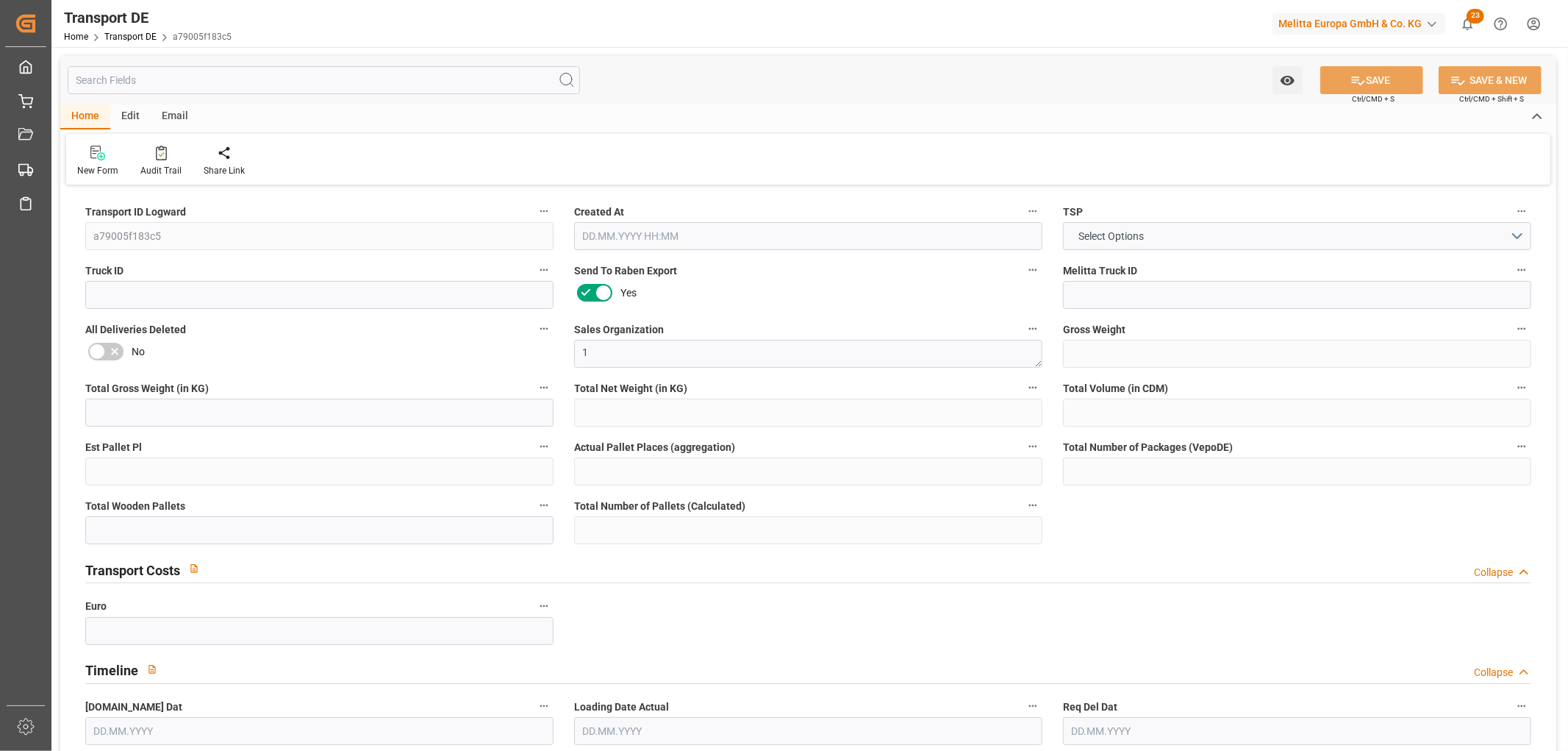
type input "511"
type input "78.883"
type input "0"
type input "22.09.2025 11:03"
type input "24.09.2025"
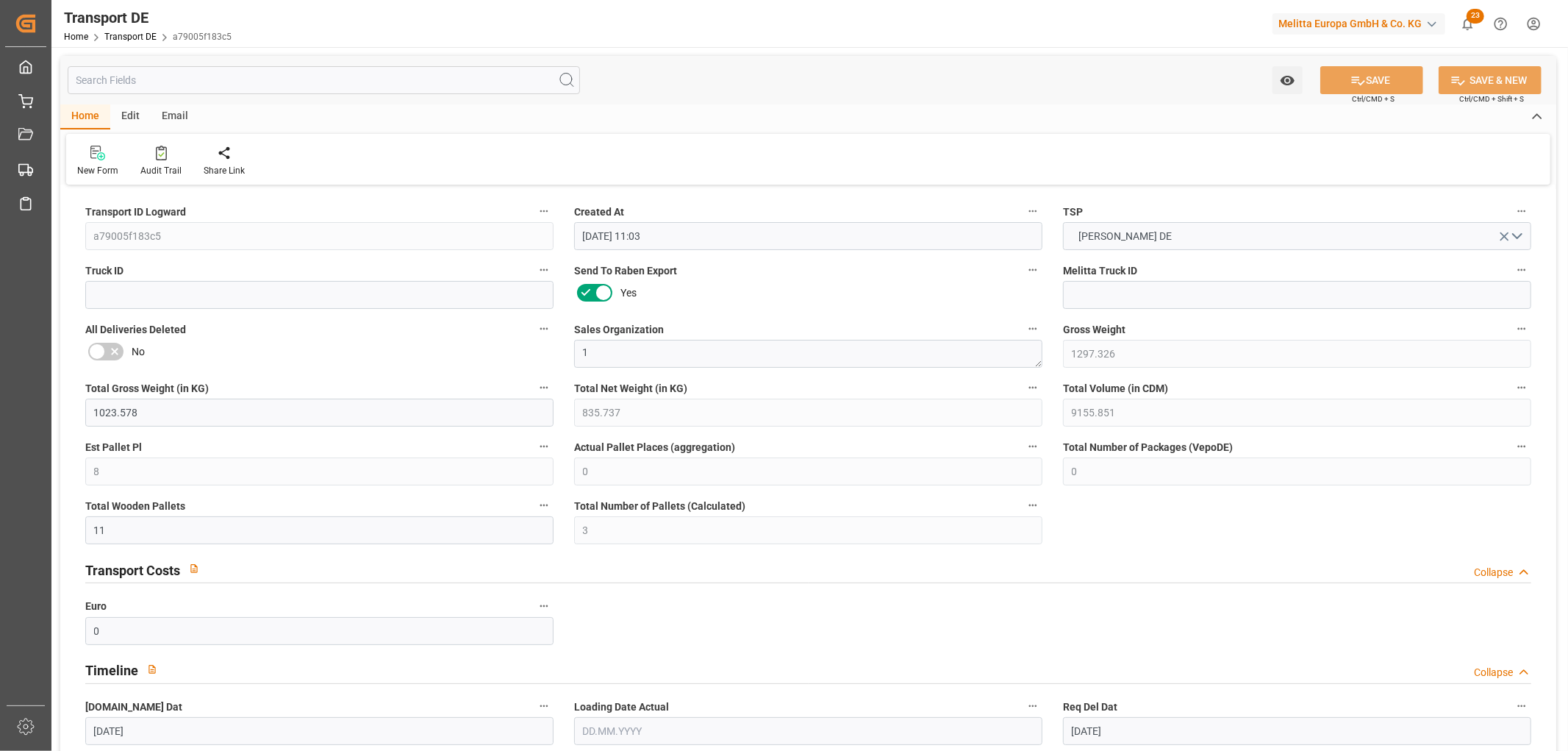
type input "[DATE]"
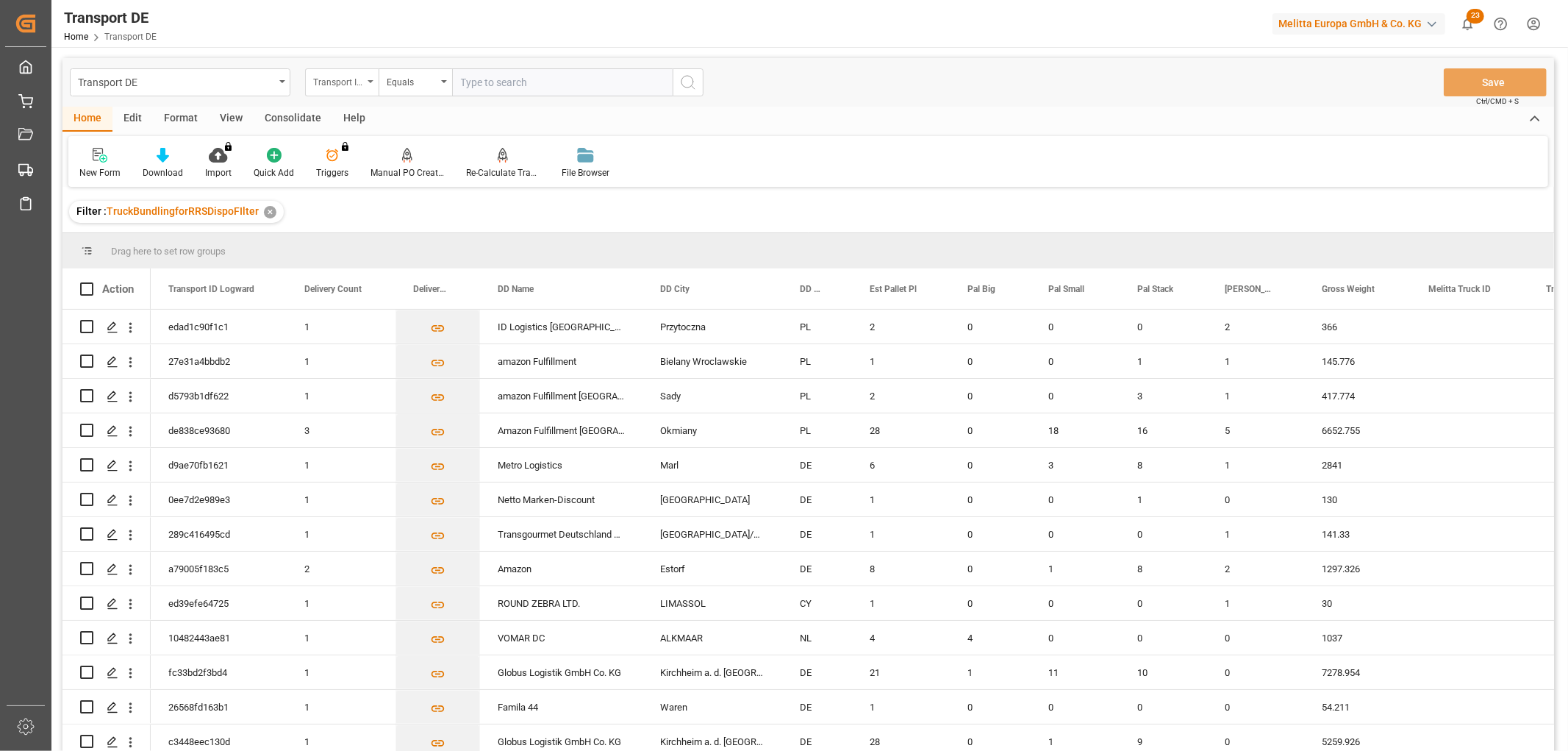
click at [331, 82] on div "Transport ID Logward" at bounding box center [338, 80] width 50 height 17
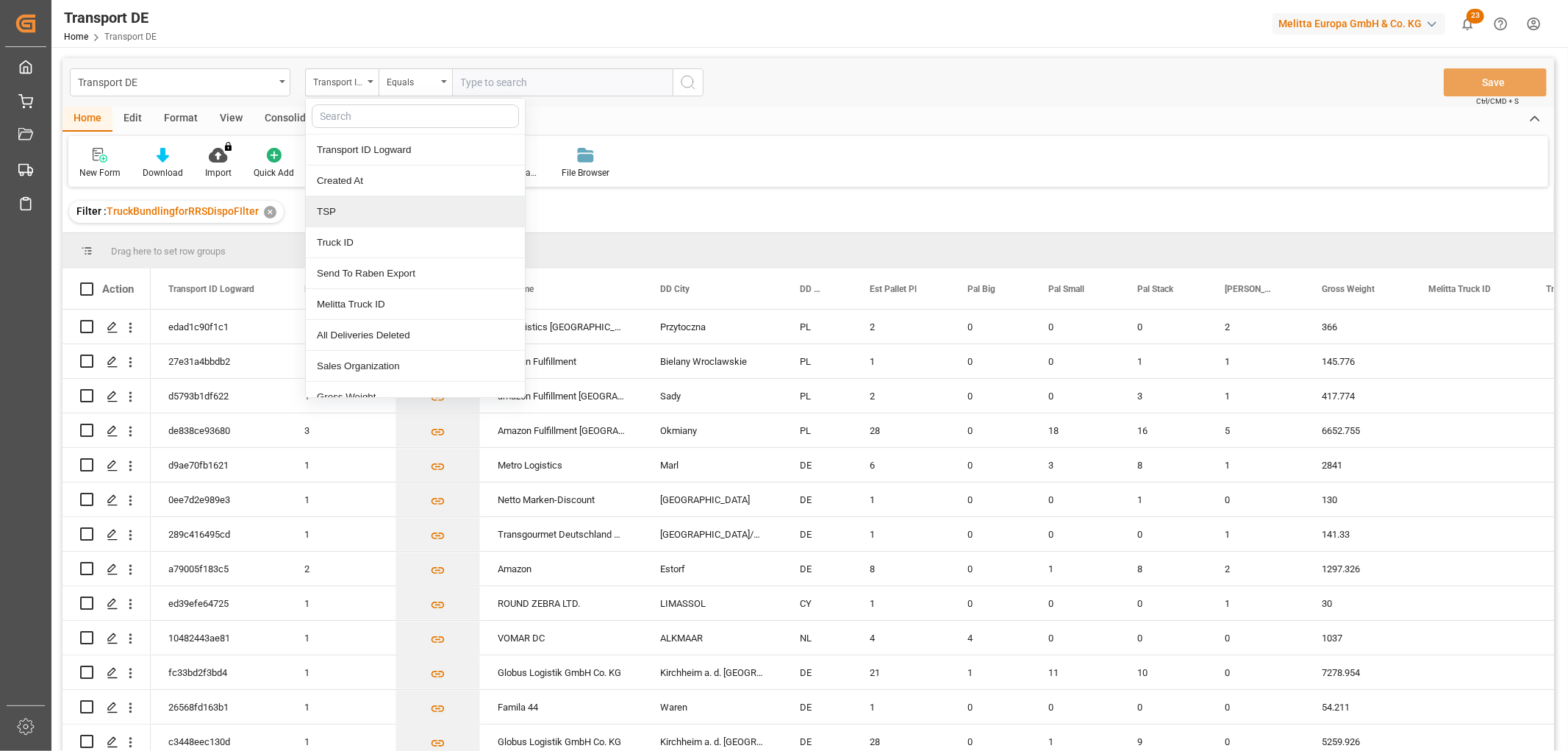
click at [338, 219] on div "TSP" at bounding box center [415, 211] width 219 height 31
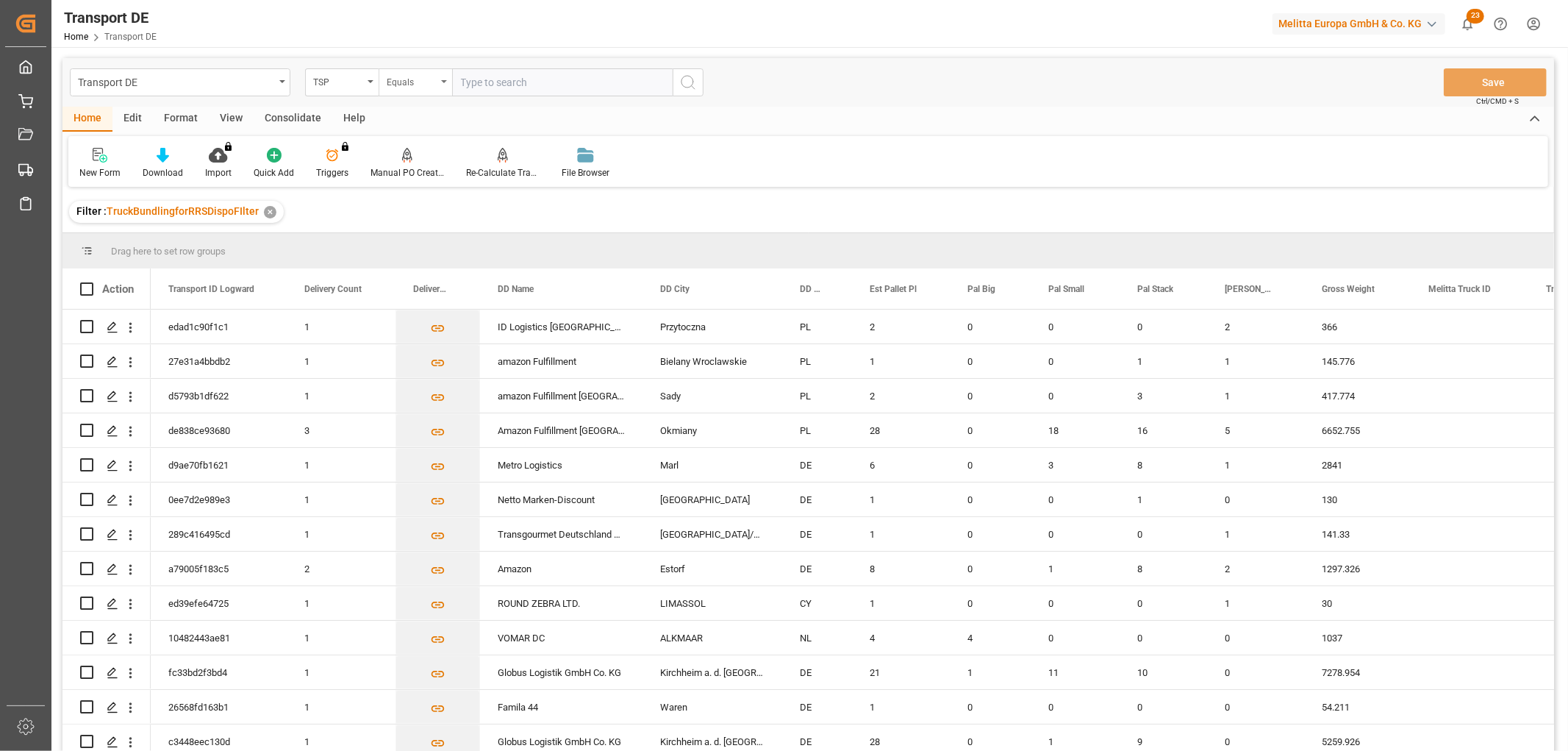
click at [425, 84] on div "Equals" at bounding box center [411, 80] width 50 height 17
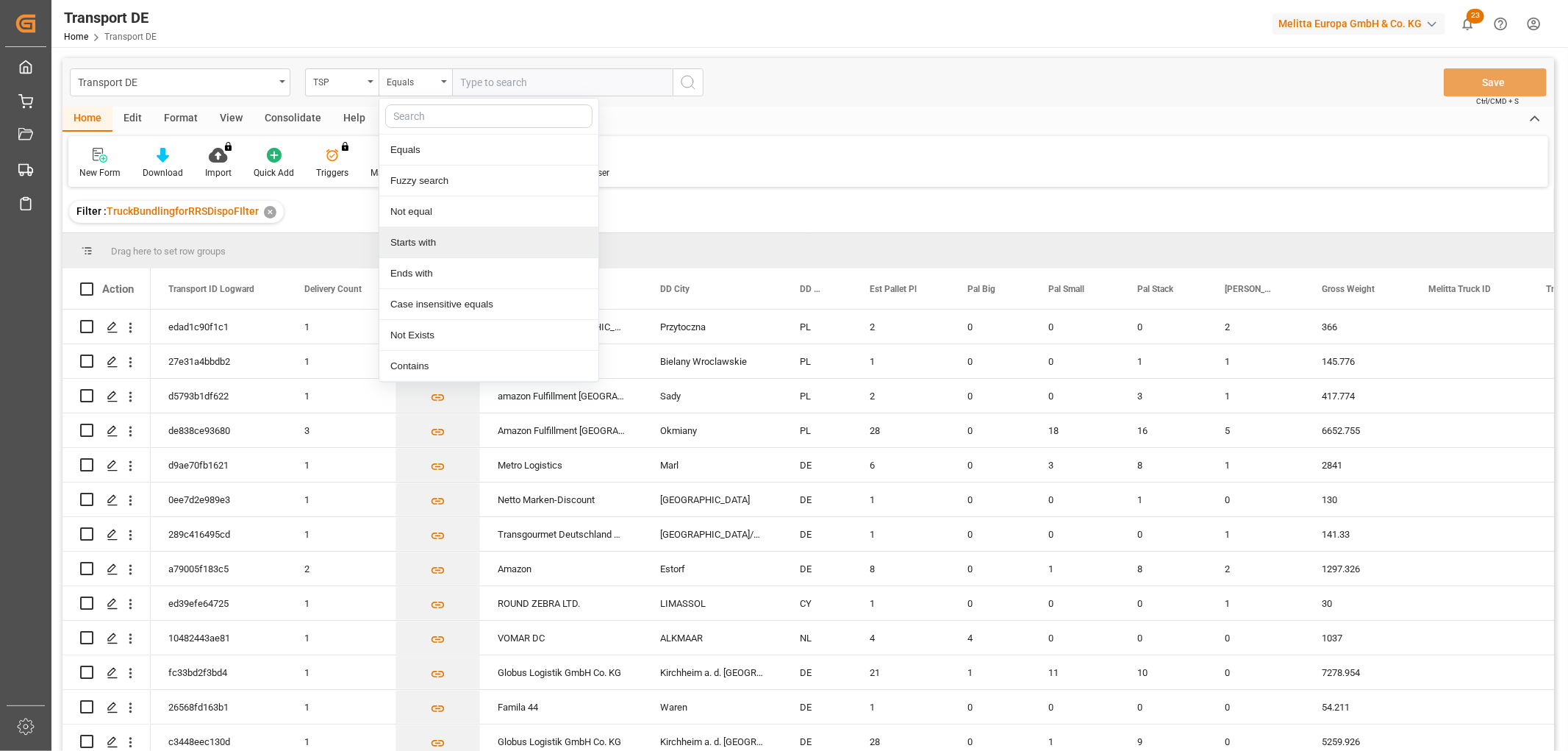
drag, startPoint x: 410, startPoint y: 240, endPoint x: 473, endPoint y: 140, distance: 118.2
click at [411, 238] on div "Starts with" at bounding box center [489, 243] width 219 height 31
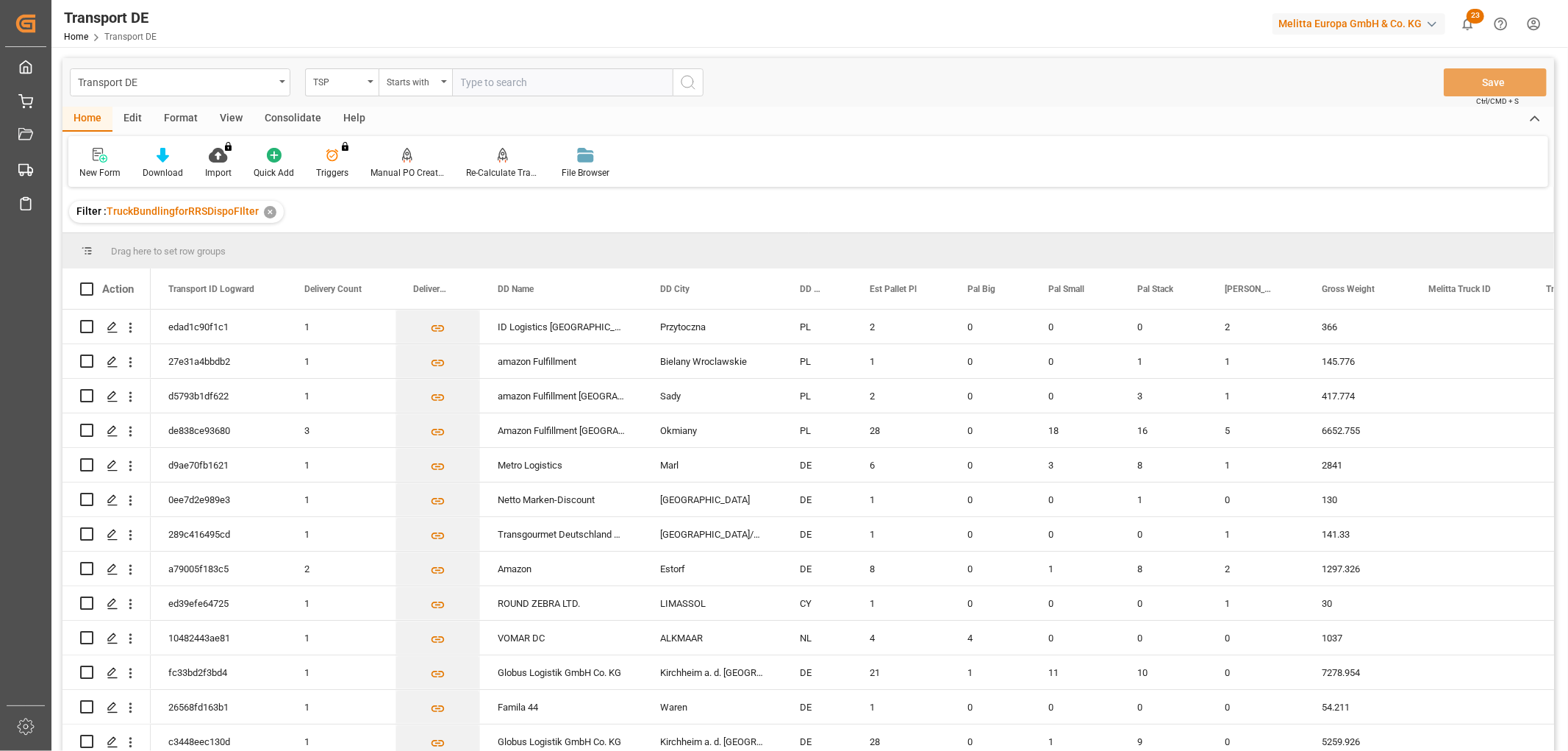
click at [483, 83] on input "text" at bounding box center [562, 82] width 220 height 28
type input "Moeller"
click at [685, 80] on icon "search button" at bounding box center [688, 82] width 18 height 18
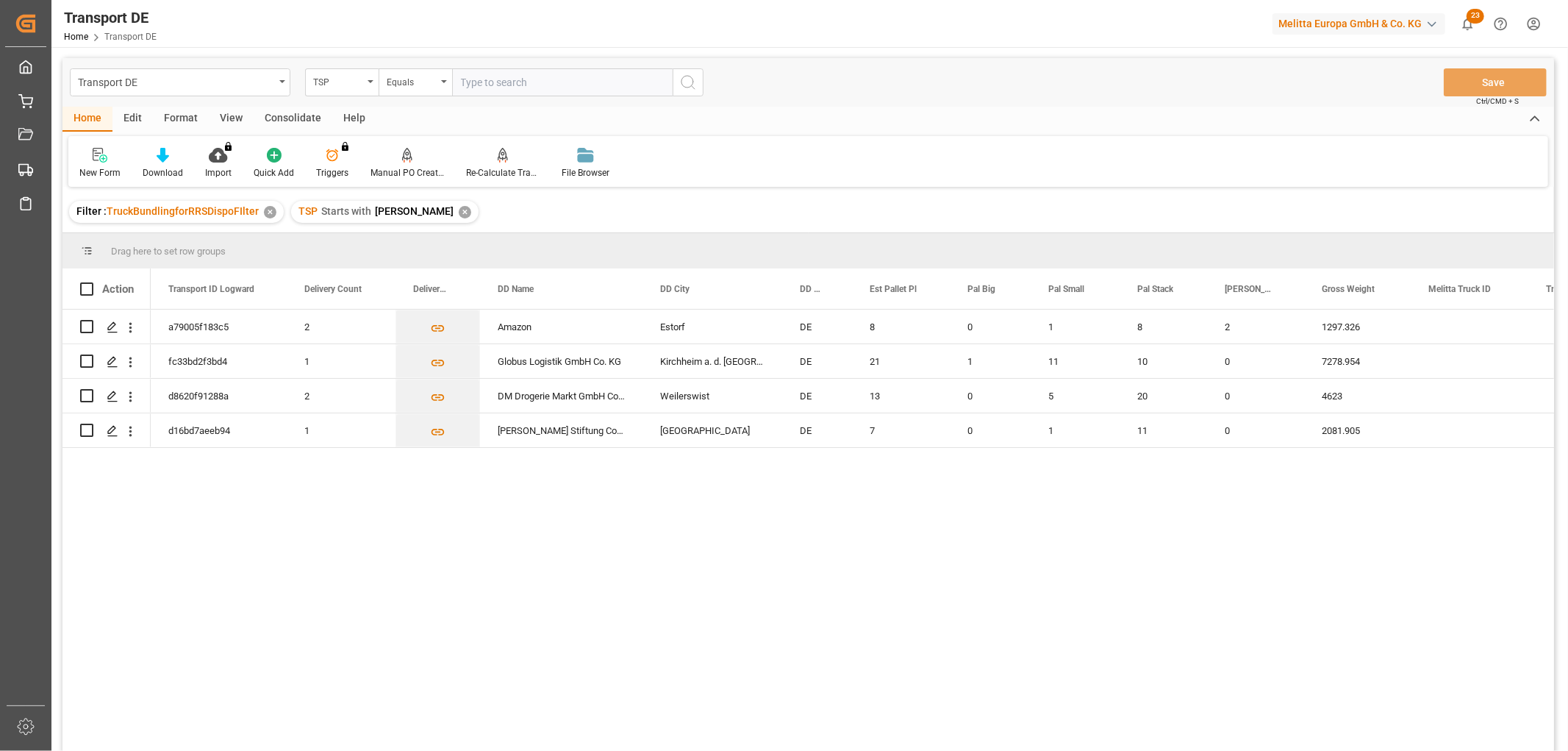
click at [291, 117] on div "Consolidate" at bounding box center [293, 119] width 79 height 25
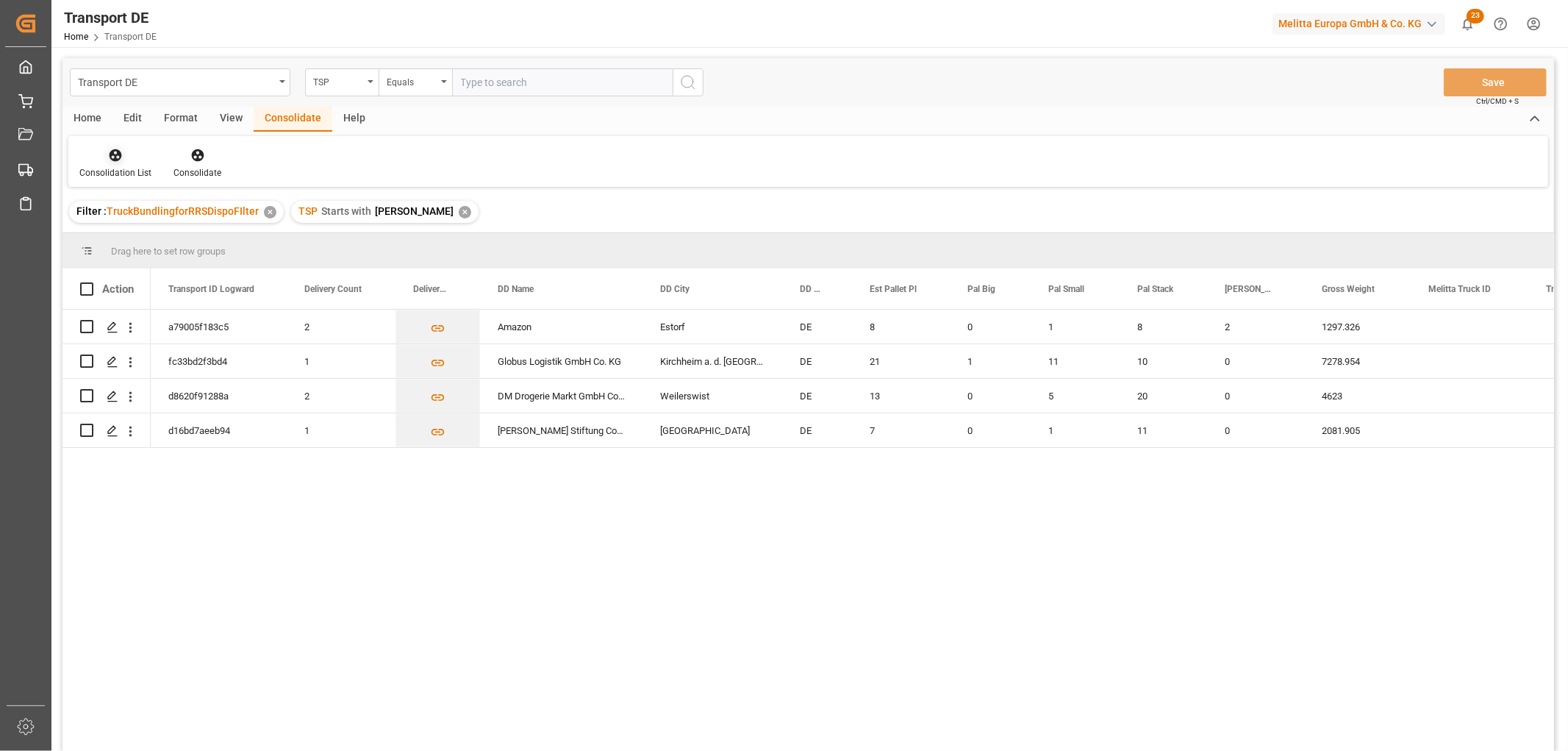
click at [112, 155] on icon at bounding box center [116, 156] width 13 height 13
click at [124, 236] on div "Transport DE TSP Equals Save Ctrl/CMD + S Home Edit Format View Consolidate Hel…" at bounding box center [809, 424] width 1492 height 732
click at [86, 325] on input "Press Space to toggle row selection (unchecked)" at bounding box center [87, 326] width 13 height 13
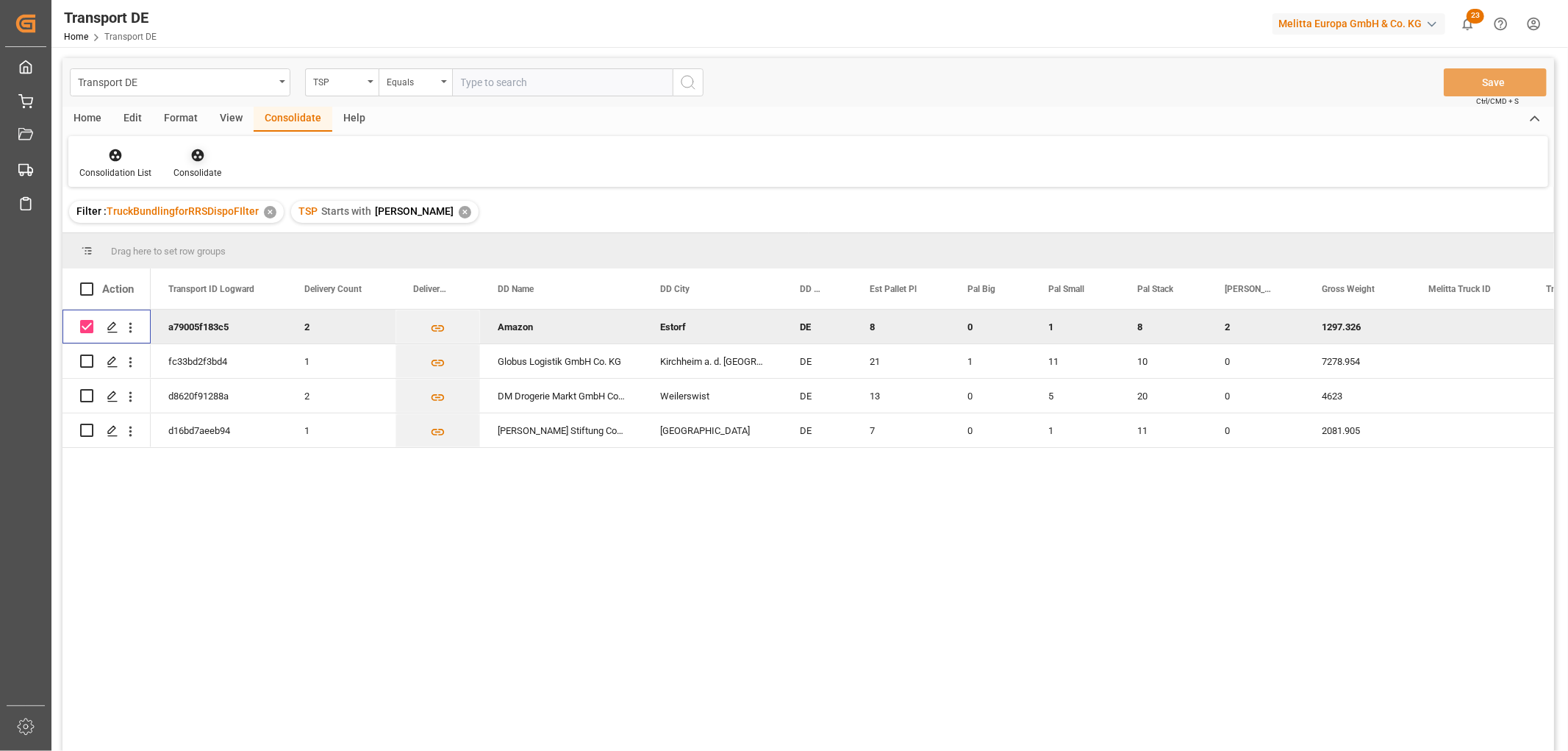
click at [197, 155] on icon at bounding box center [198, 156] width 13 height 13
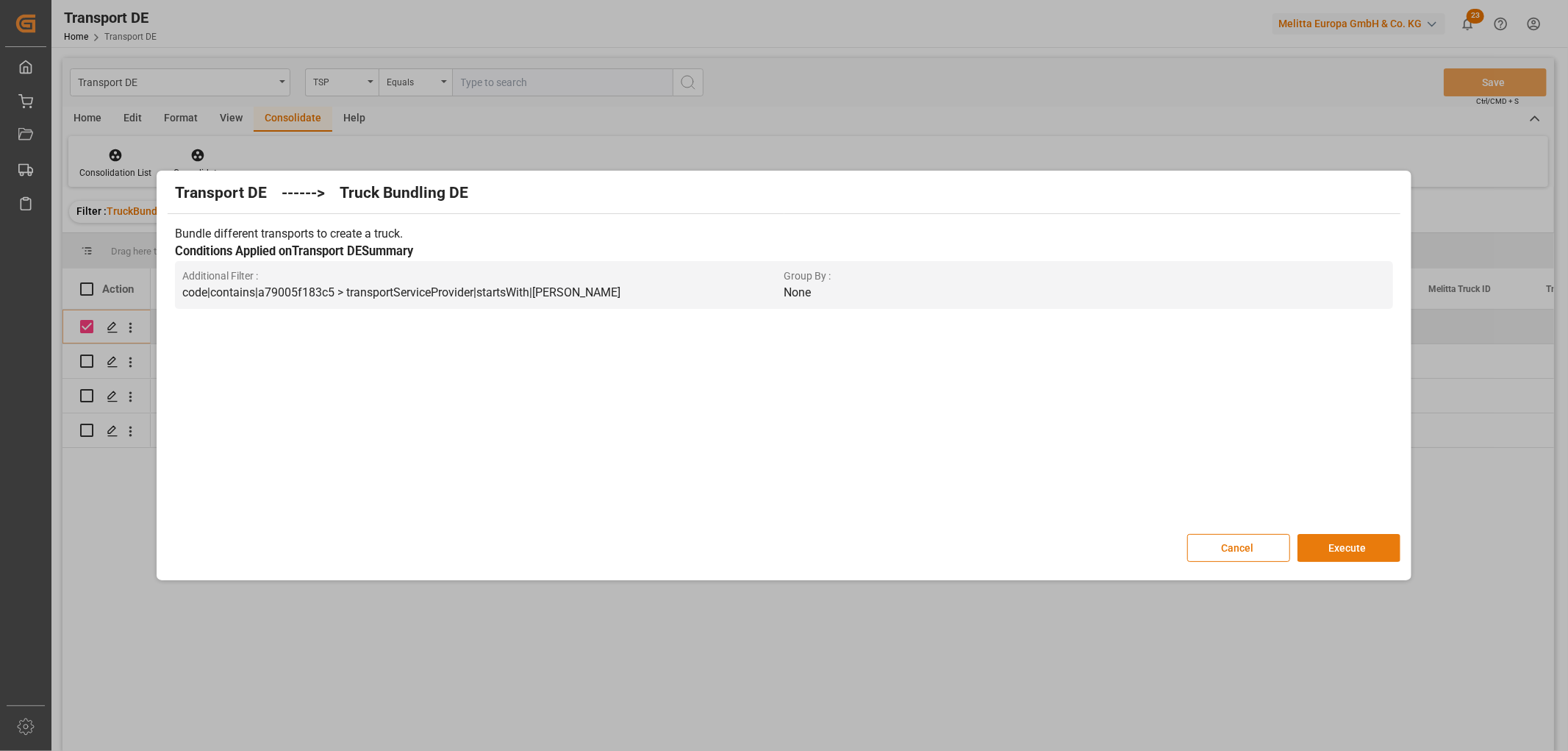
click at [1354, 549] on button "Execute" at bounding box center [1349, 548] width 103 height 28
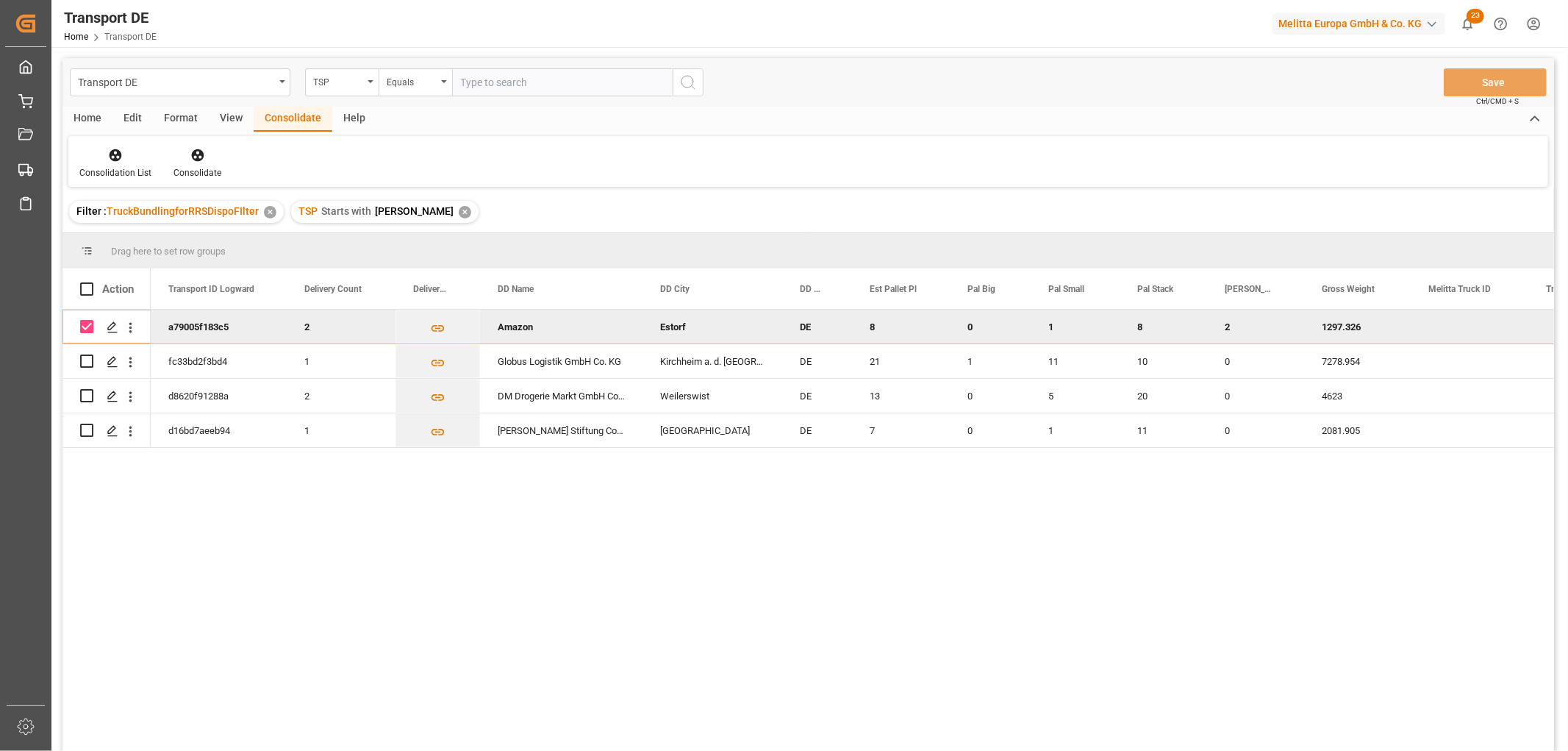
click at [85, 326] on input "Press Space to toggle row selection (checked)" at bounding box center [87, 326] width 13 height 13
checkbox input "false"
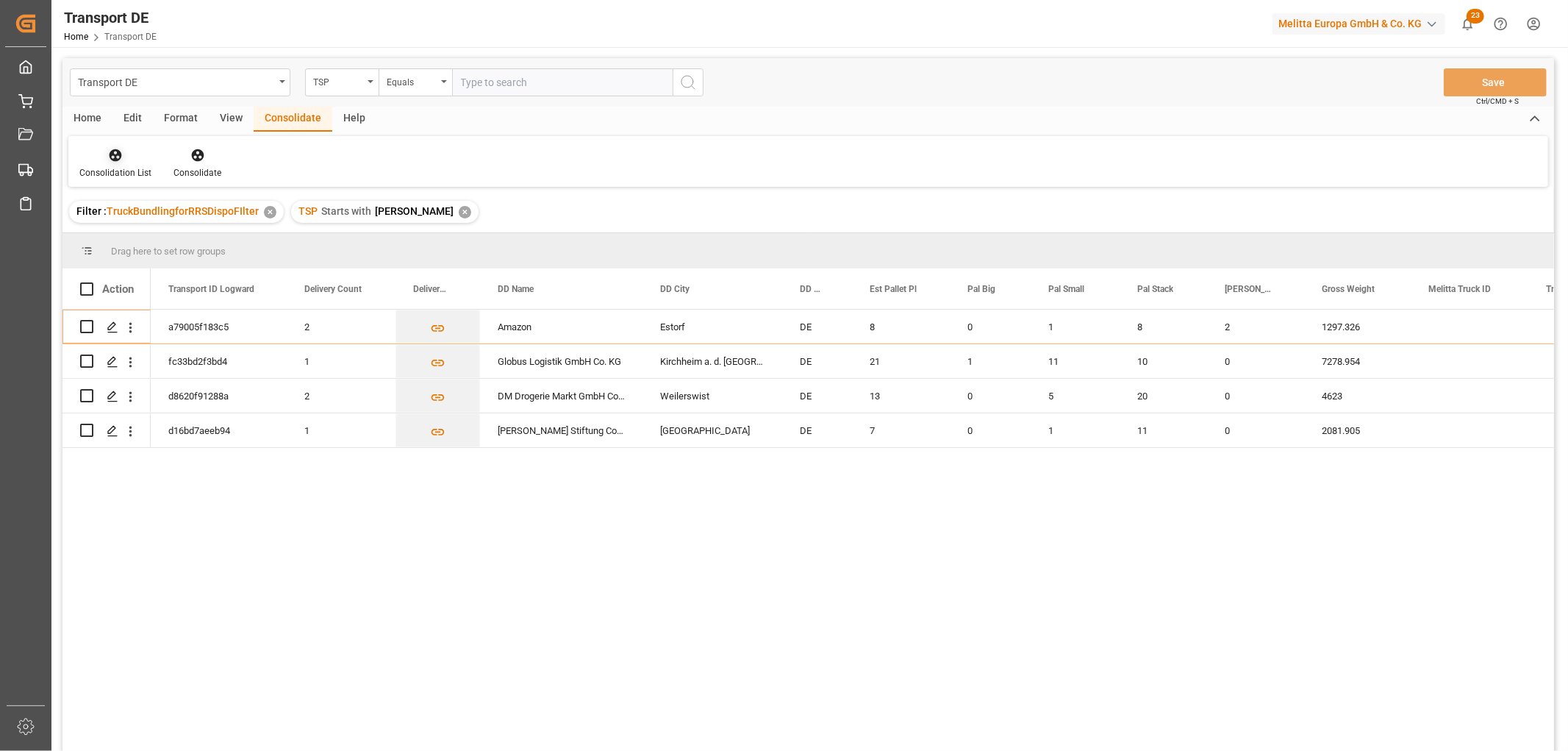
click at [121, 158] on icon at bounding box center [115, 155] width 14 height 14
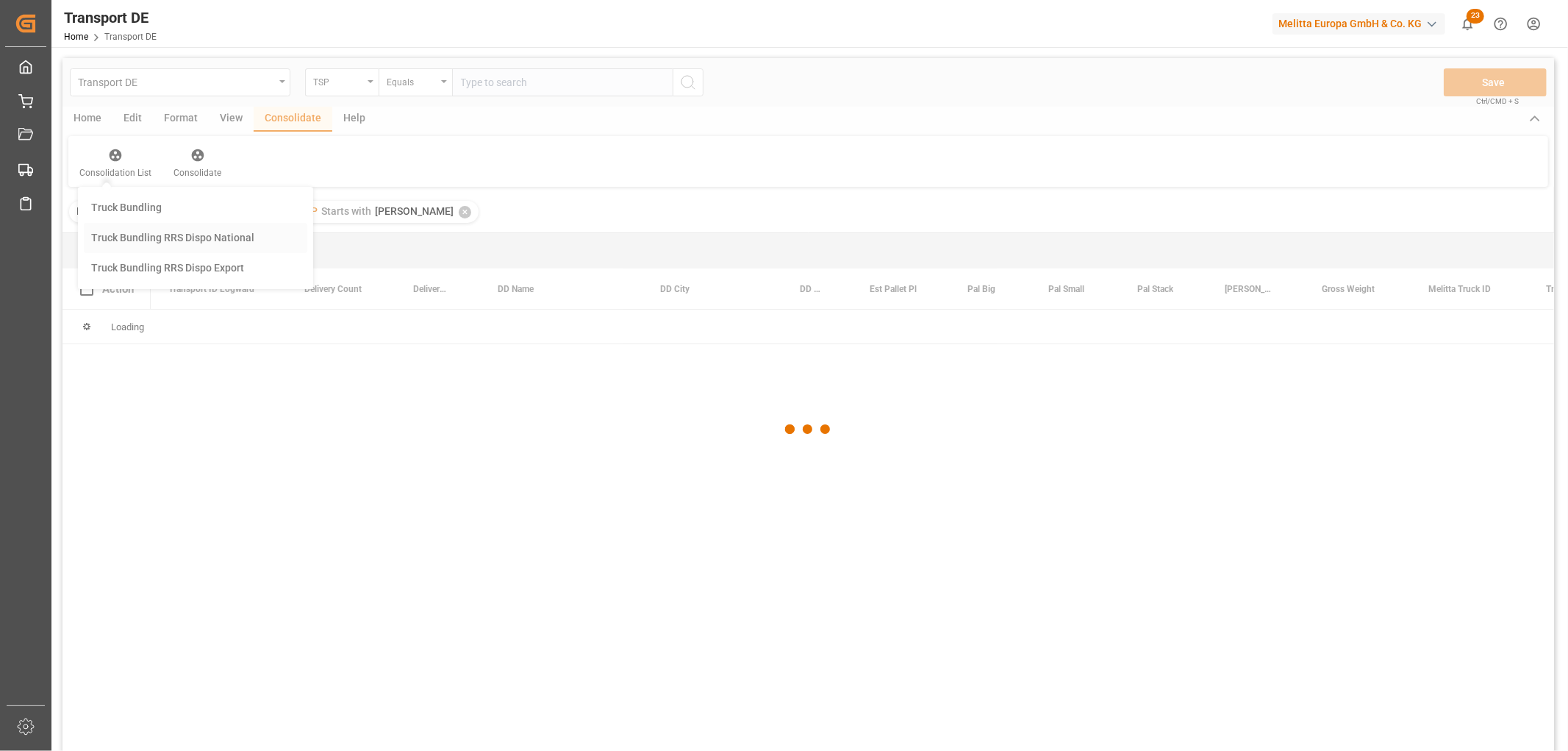
click at [141, 240] on div "Transport DE TSP Equals Save Ctrl/CMD + S Home Edit Format View Consolidate Hel…" at bounding box center [809, 424] width 1492 height 732
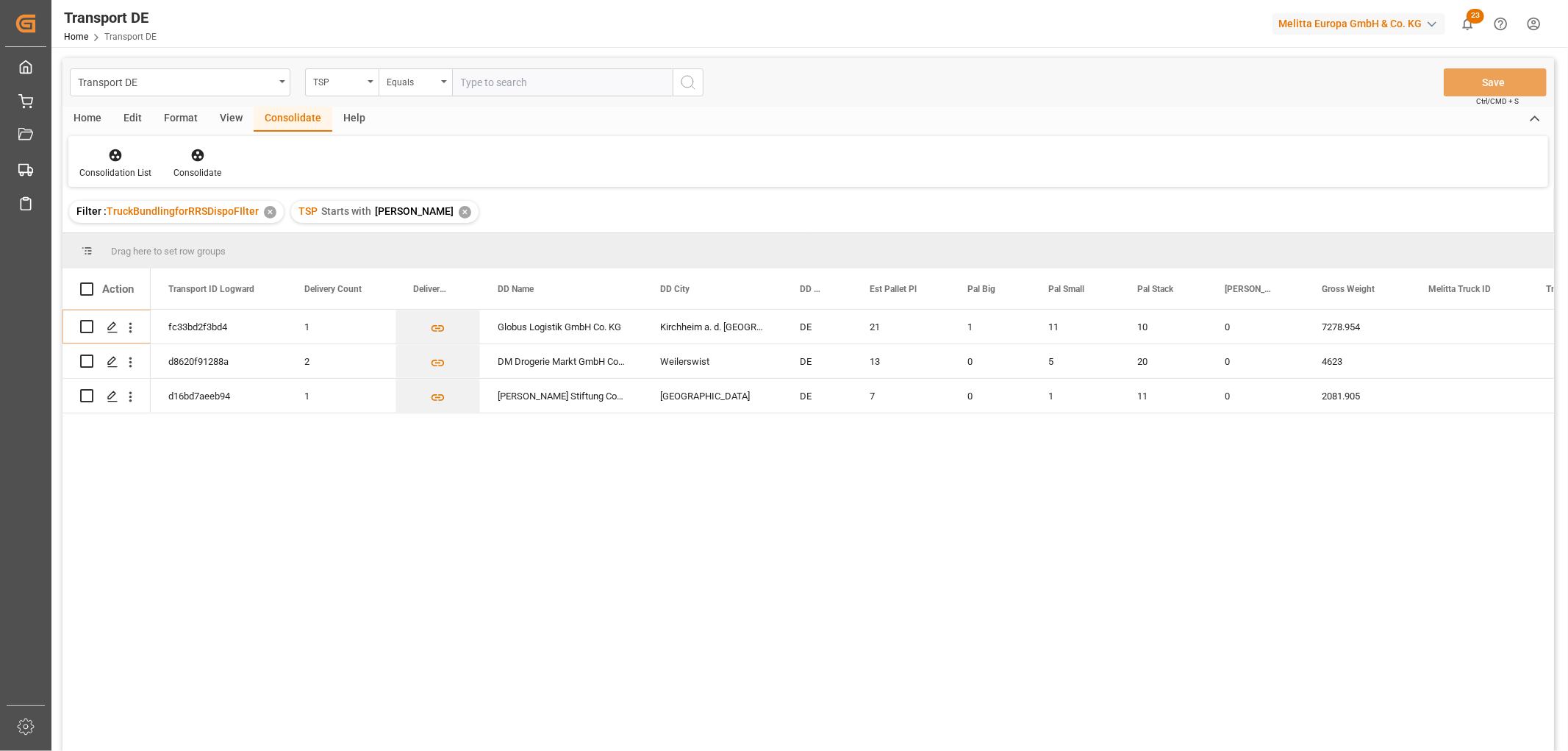
click at [459, 211] on div "✕" at bounding box center [465, 212] width 13 height 13
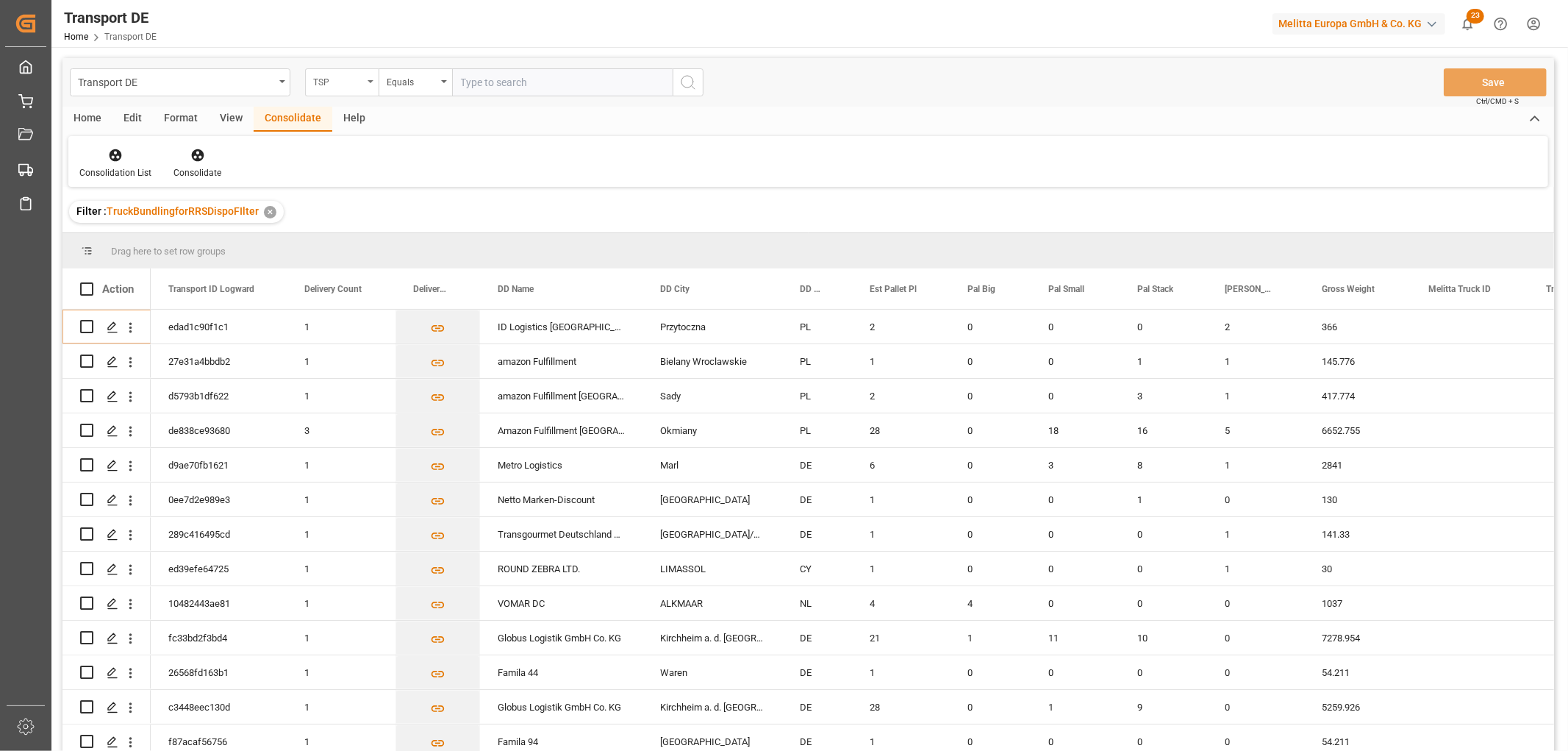
click at [322, 70] on div "TSP" at bounding box center [342, 82] width 73 height 28
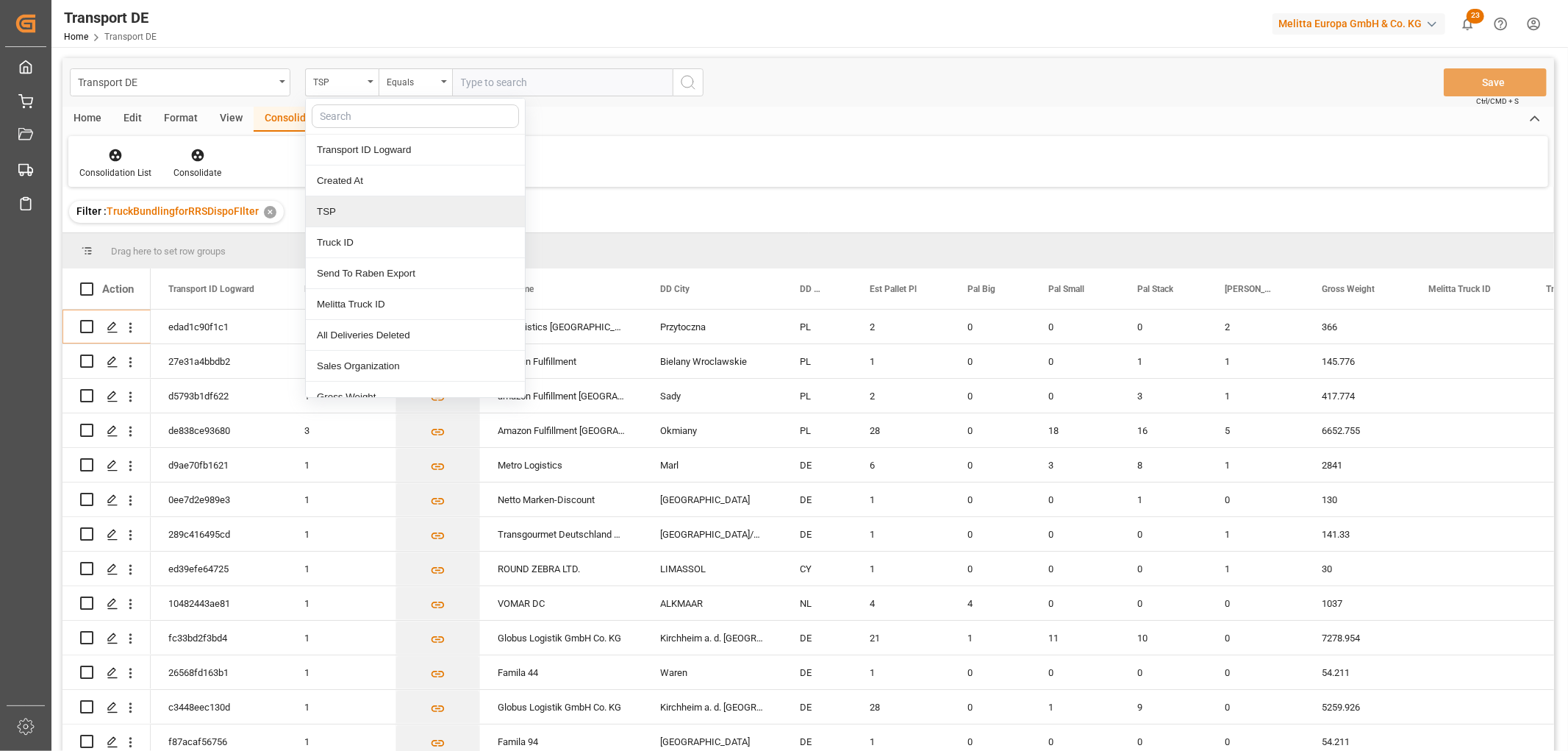
click at [331, 220] on div "TSP" at bounding box center [415, 211] width 219 height 31
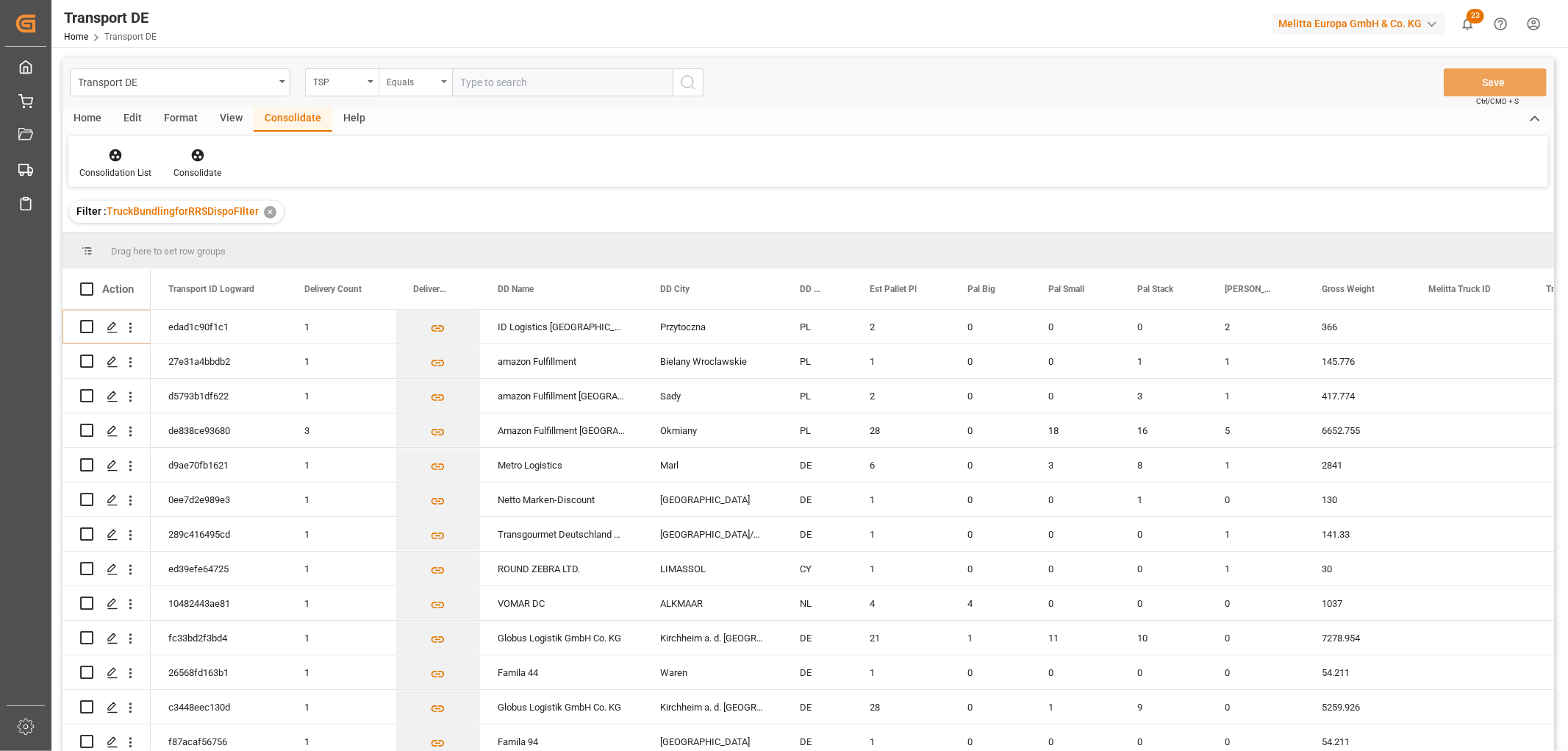
click at [414, 81] on div "Equals" at bounding box center [411, 80] width 50 height 17
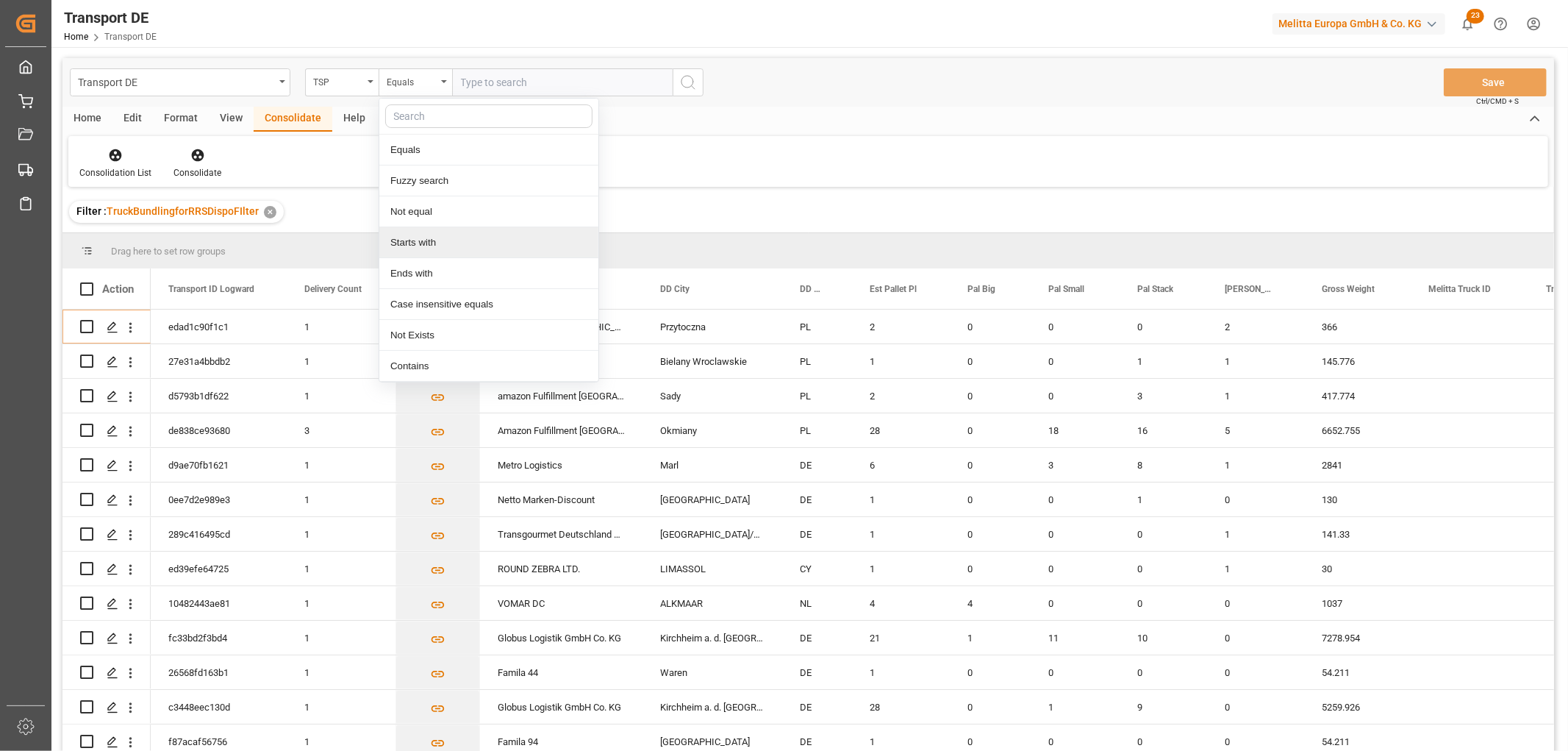
click at [409, 244] on div "Starts with" at bounding box center [489, 243] width 219 height 31
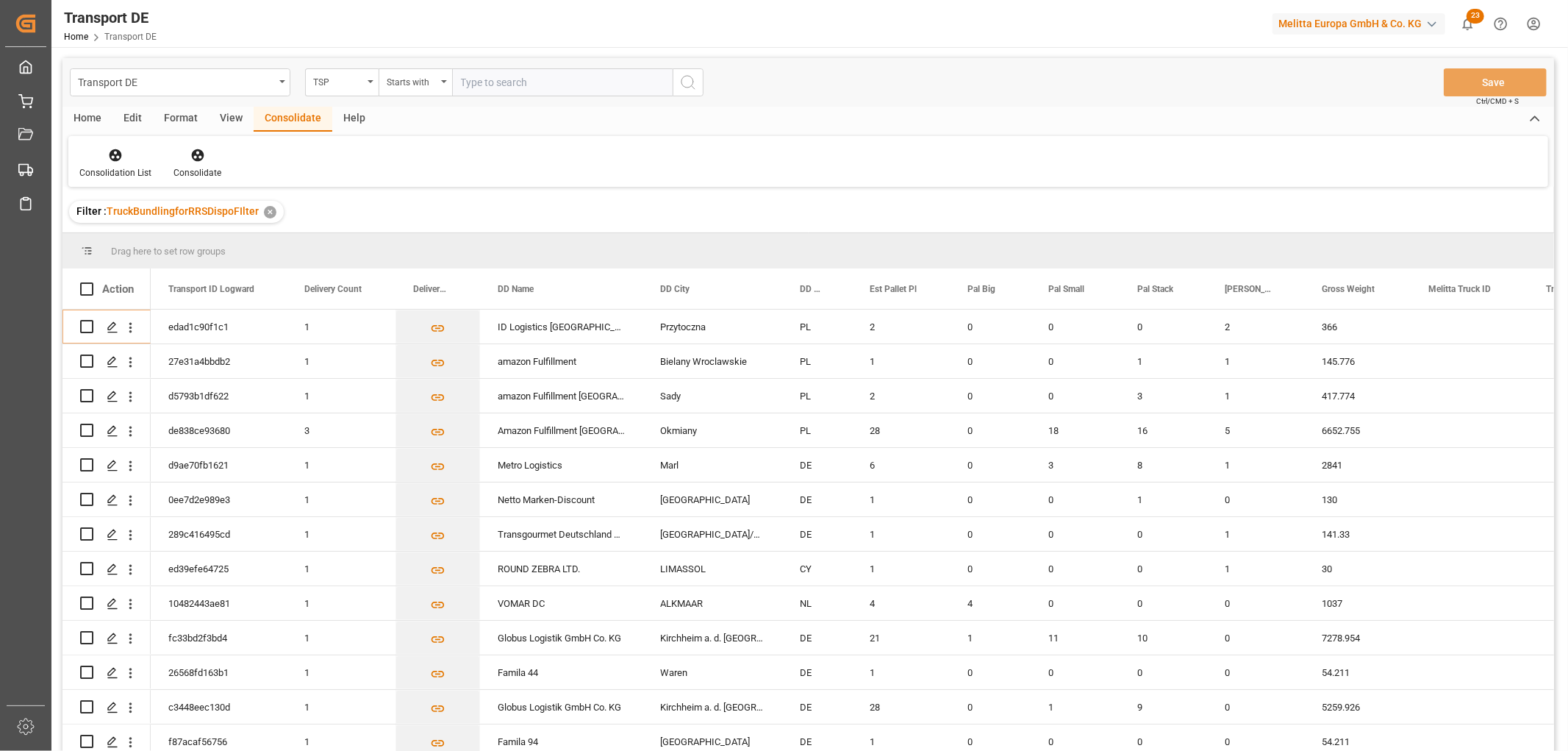
click at [481, 79] on input "text" at bounding box center [562, 82] width 220 height 28
type input "Raben PL"
click at [689, 86] on icon "search button" at bounding box center [688, 82] width 18 height 18
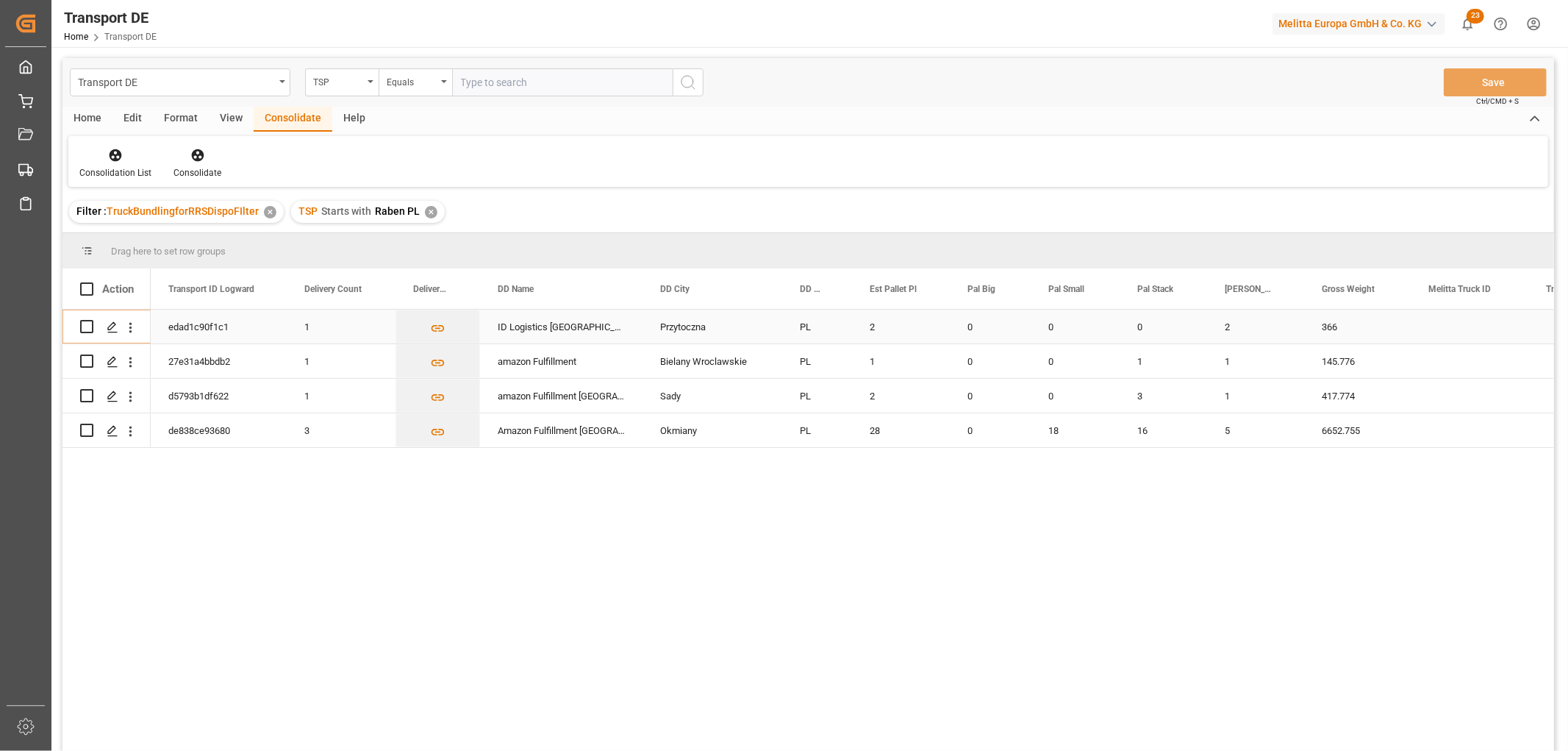
click at [90, 326] on input "Press Space to toggle row selection (unchecked)" at bounding box center [87, 326] width 13 height 13
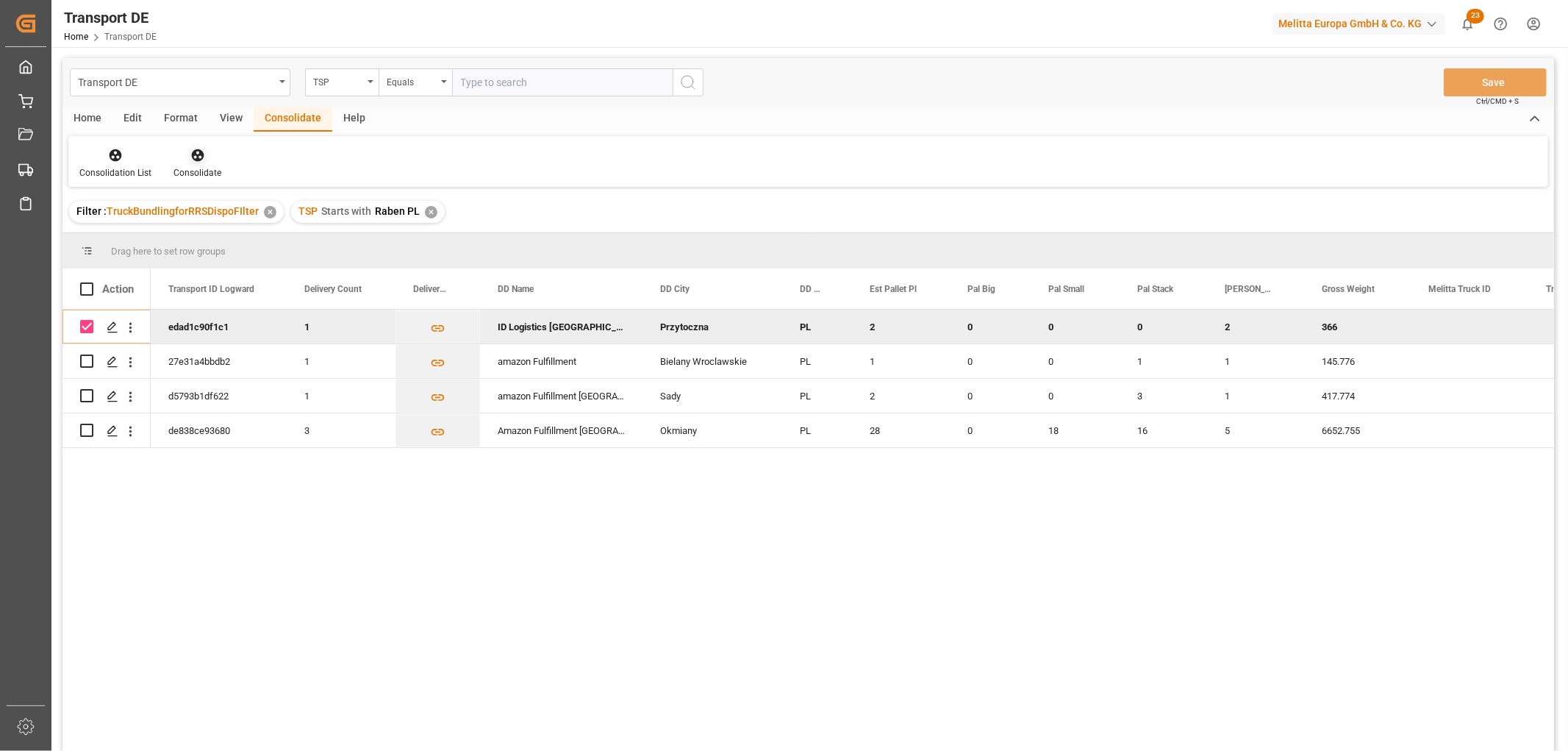
click at [195, 156] on icon at bounding box center [198, 156] width 13 height 13
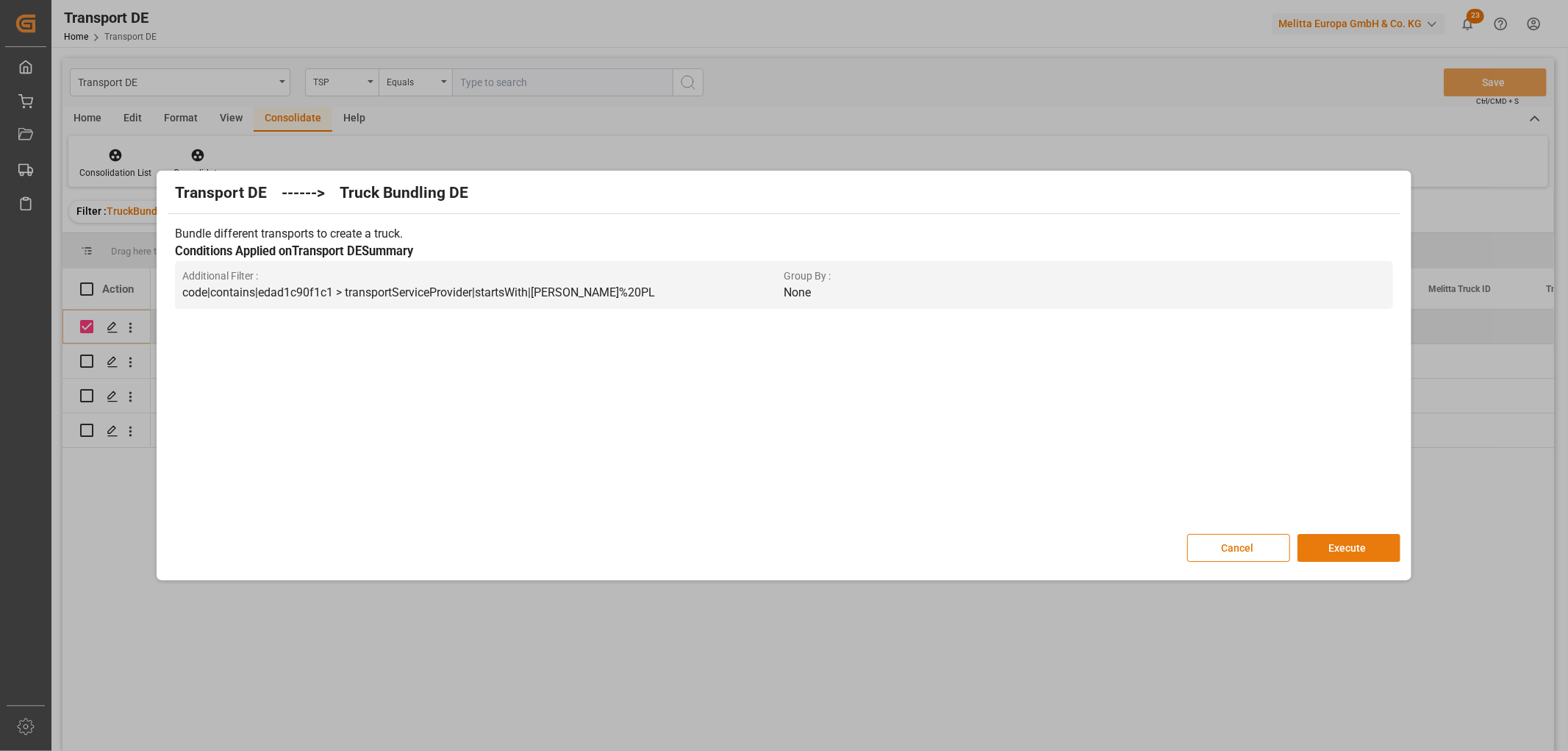
click at [1348, 548] on button "Execute" at bounding box center [1349, 548] width 103 height 28
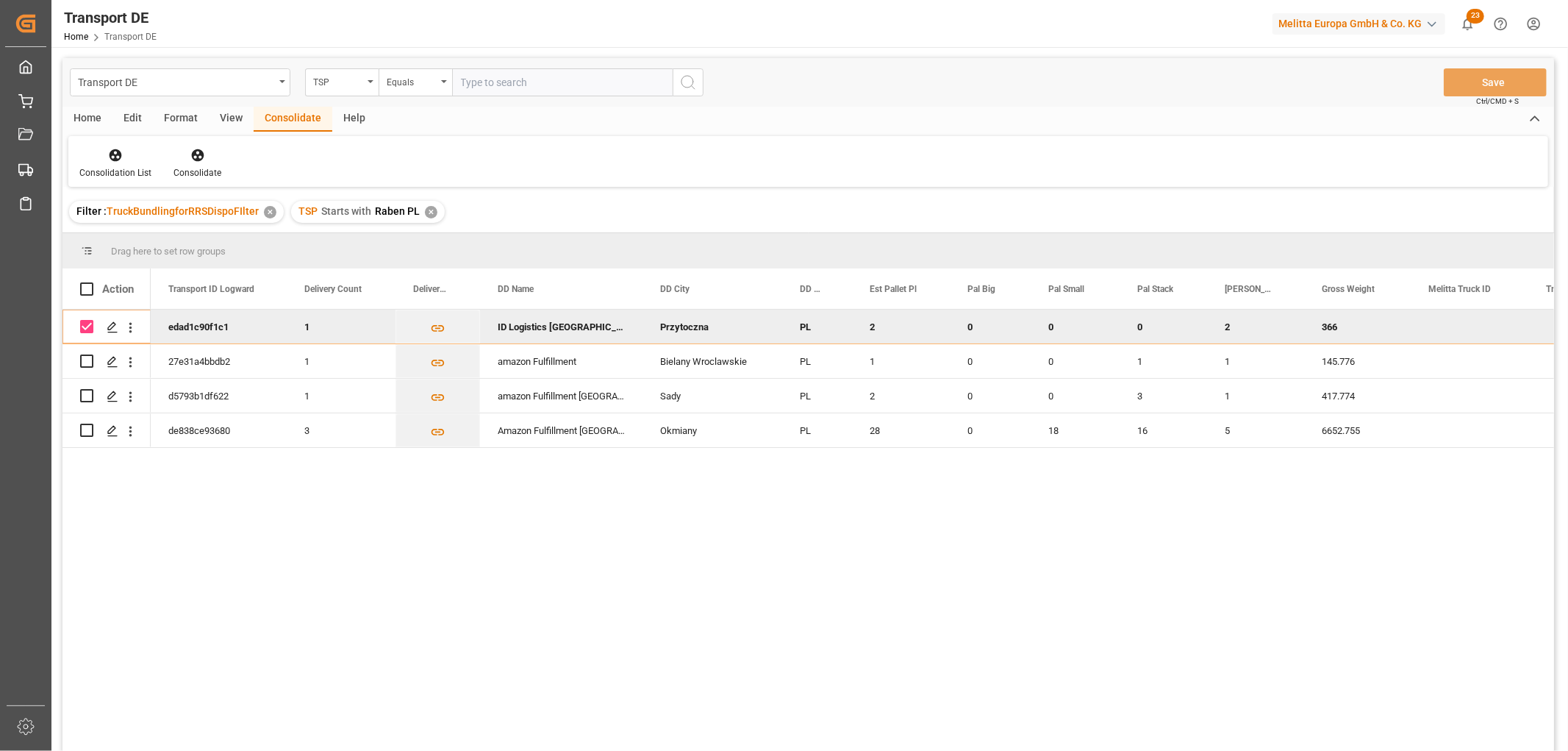
click at [88, 321] on input "Press Space to toggle row selection (checked)" at bounding box center [87, 326] width 13 height 13
checkbox input "false"
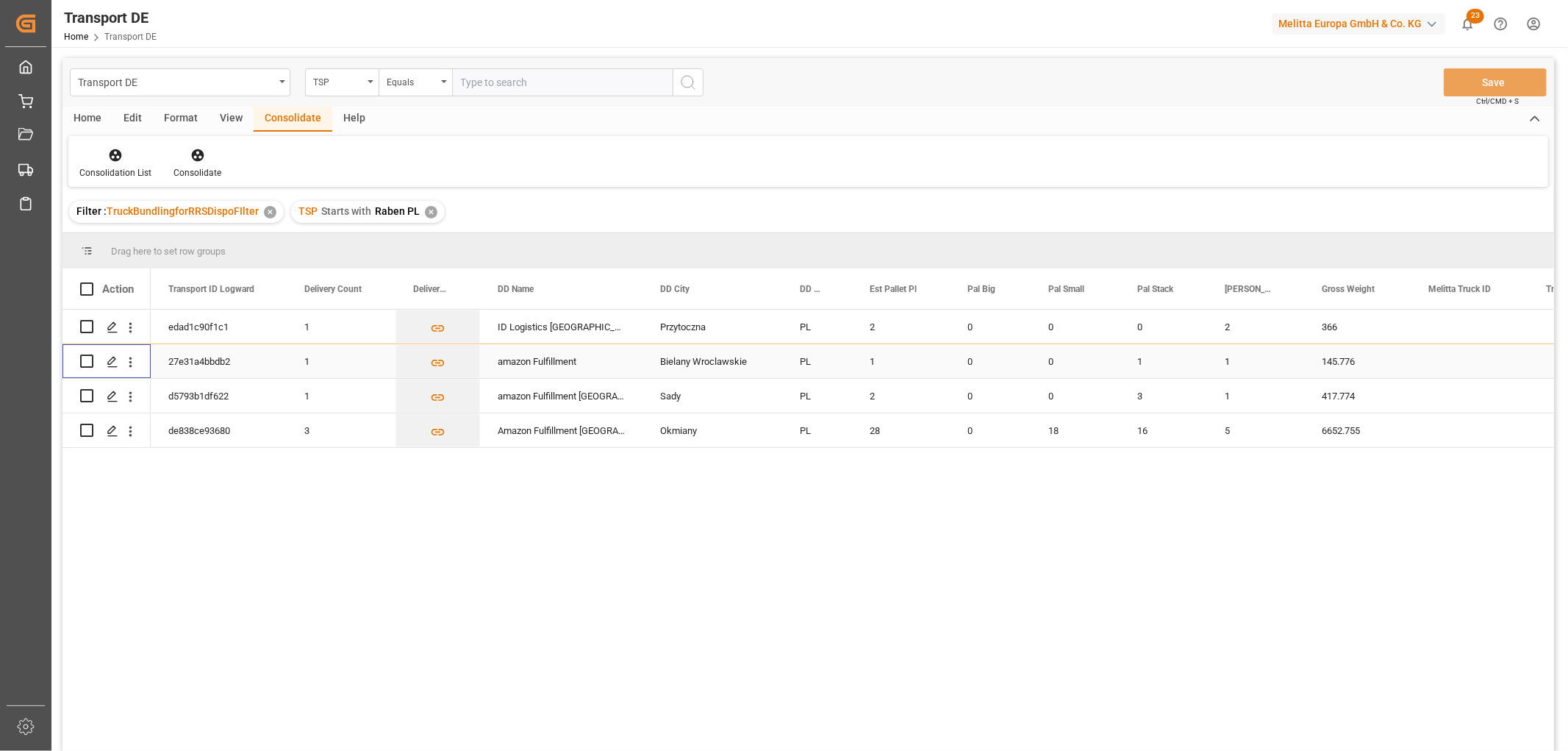
click at [84, 361] on input "Press Space to toggle row selection (unchecked)" at bounding box center [87, 361] width 13 height 13
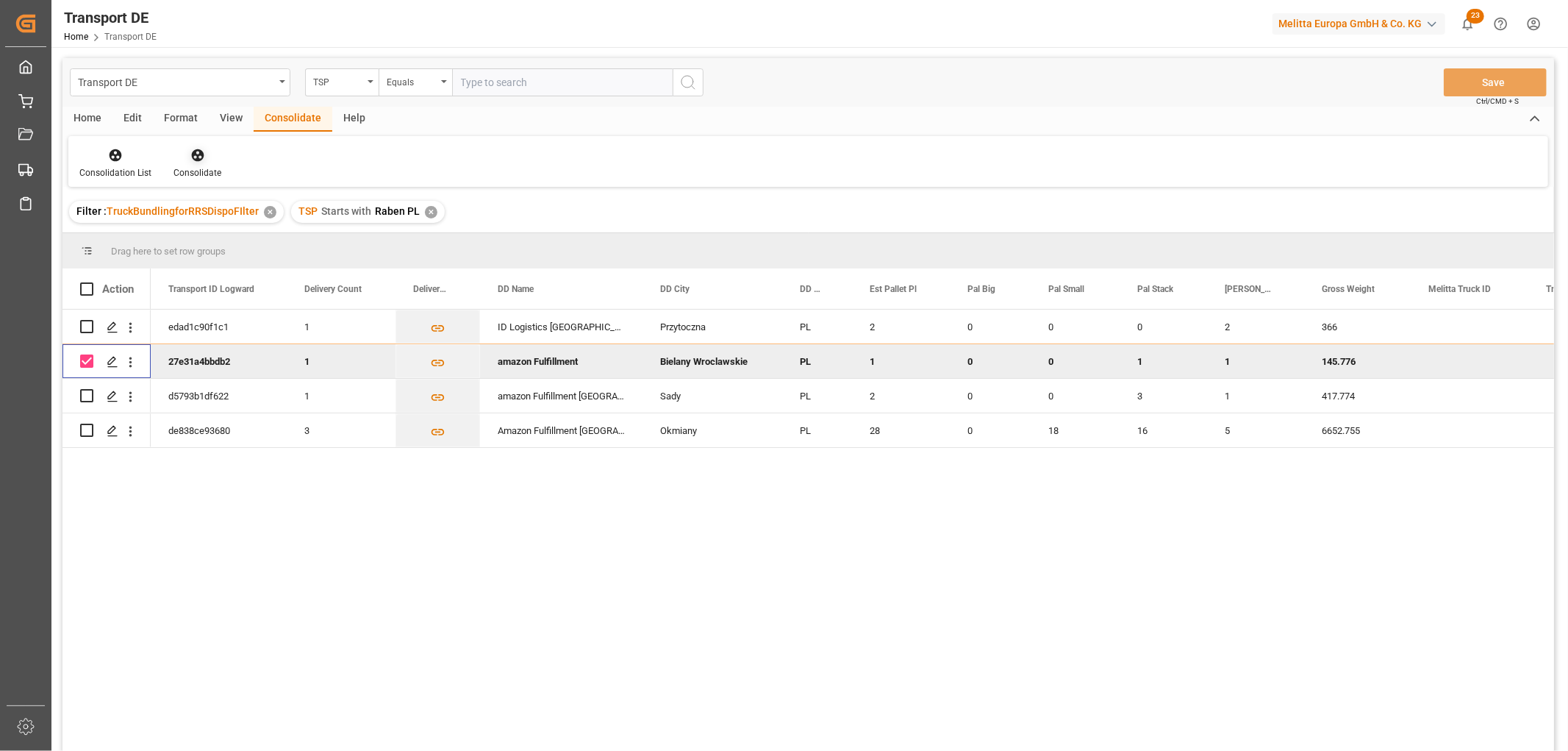
click at [193, 150] on icon at bounding box center [198, 156] width 13 height 13
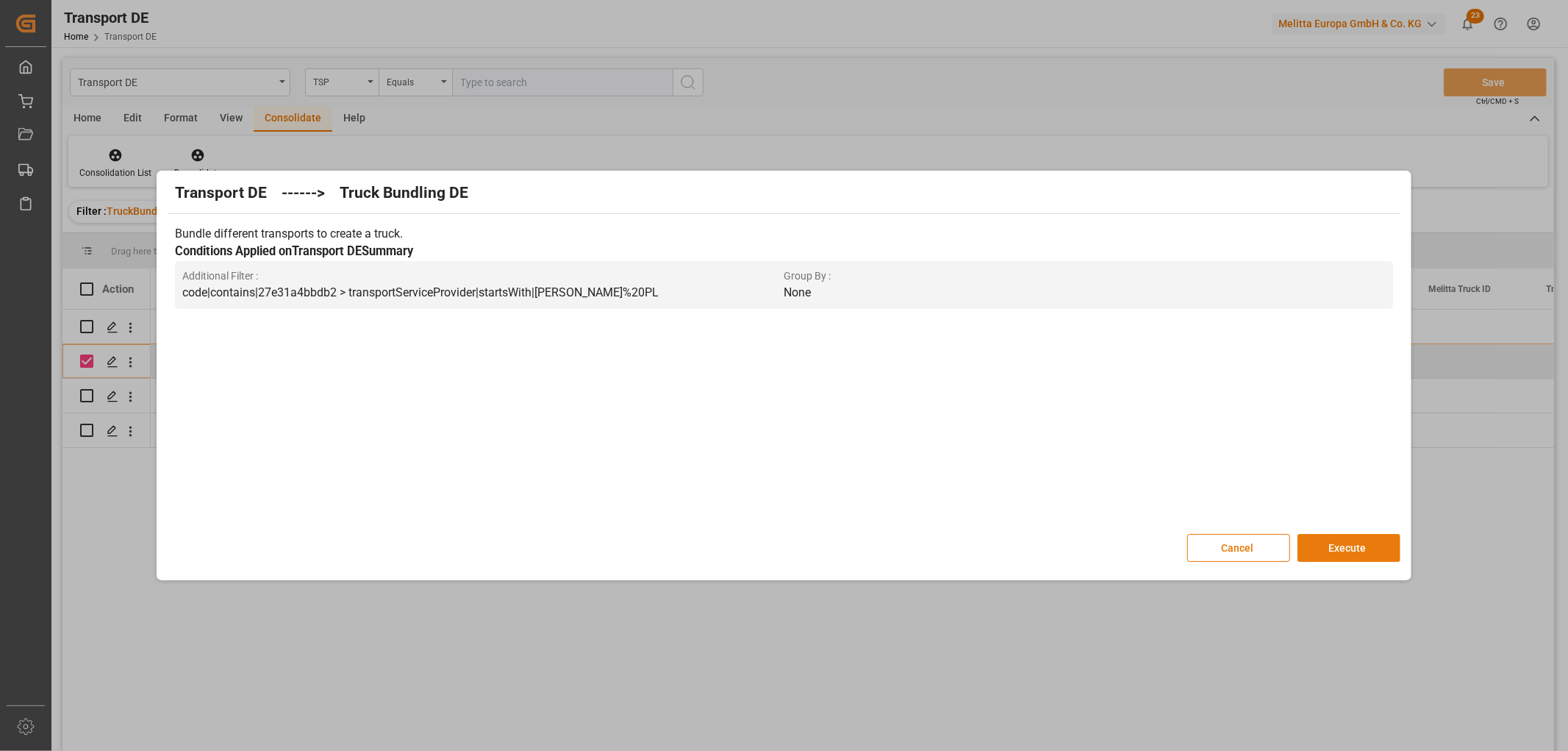
click at [1342, 542] on button "Execute" at bounding box center [1349, 548] width 103 height 28
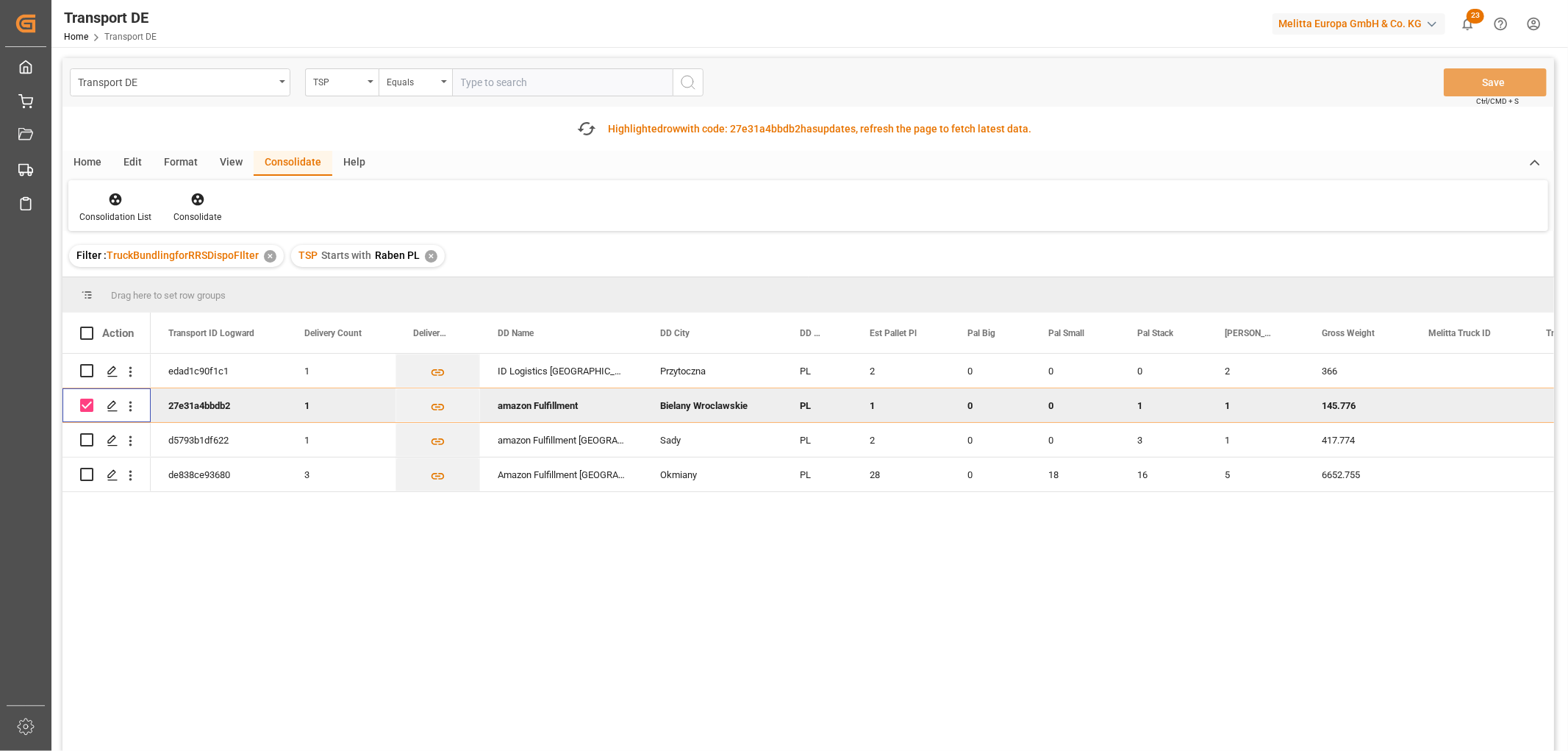
click at [86, 400] on input "Press Space to toggle row selection (checked)" at bounding box center [87, 405] width 13 height 13
checkbox input "false"
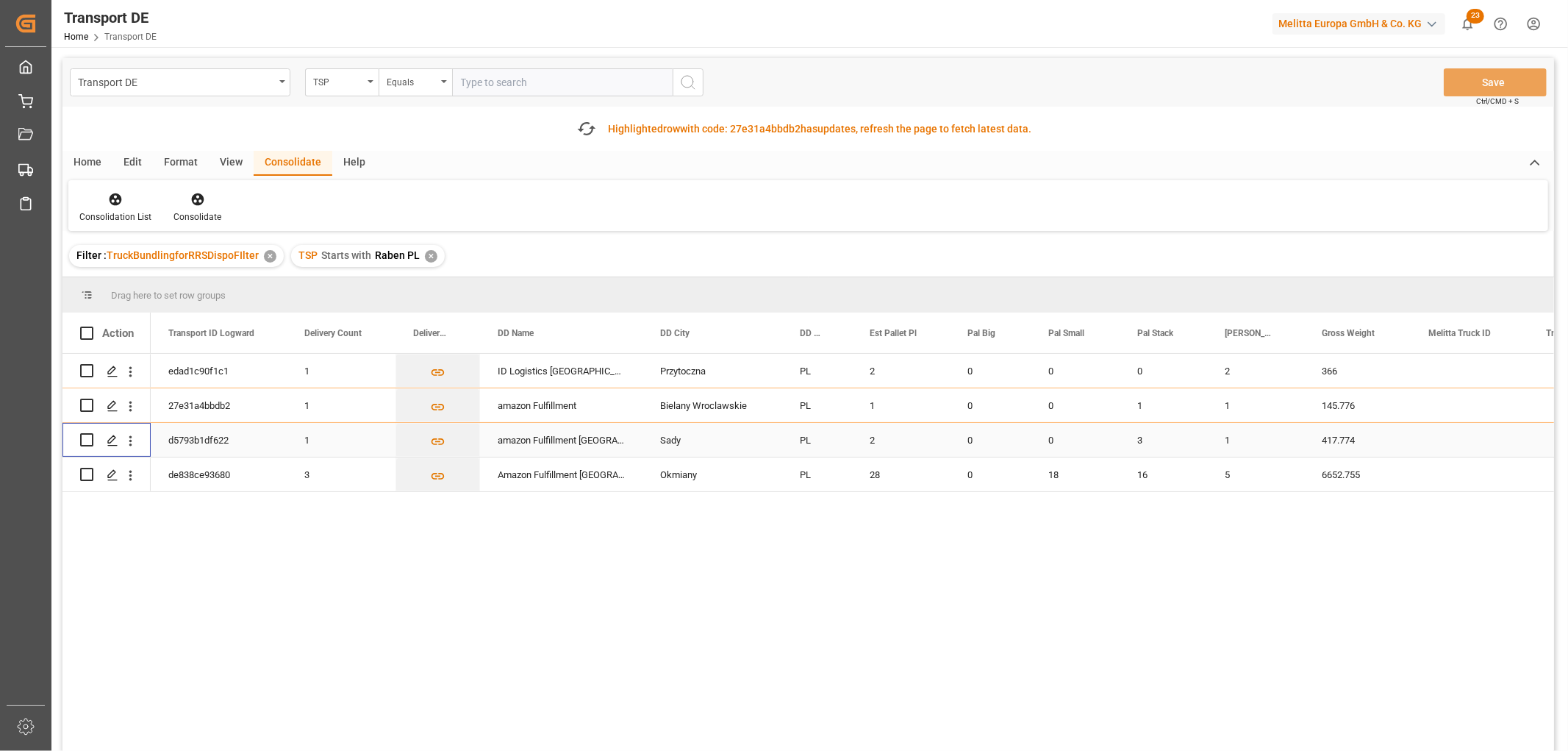
click at [89, 442] on input "Press Space to toggle row selection (unchecked)" at bounding box center [87, 440] width 13 height 13
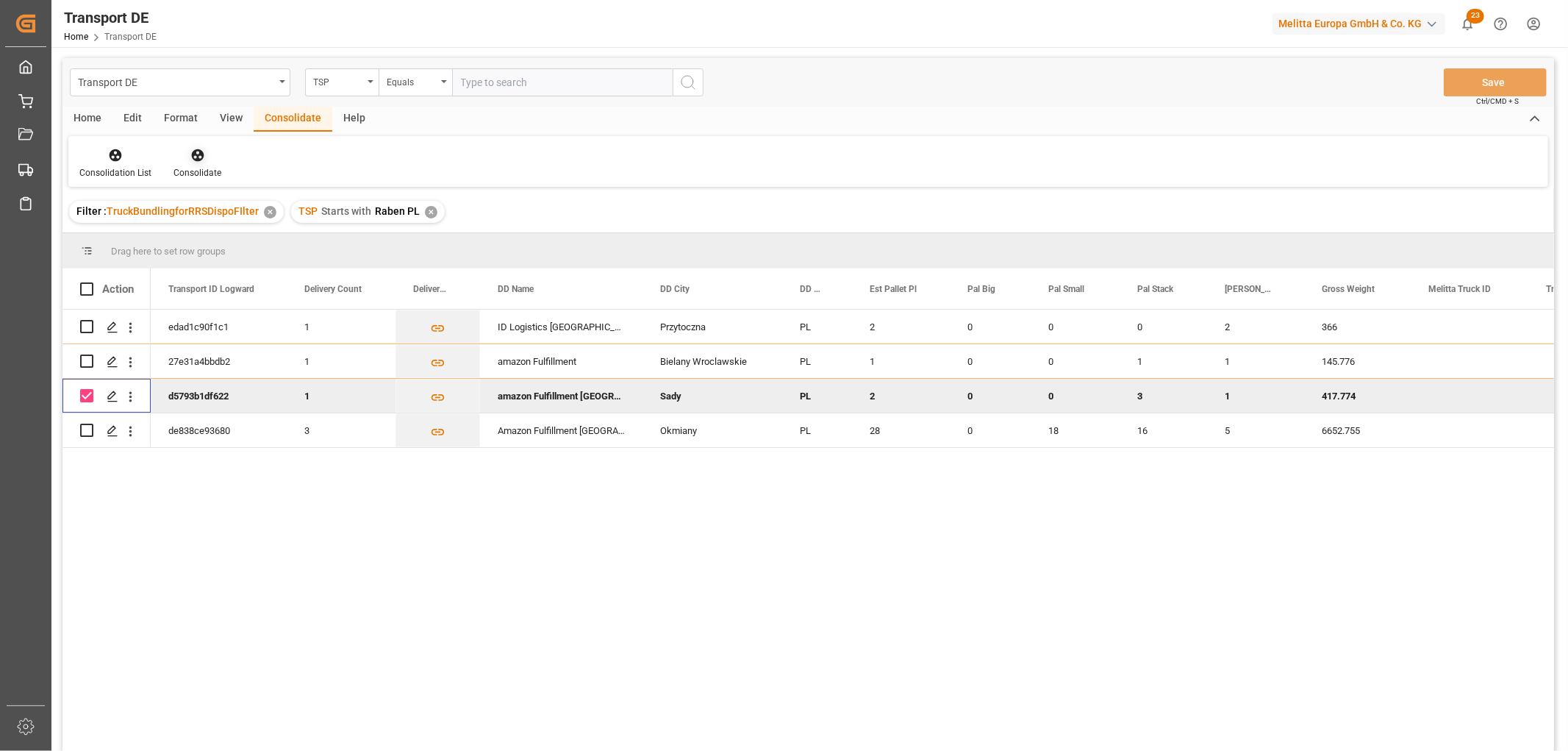
click at [196, 152] on icon at bounding box center [198, 155] width 14 height 14
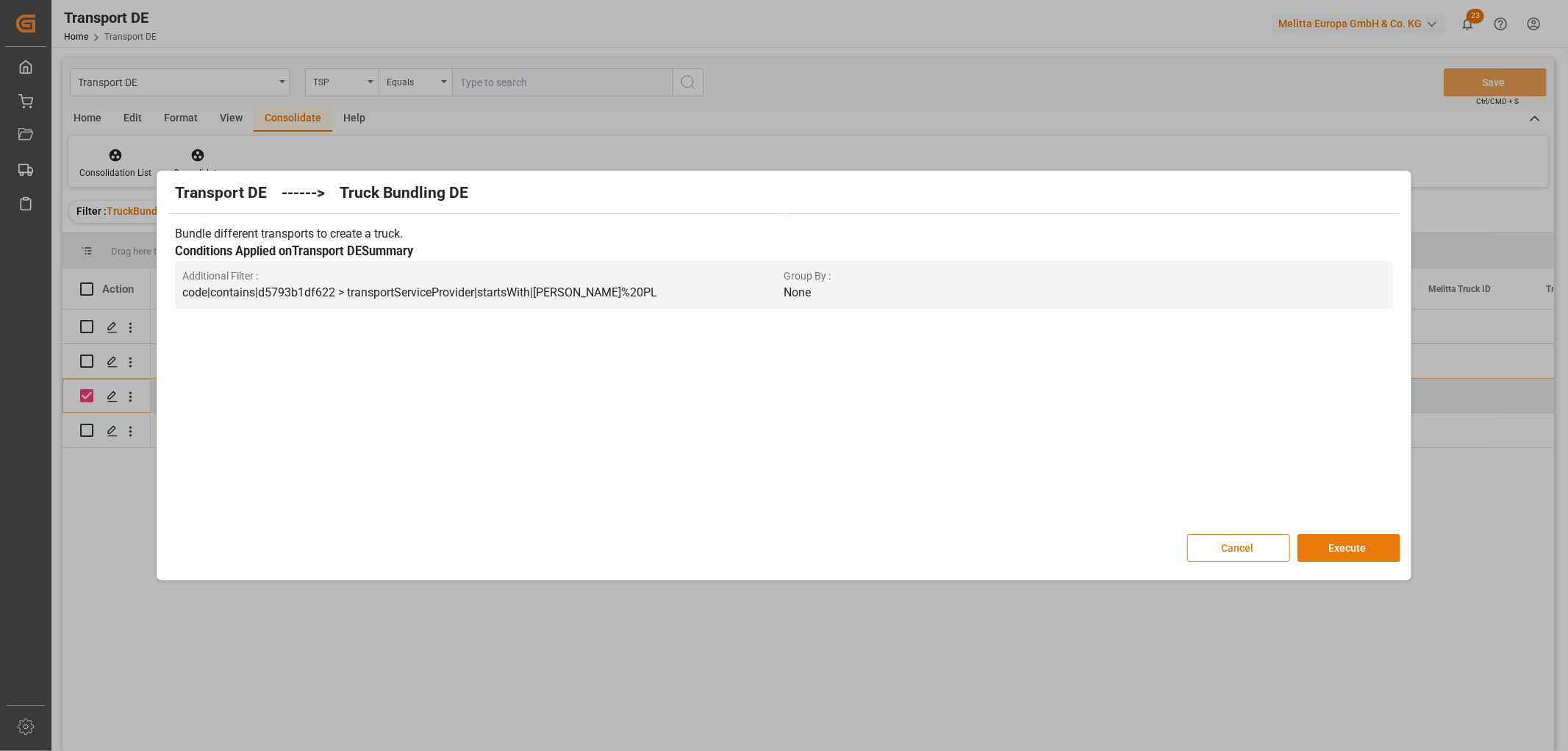
click at [1329, 553] on button "Execute" at bounding box center [1349, 548] width 103 height 28
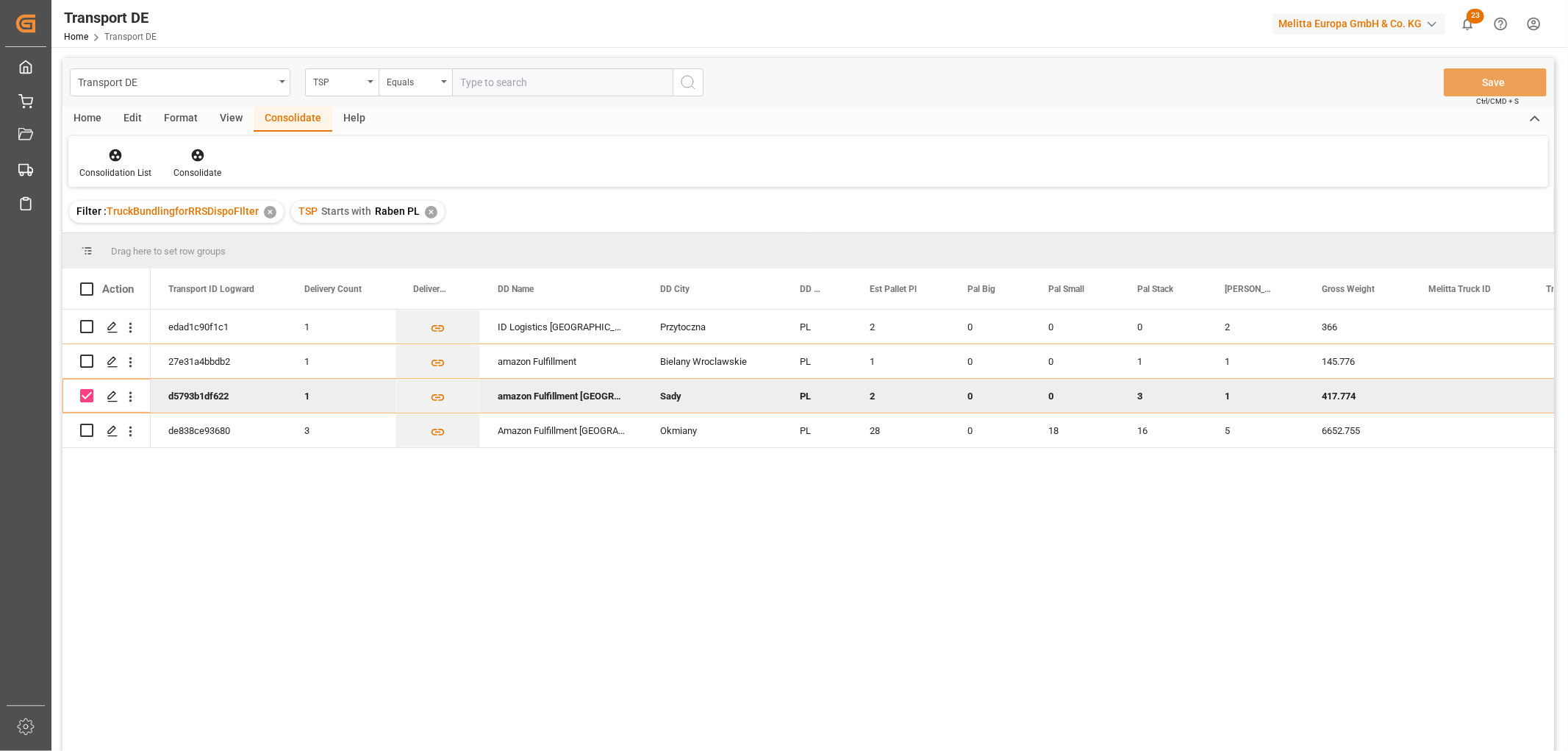
click at [89, 395] on input "Press Space to toggle row selection (checked)" at bounding box center [87, 396] width 13 height 13
checkbox input "false"
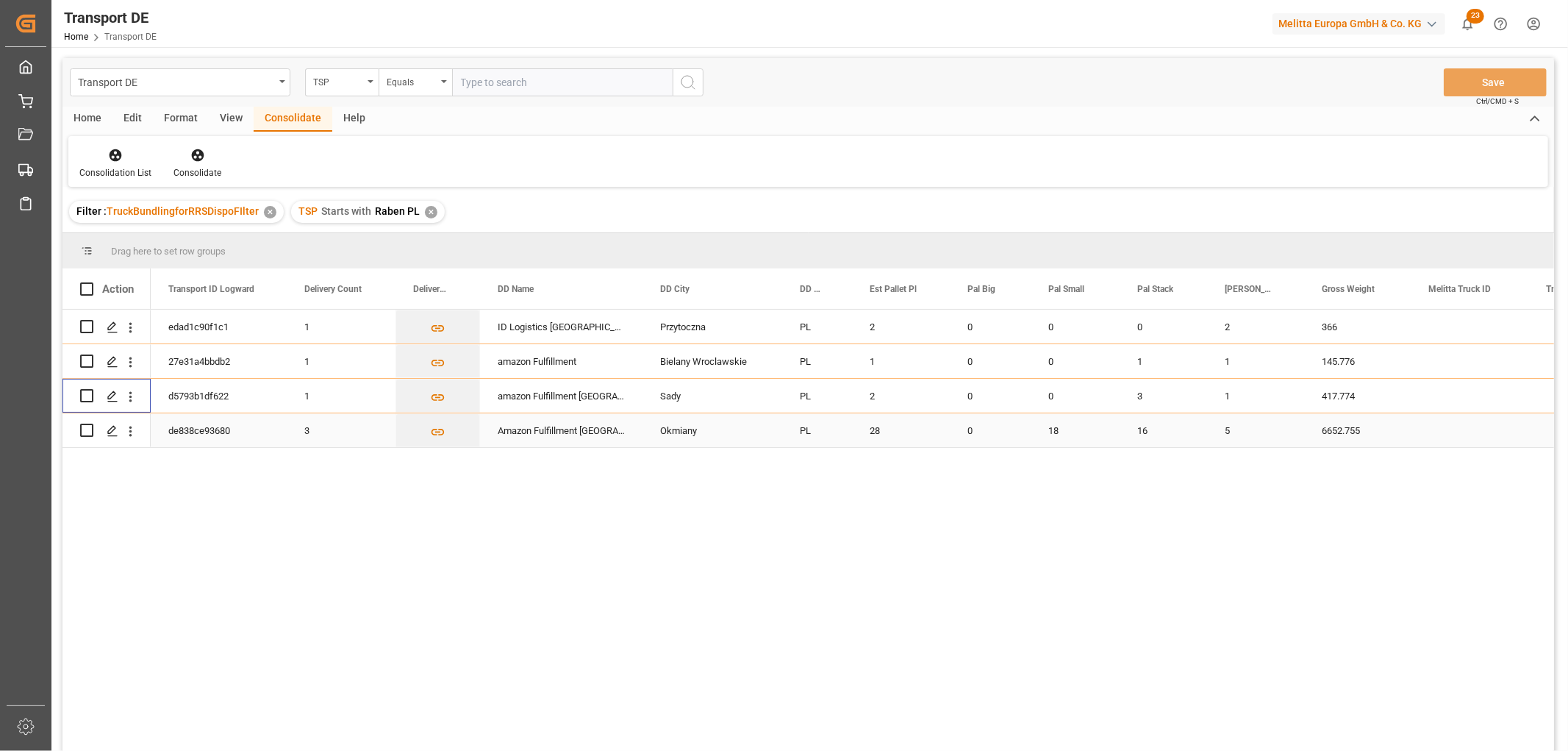
click at [84, 429] on input "Press Space to toggle row selection (unchecked)" at bounding box center [87, 430] width 13 height 13
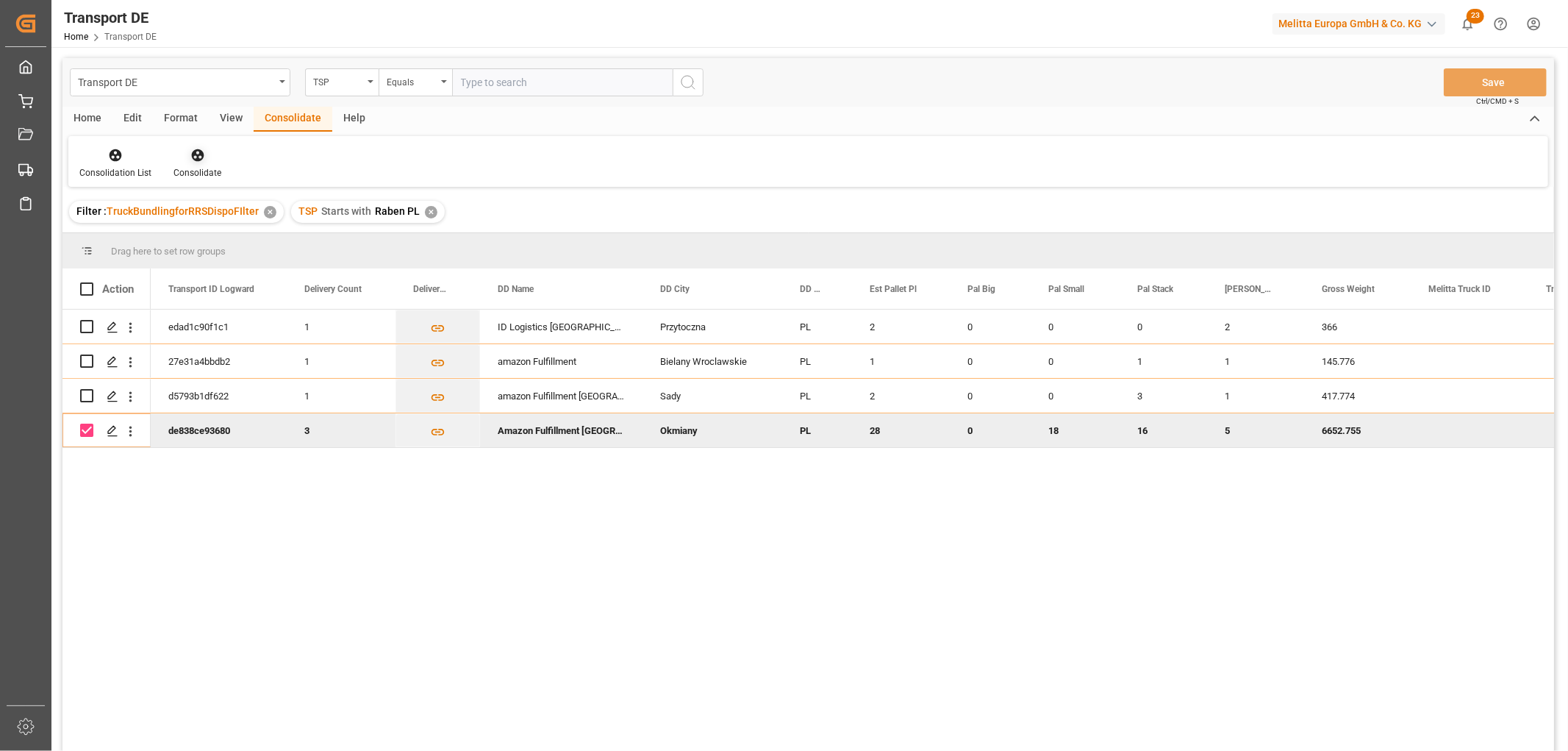
click at [194, 159] on icon at bounding box center [198, 156] width 13 height 13
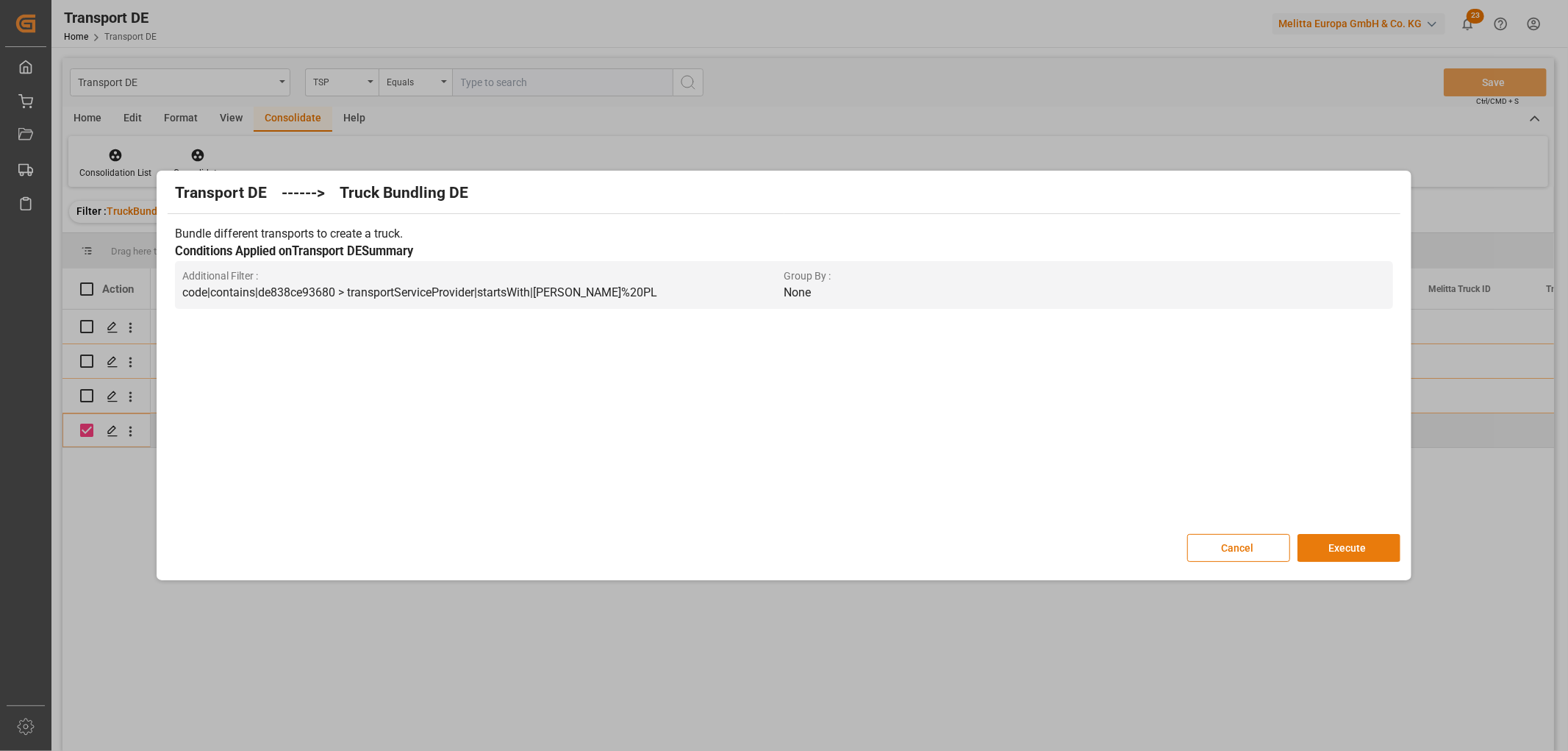
click at [1361, 546] on button "Execute" at bounding box center [1349, 548] width 103 height 28
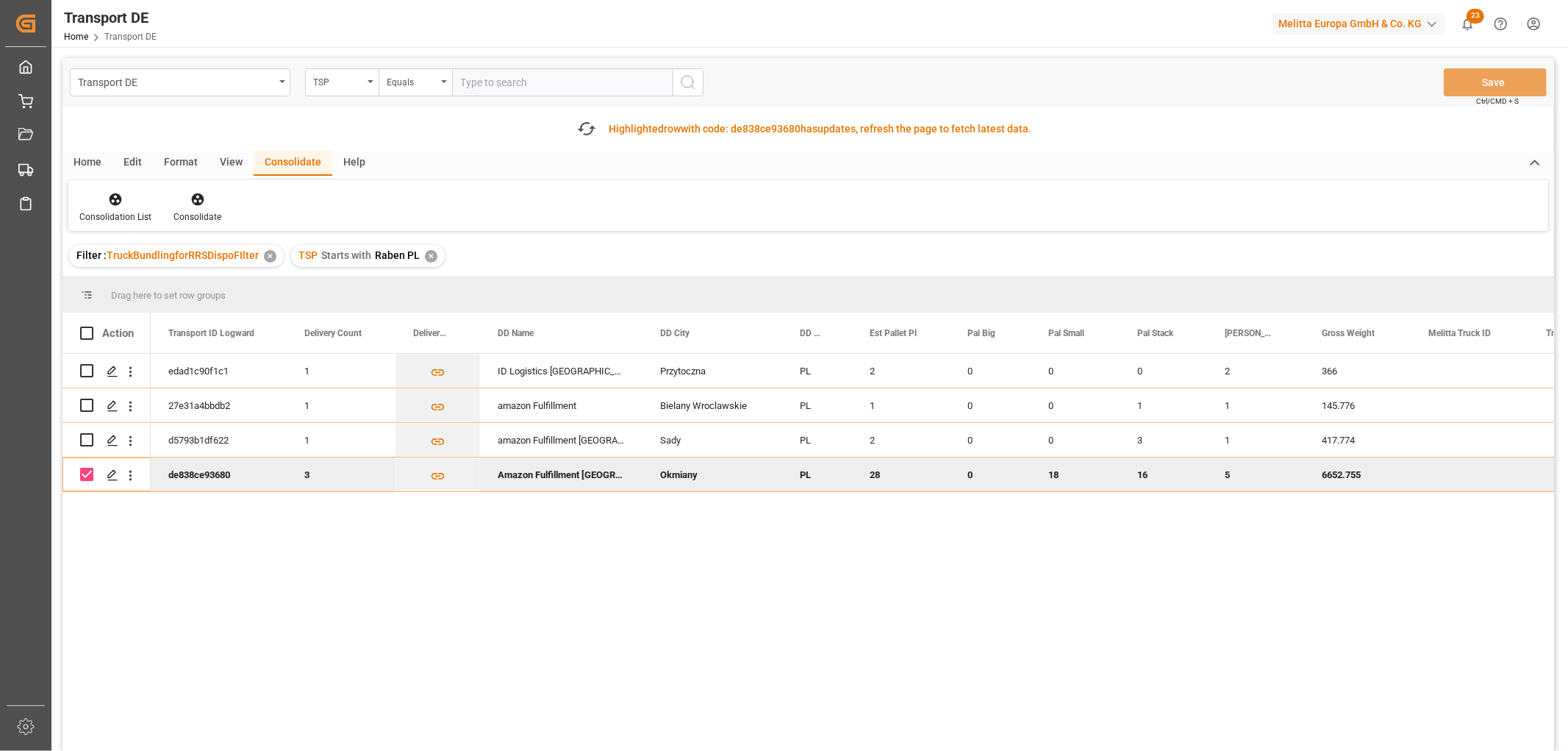
click at [90, 474] on input "Press Space to toggle row selection (checked)" at bounding box center [87, 474] width 13 height 13
checkbox input "false"
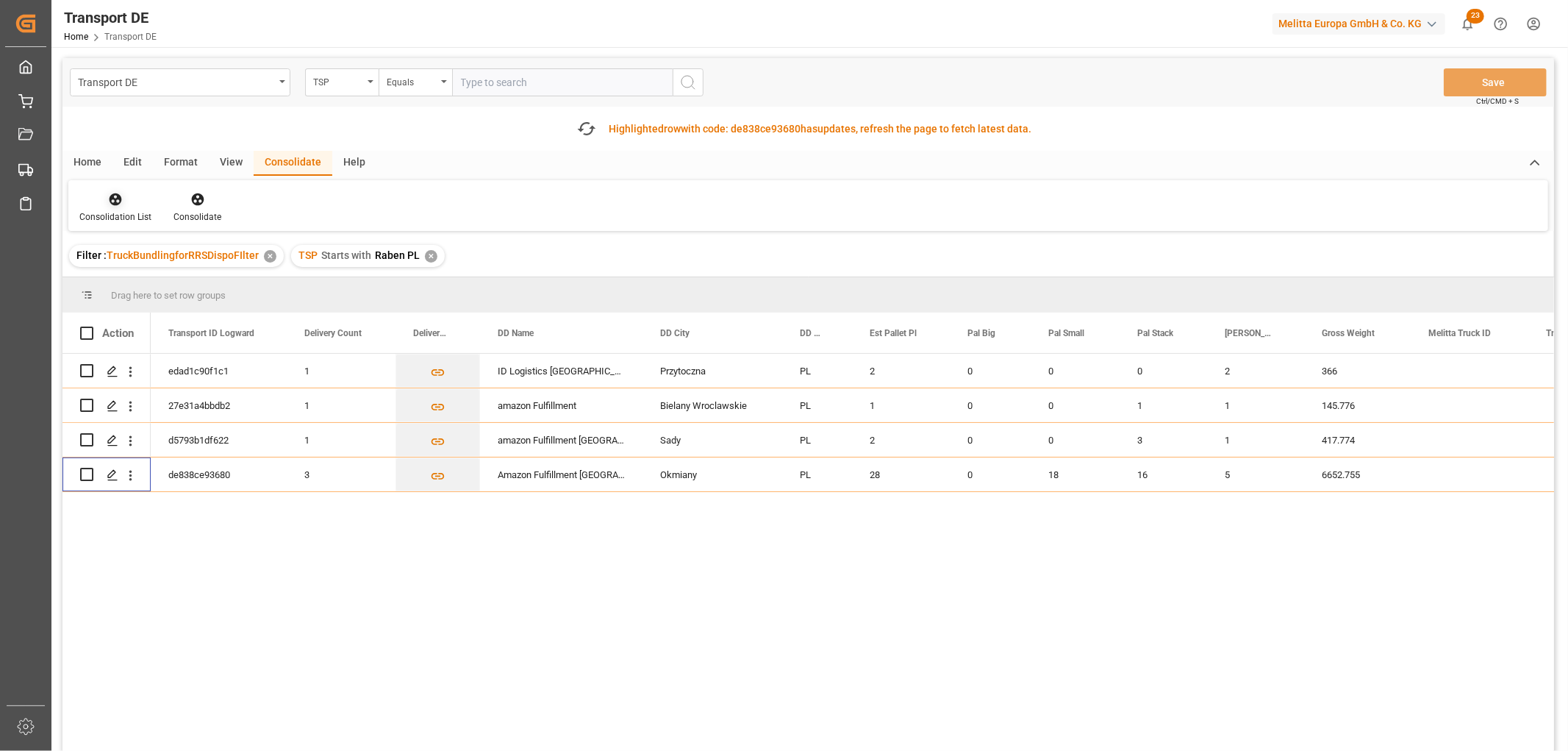
click at [115, 201] on icon at bounding box center [116, 200] width 13 height 13
click at [147, 275] on div "Transport DE TSP Equals Save Ctrl/CMD + S Fetch latest updates Highlighted row …" at bounding box center [809, 445] width 1492 height 776
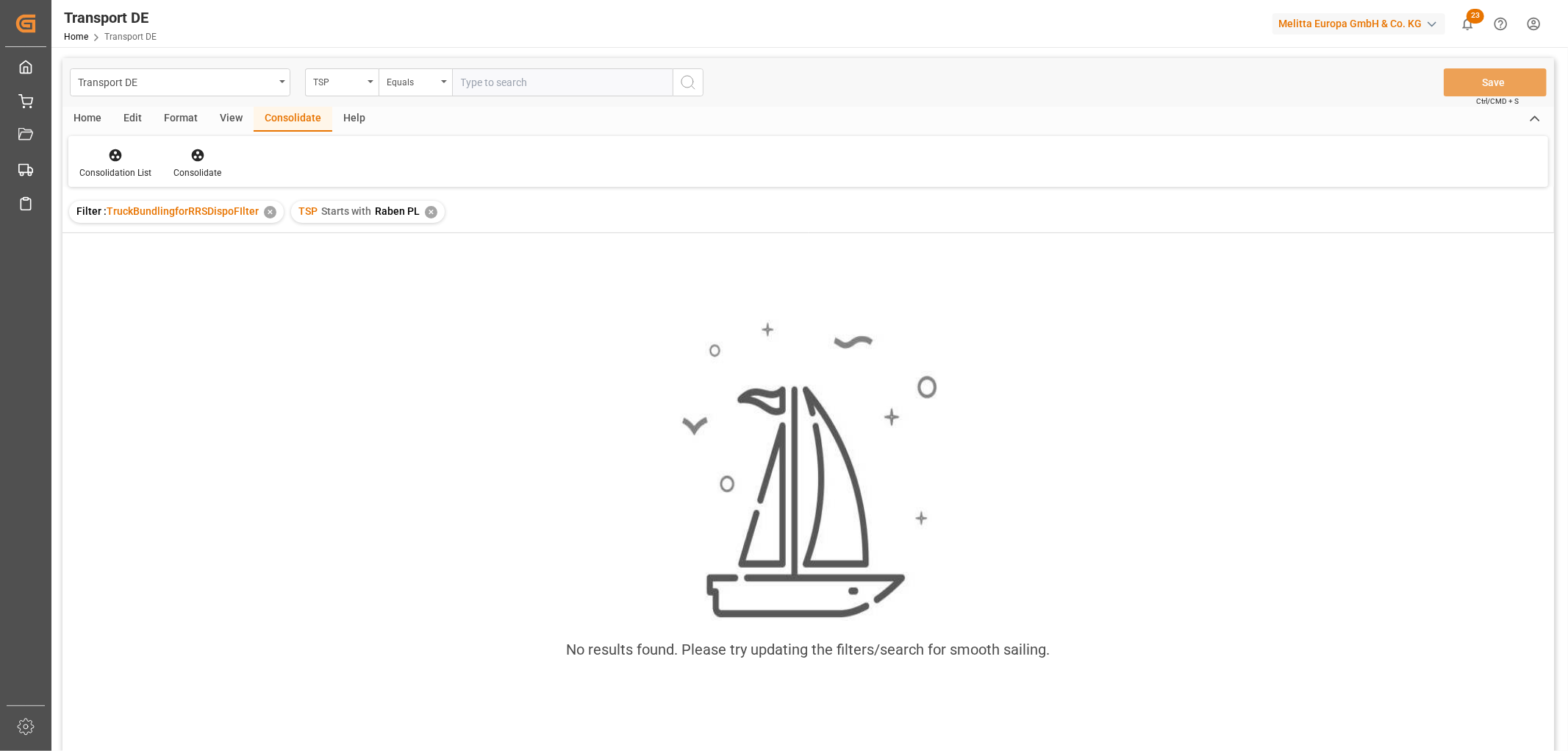
click at [429, 211] on div "✕" at bounding box center [432, 212] width 13 height 13
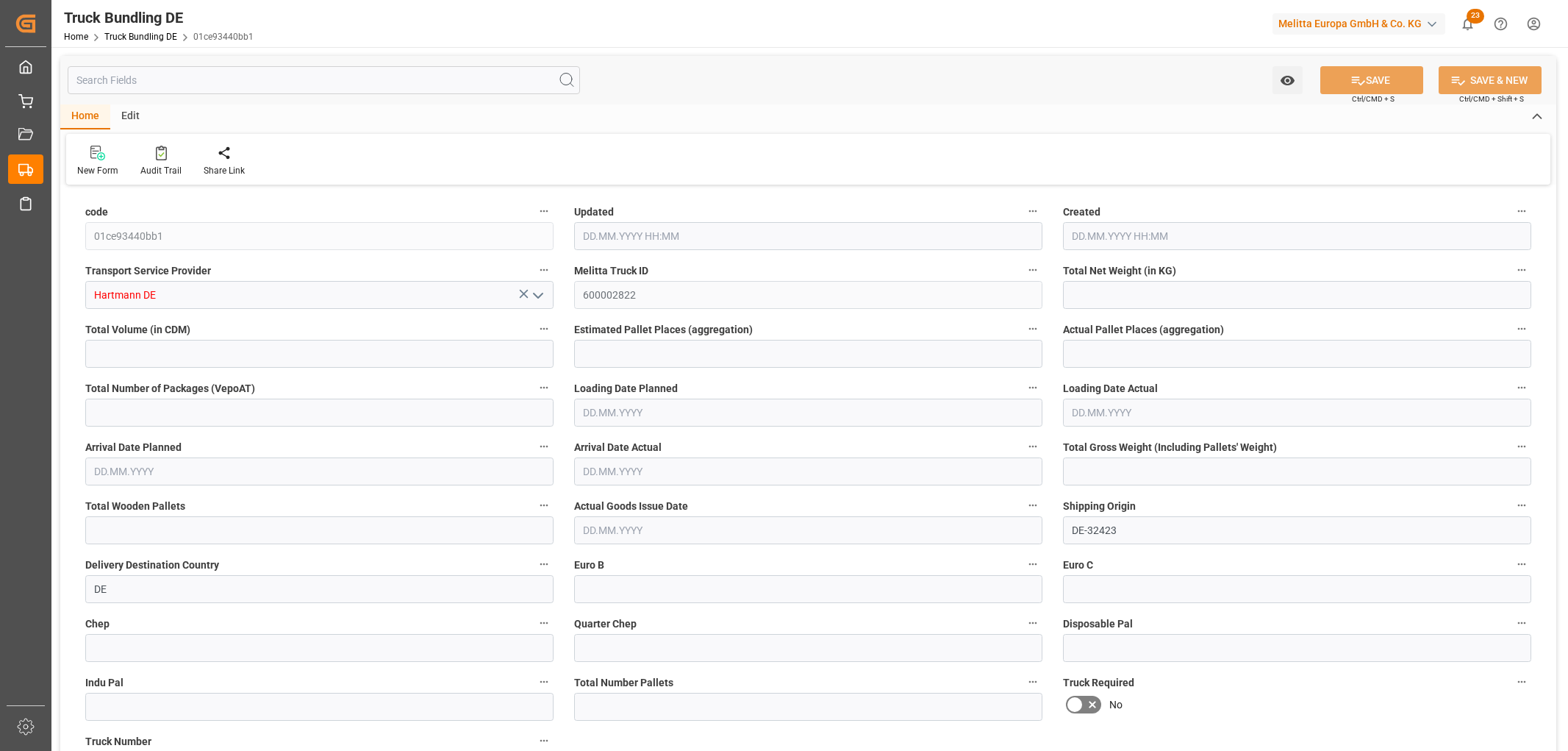
type input "15.824"
type input "389.71"
type input "1"
type input "0"
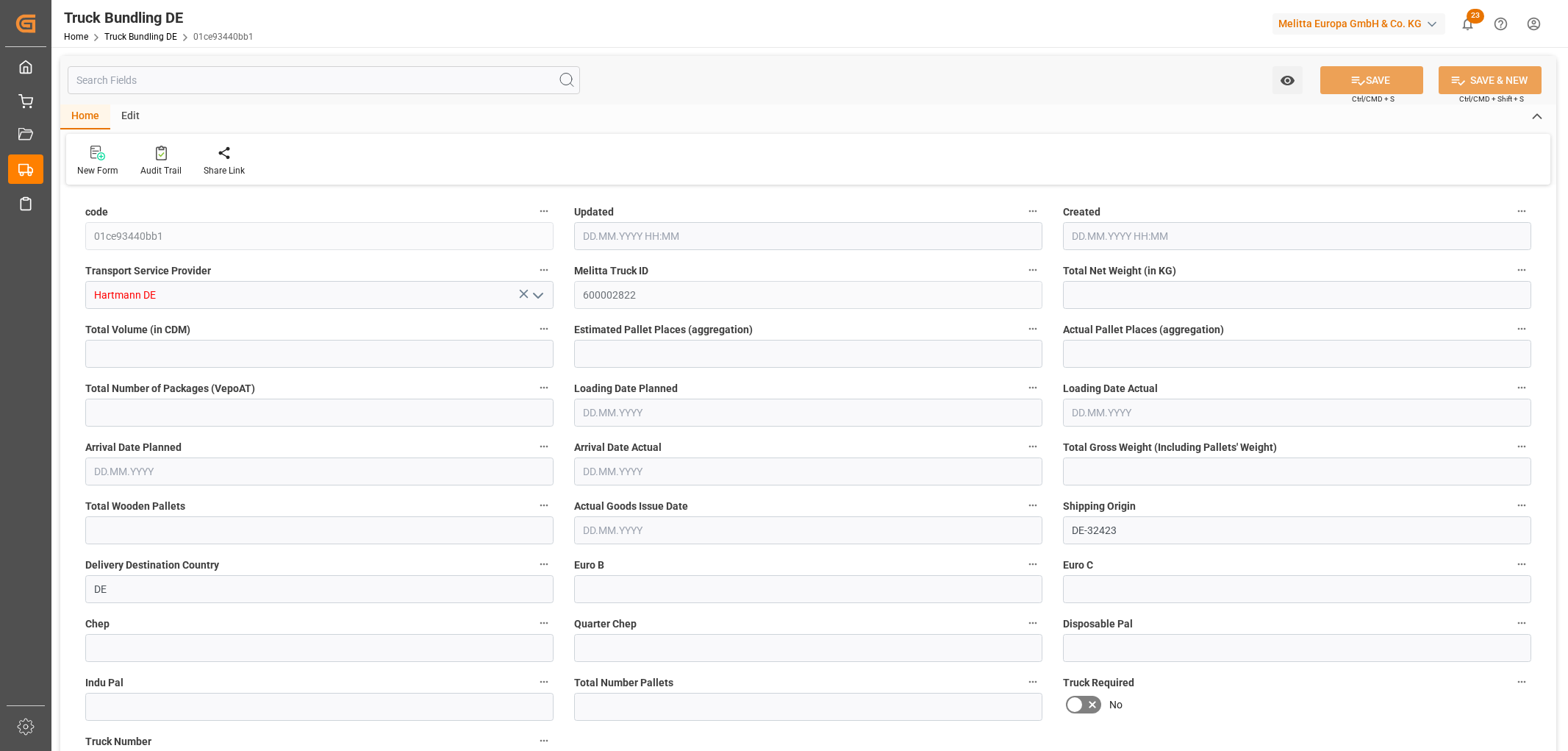
type input "44"
type input "1"
type input "0"
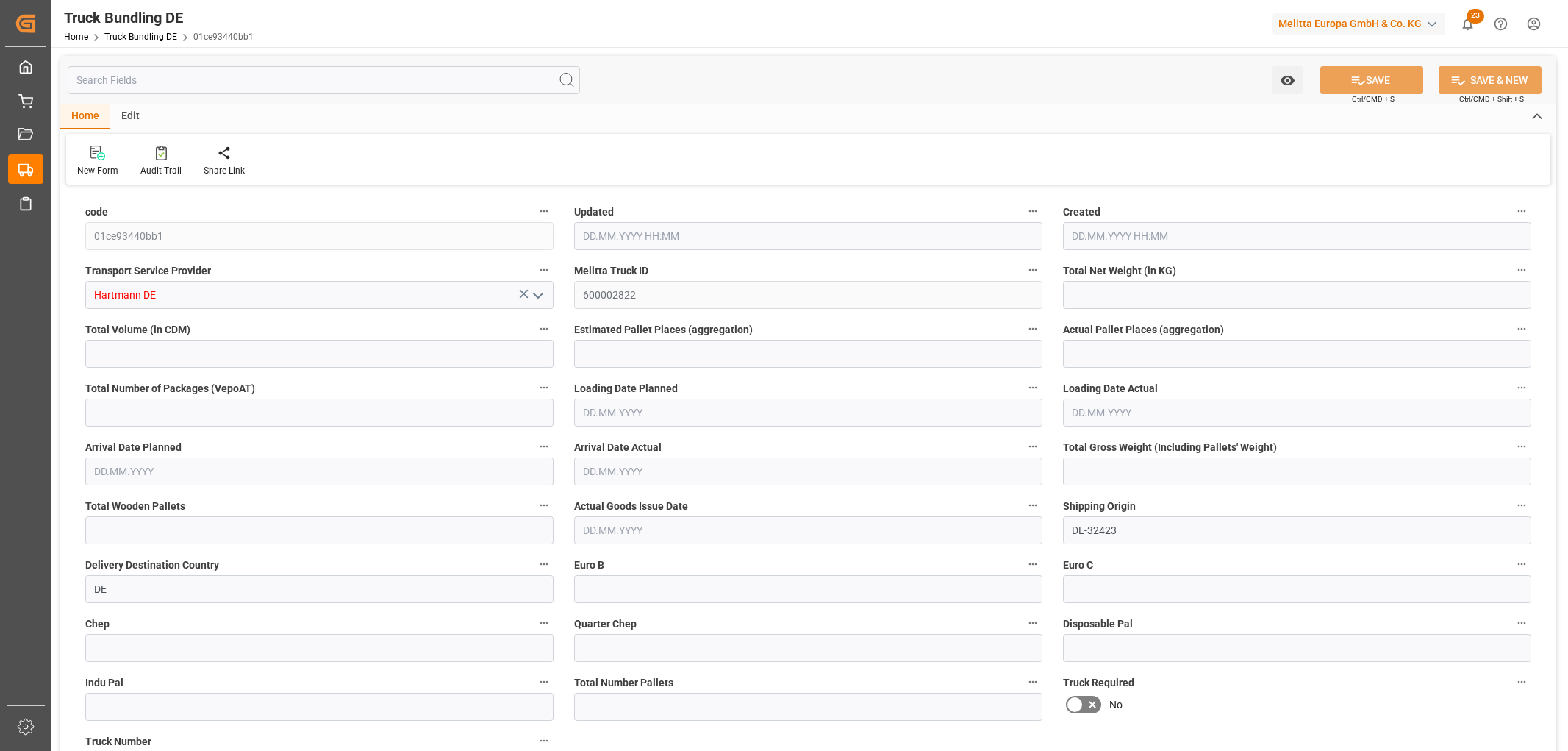
type input "0"
type input "22.09.2025 11:28"
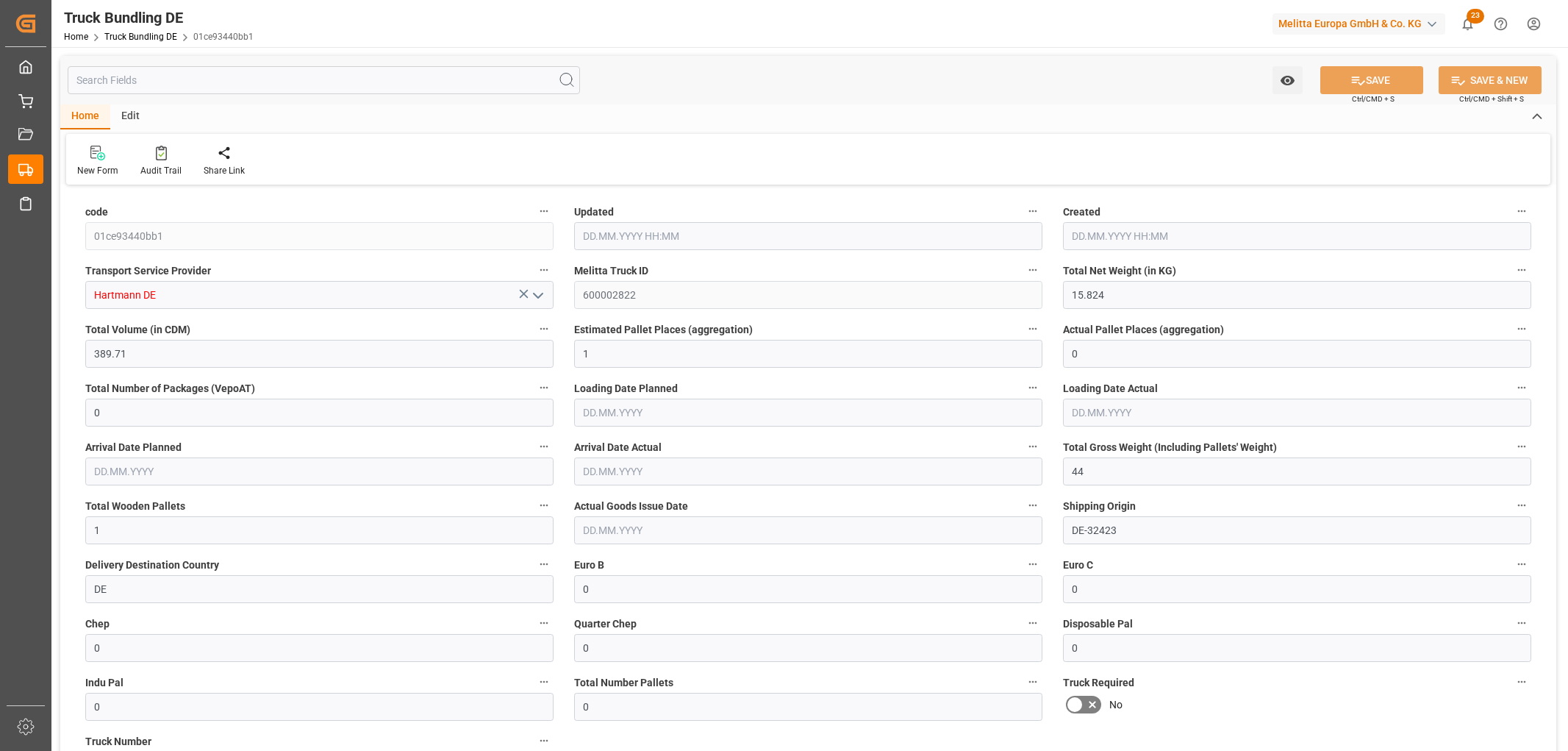
type input "22.09.2025 11:28"
type input "24.09.2025"
type input "[DATE]"
type input "22.09.2025 11:30"
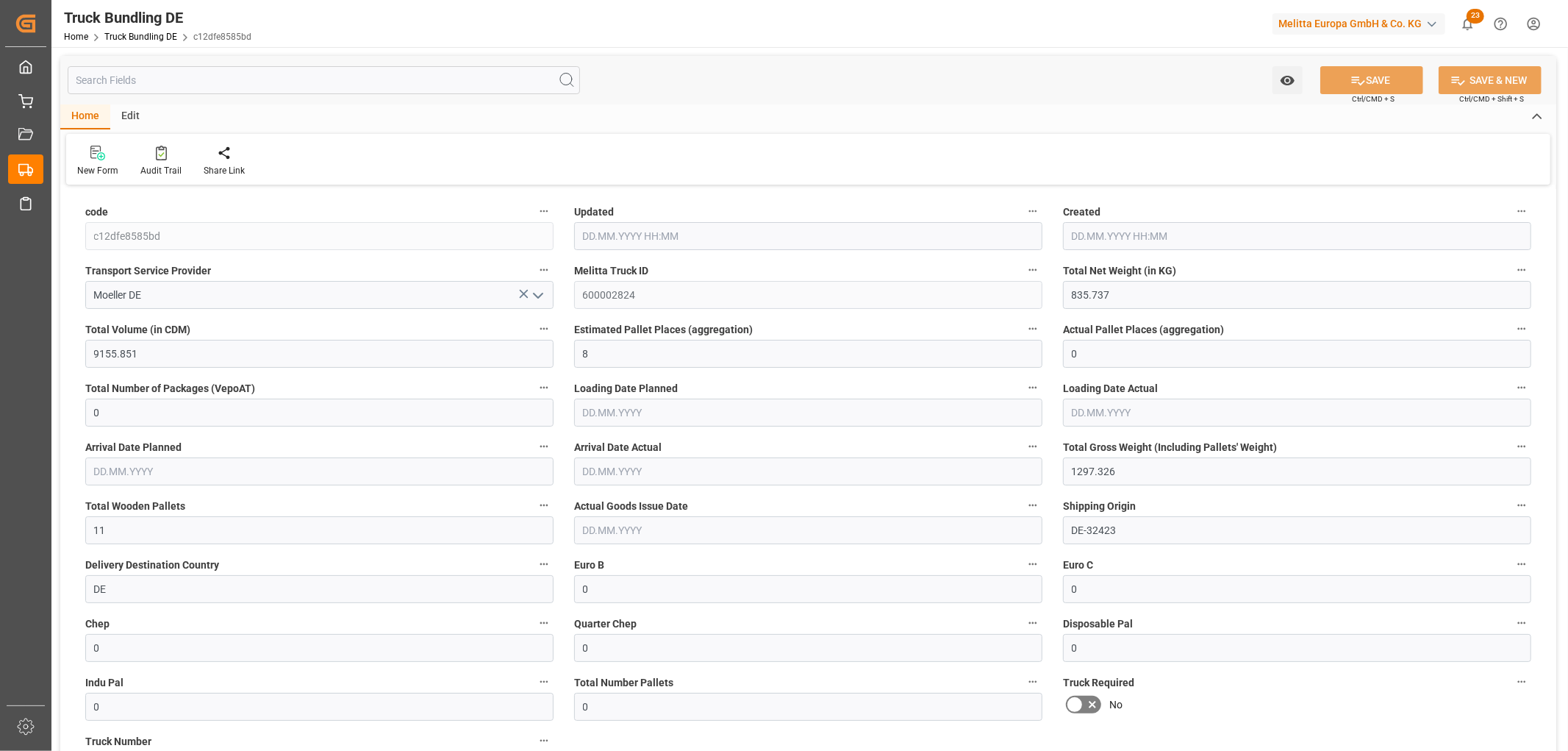
type input "22.09.2025 11:30"
type input "24.09.2025"
type input "[DATE]"
type input "[DATE] 11:31"
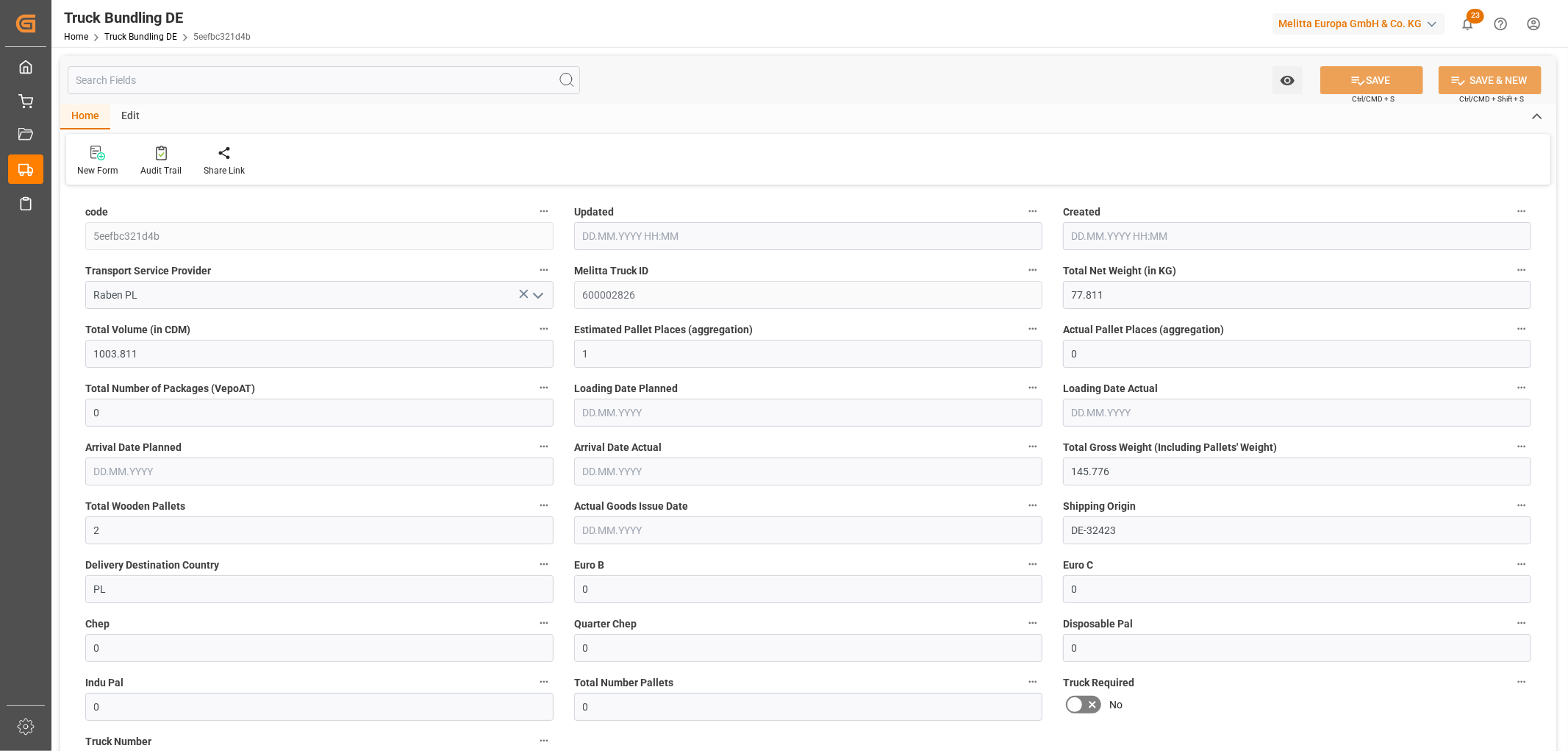
type input "[DATE] 11:31"
type input "[DATE]"
type input "252.438"
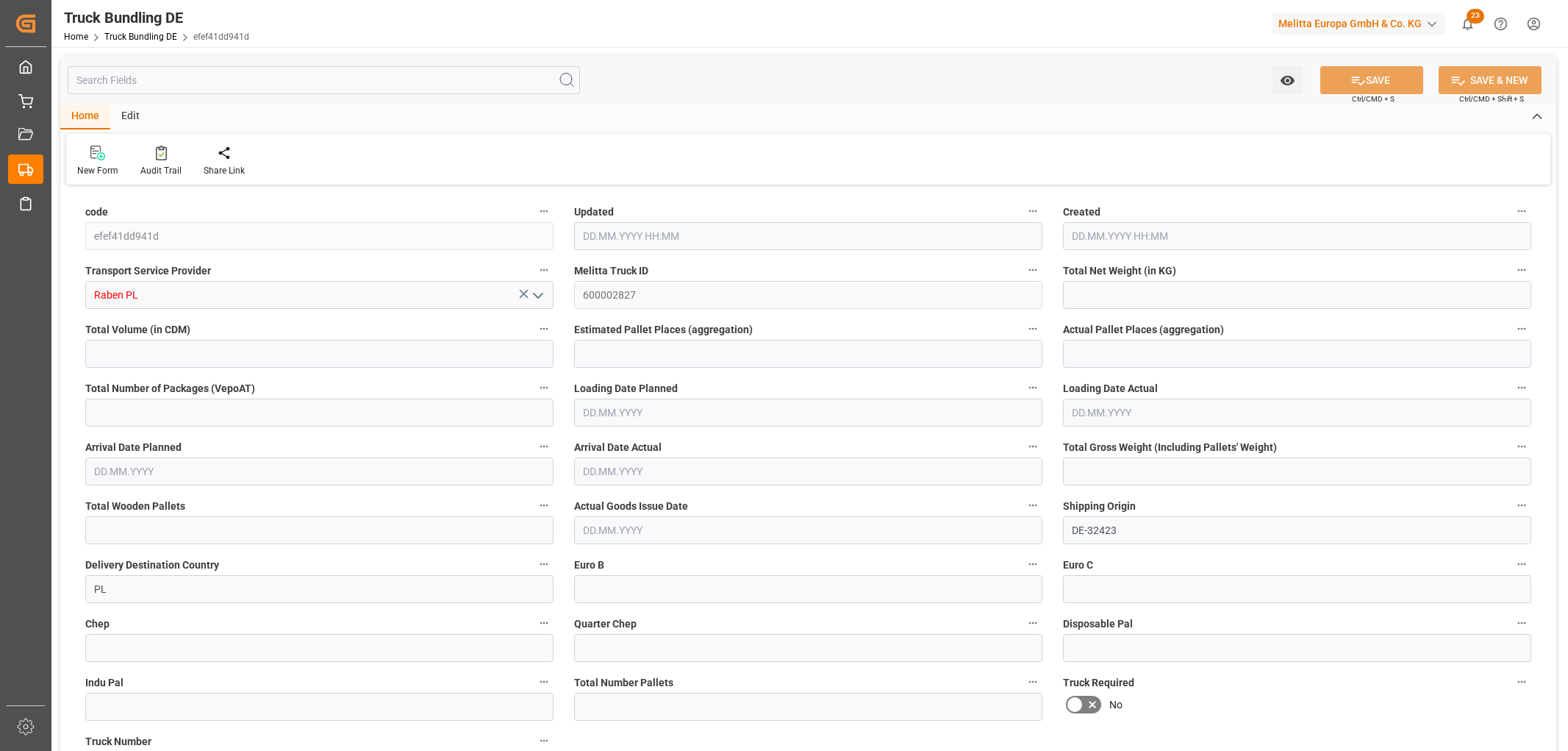
type input "2953.551"
type input "2"
type input "0"
type input "417.774"
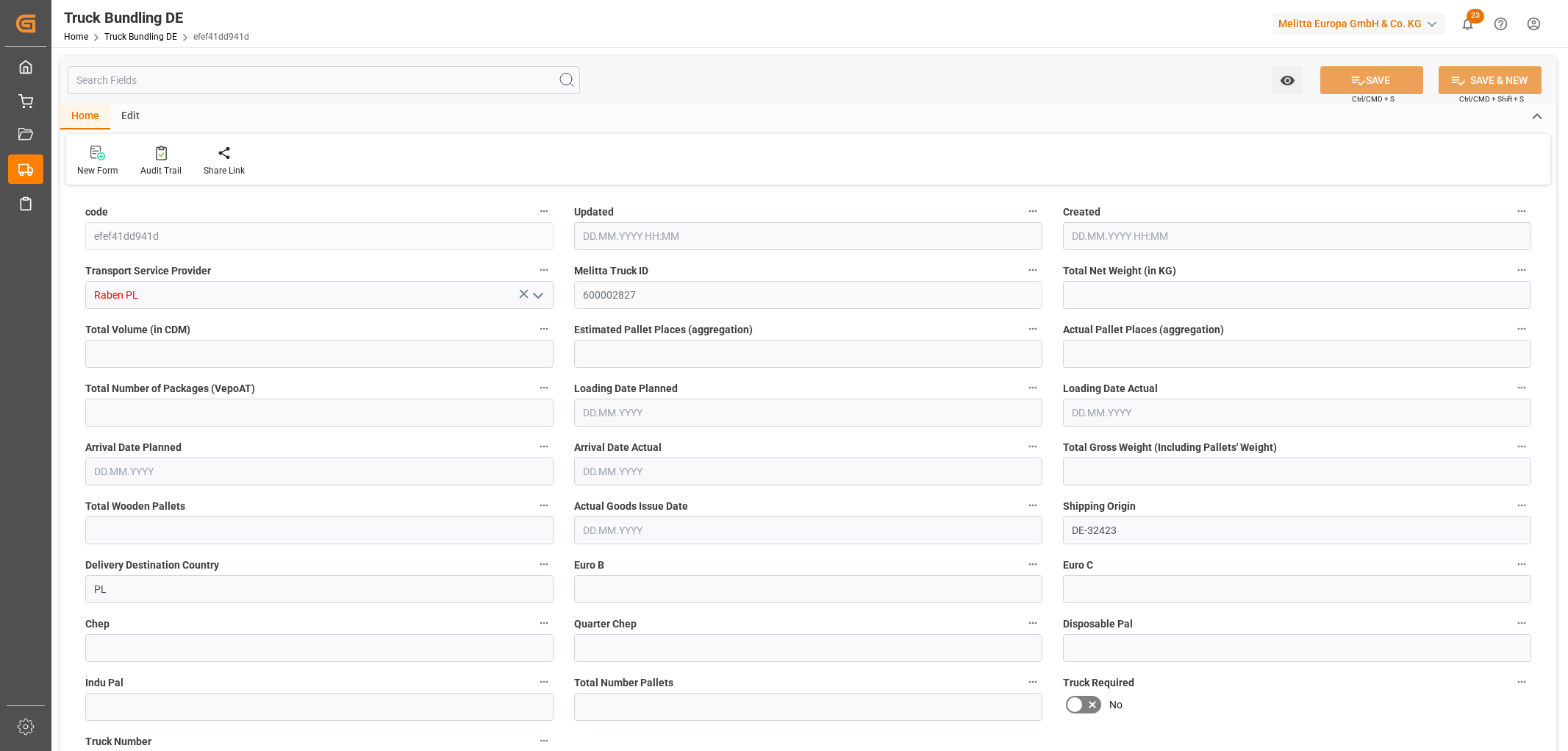
type input "4"
type input "0"
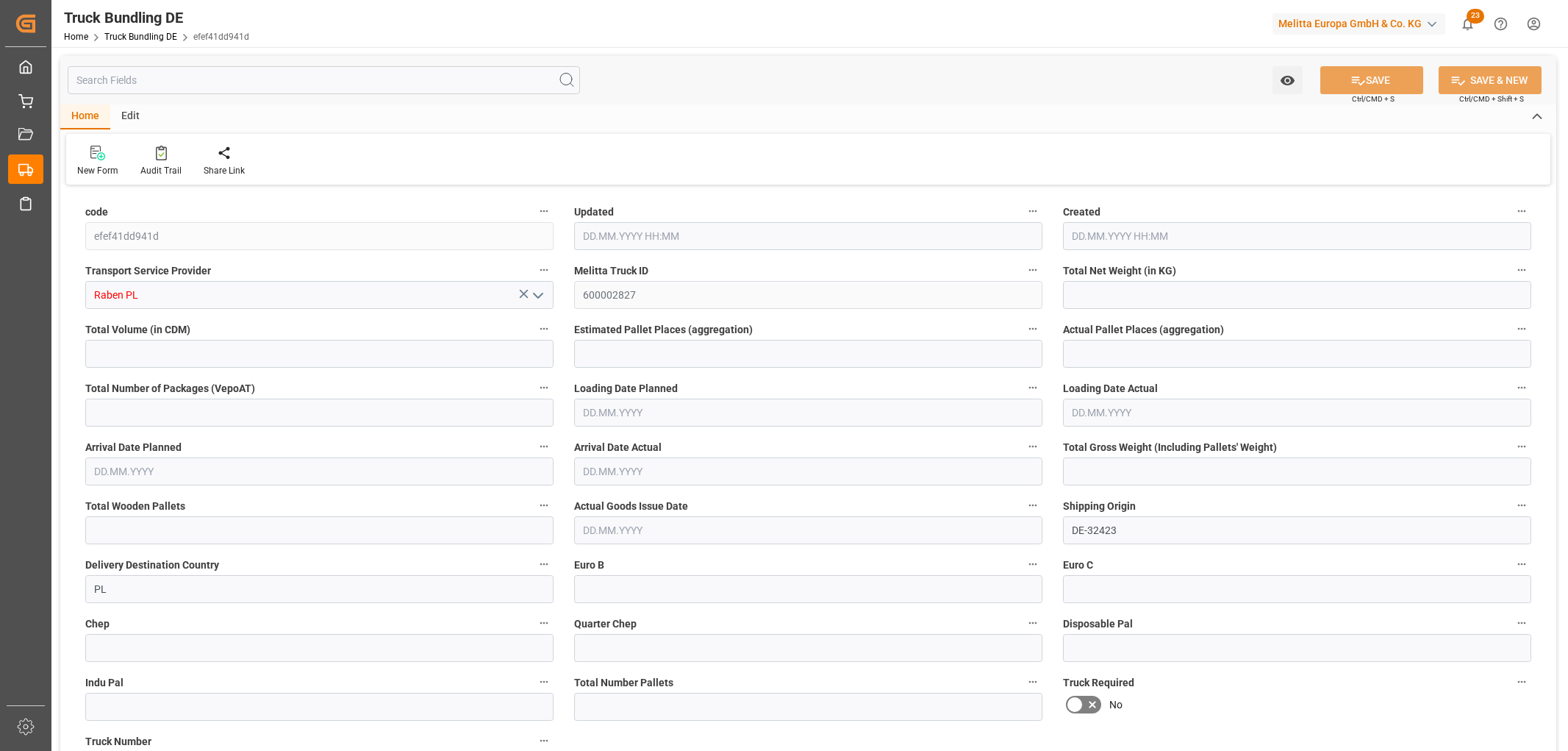
type input "0"
type input "[DATE] 11:31"
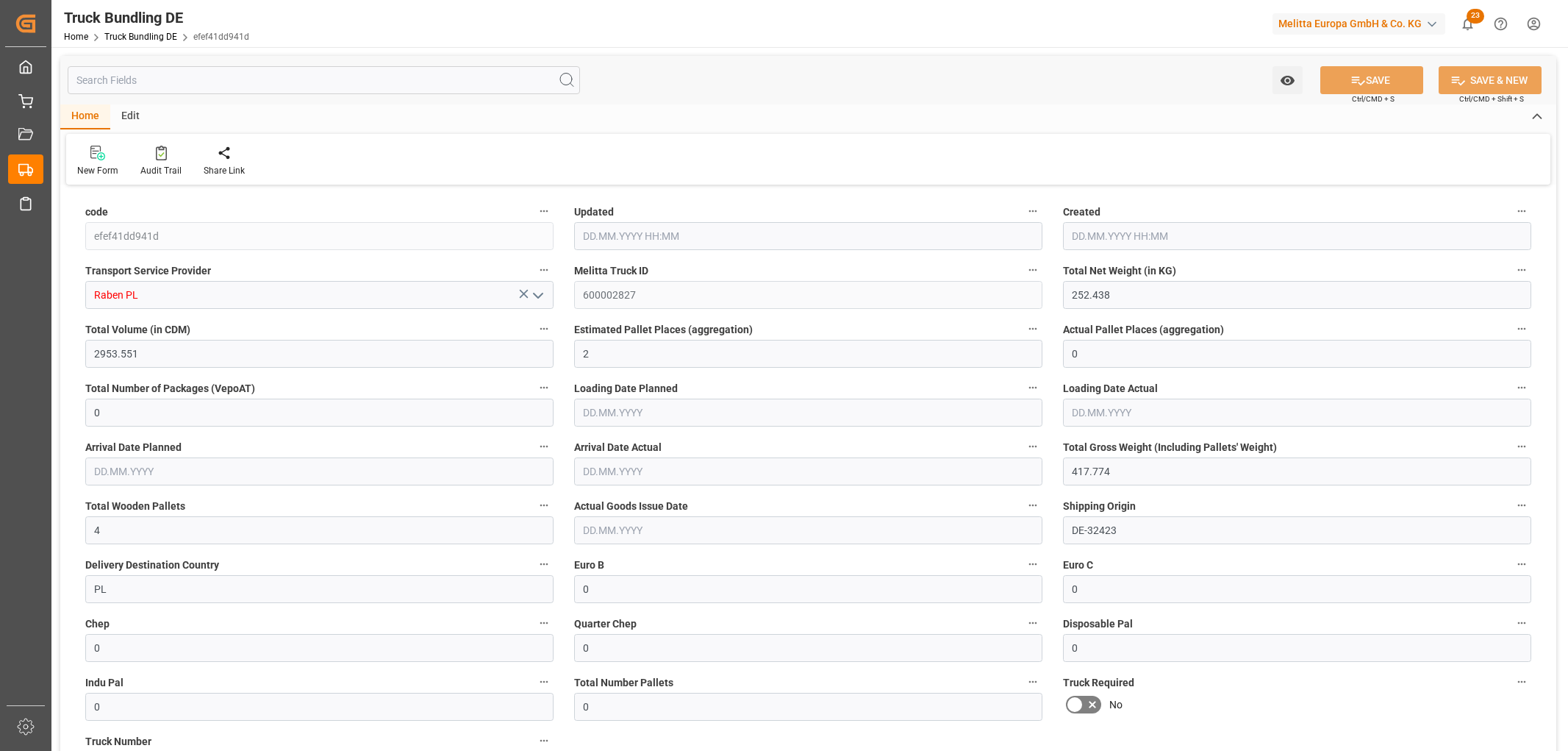
type input "[DATE]"
type input "[DATE] 11:32"
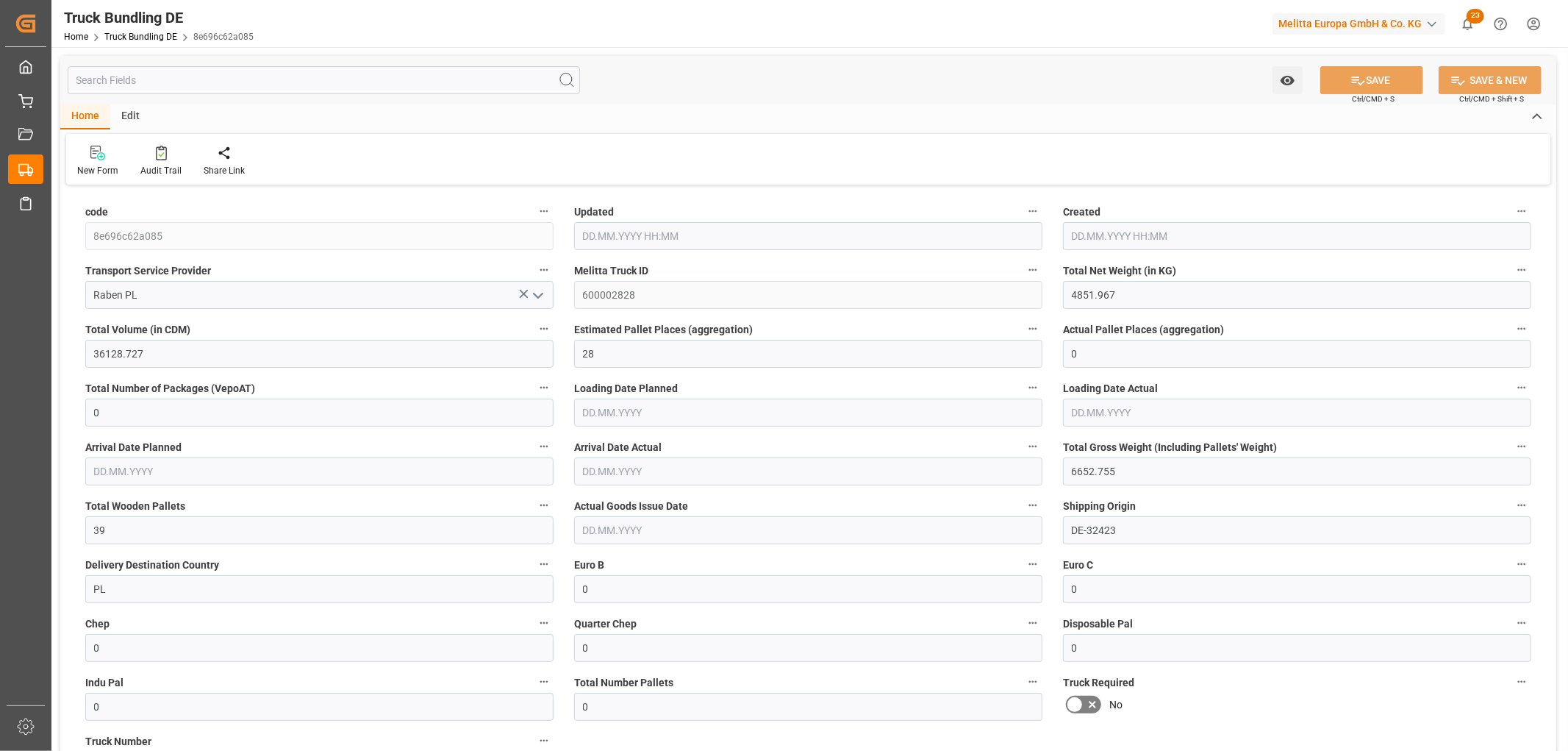
type input "[DATE]"
